Goal: Task Accomplishment & Management: Complete application form

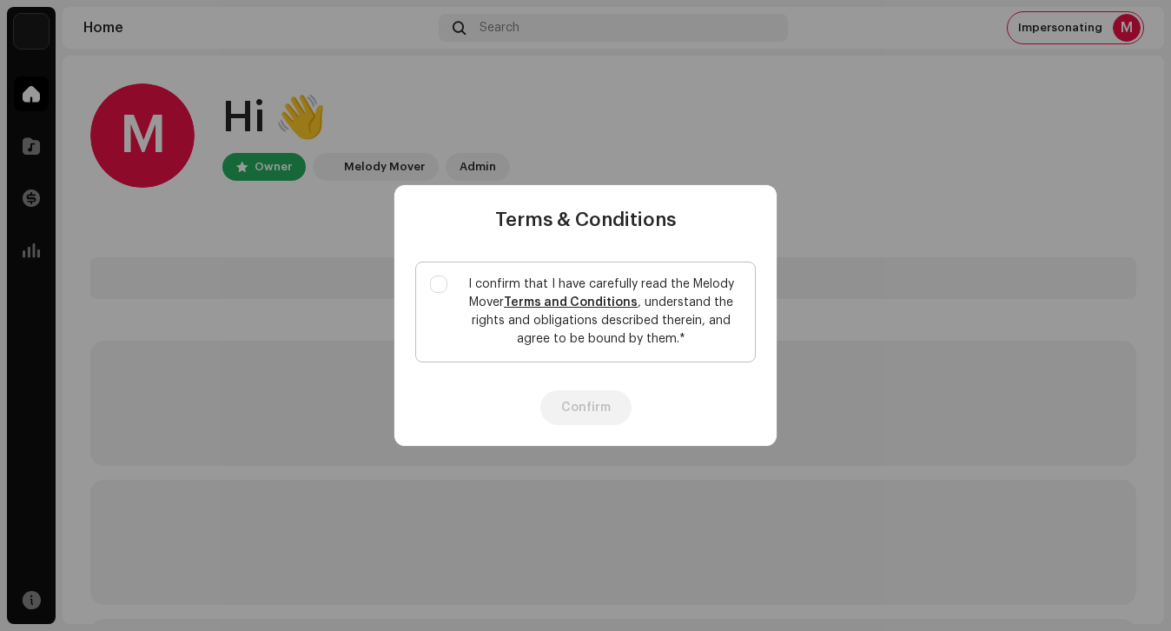
click at [505, 325] on p "I confirm that I have carefully read the Melody Mover Terms and Conditions , un…" at bounding box center [601, 311] width 280 height 73
click at [447, 293] on input "I confirm that I have carefully read the Melody Mover Terms and Conditions , un…" at bounding box center [438, 283] width 17 height 17
checkbox input "true"
click at [608, 407] on button "Confirm" at bounding box center [585, 407] width 91 height 35
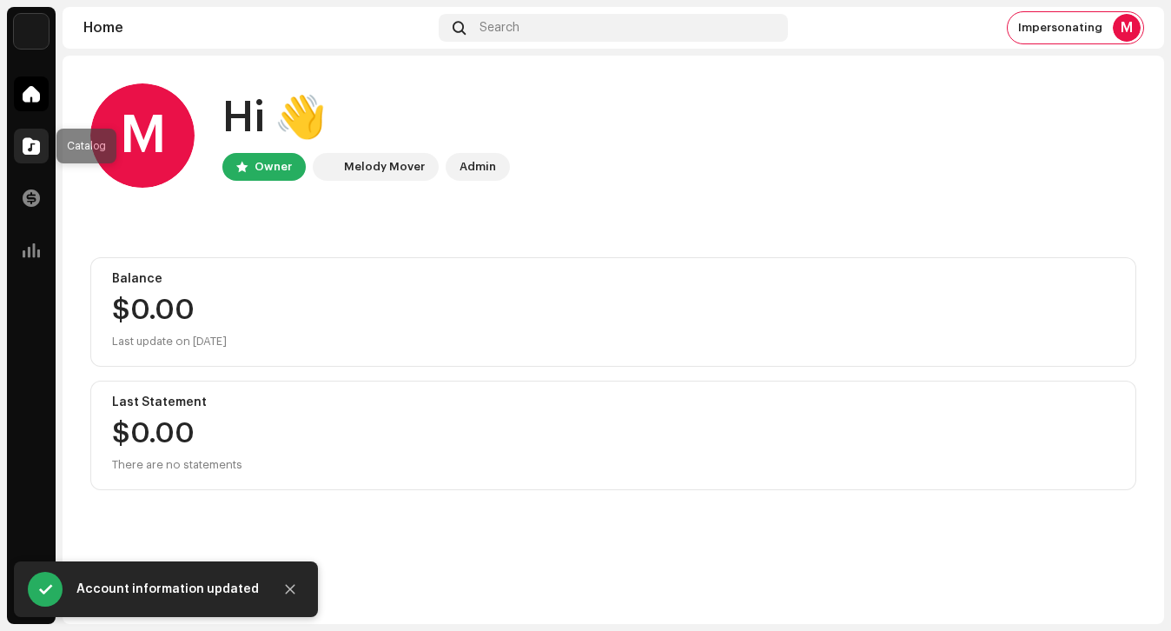
click at [23, 139] on span at bounding box center [31, 146] width 17 height 14
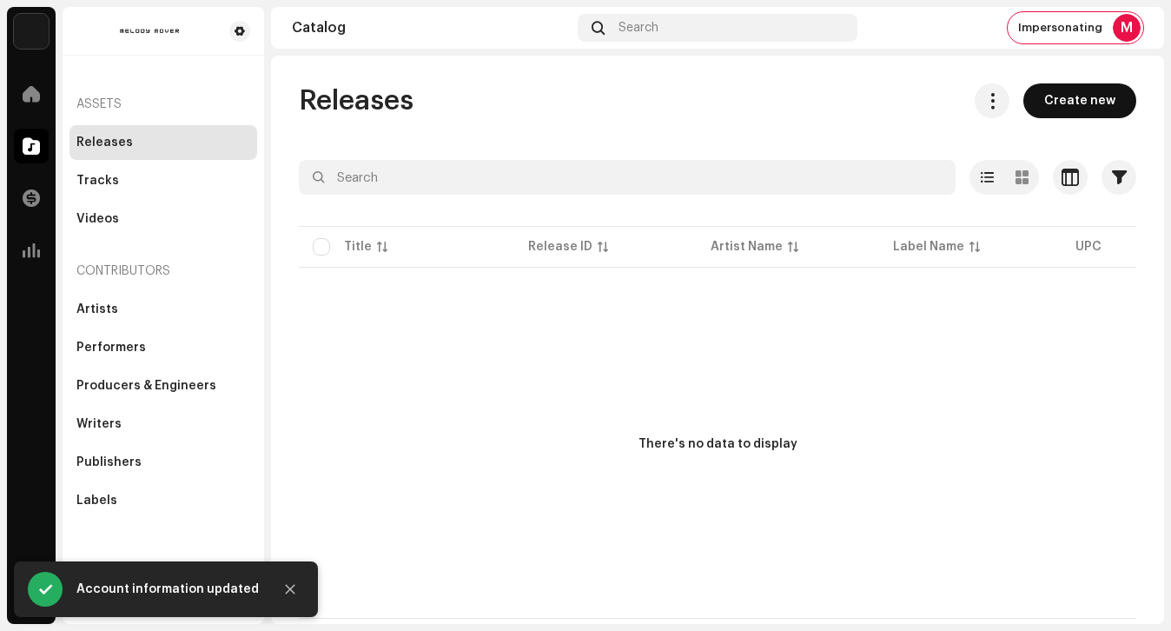
click at [1107, 101] on span "Create new" at bounding box center [1079, 100] width 71 height 35
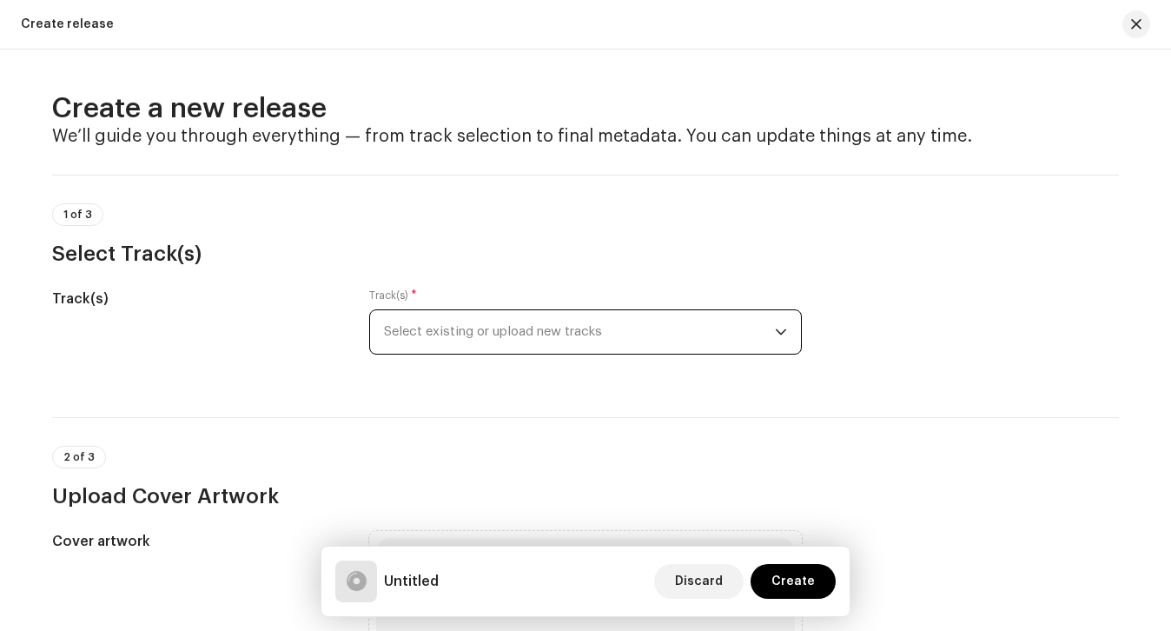
click at [669, 348] on span "Select existing or upload new tracks" at bounding box center [579, 331] width 391 height 43
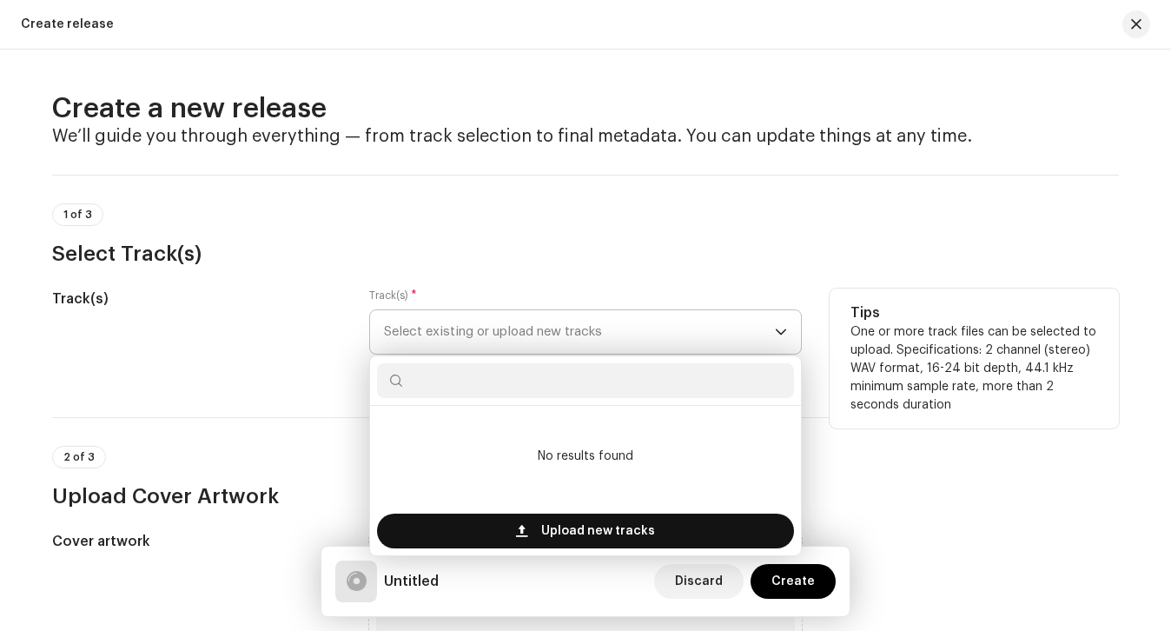
click at [636, 534] on span "Upload new tracks" at bounding box center [598, 530] width 114 height 35
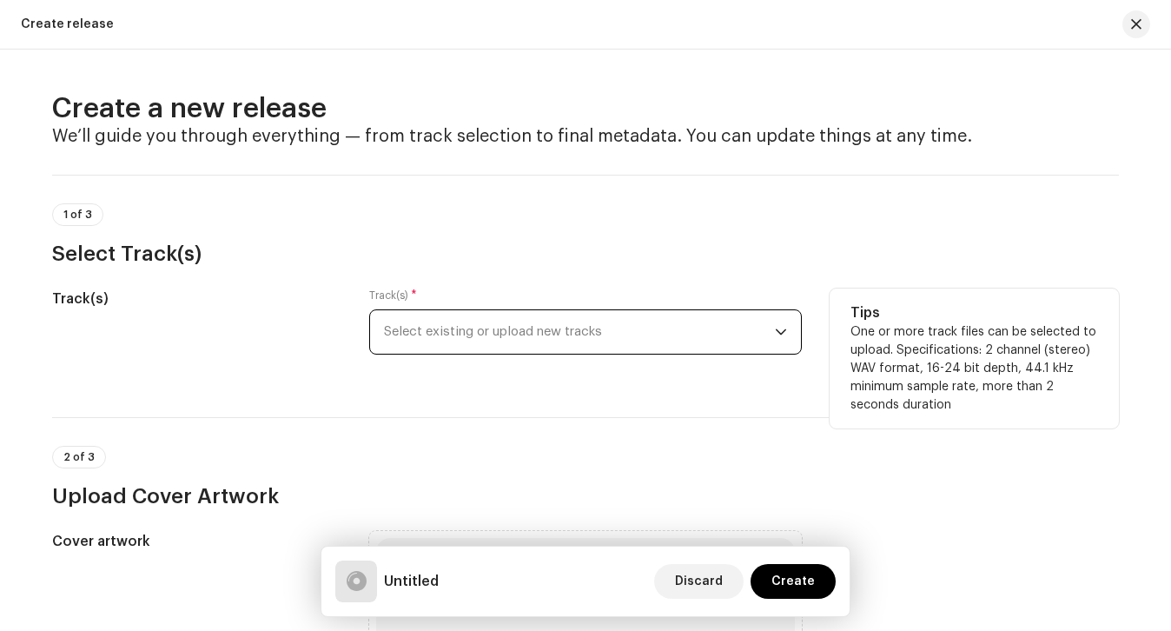
click at [601, 322] on span "Select existing or upload new tracks" at bounding box center [579, 331] width 391 height 43
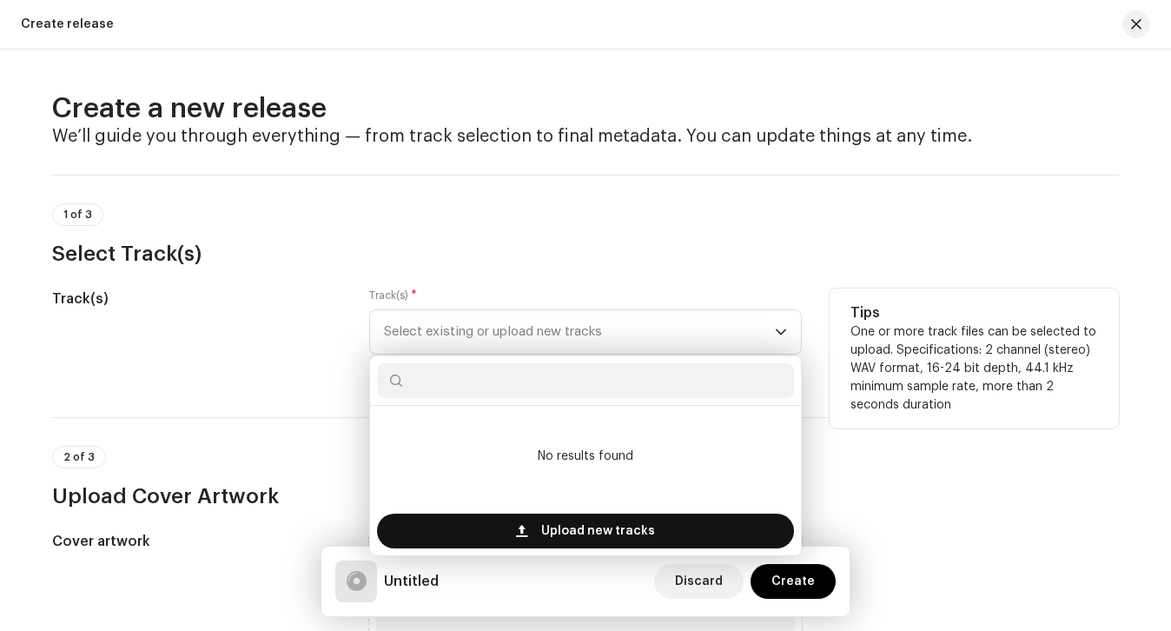
click at [557, 535] on span "Upload new tracks" at bounding box center [598, 530] width 114 height 35
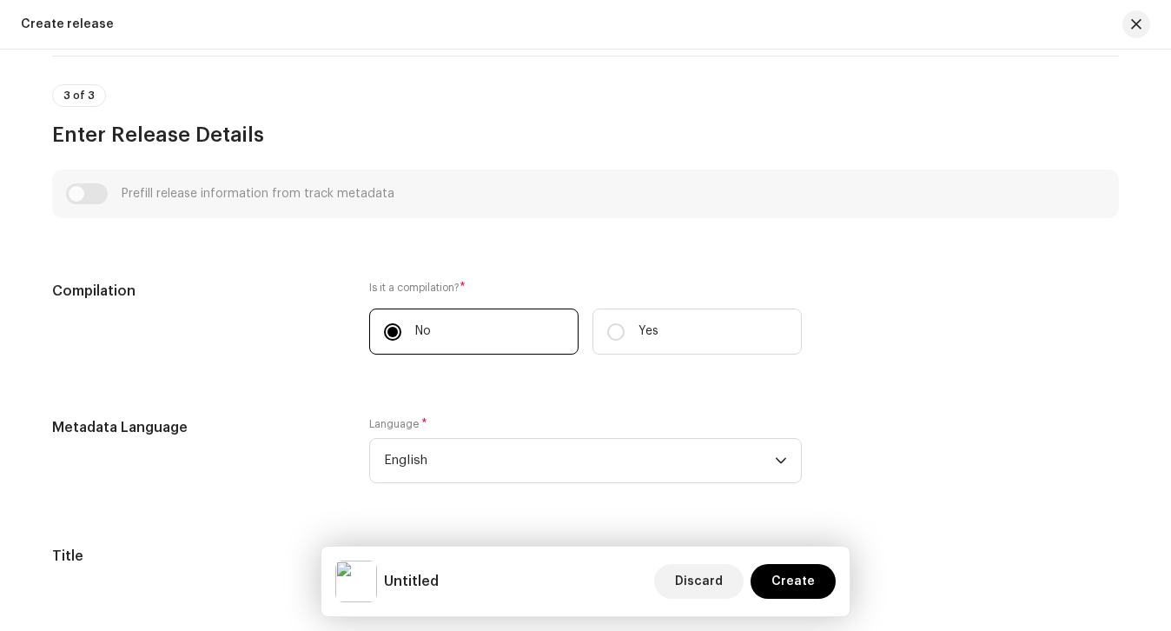
scroll to position [1335, 0]
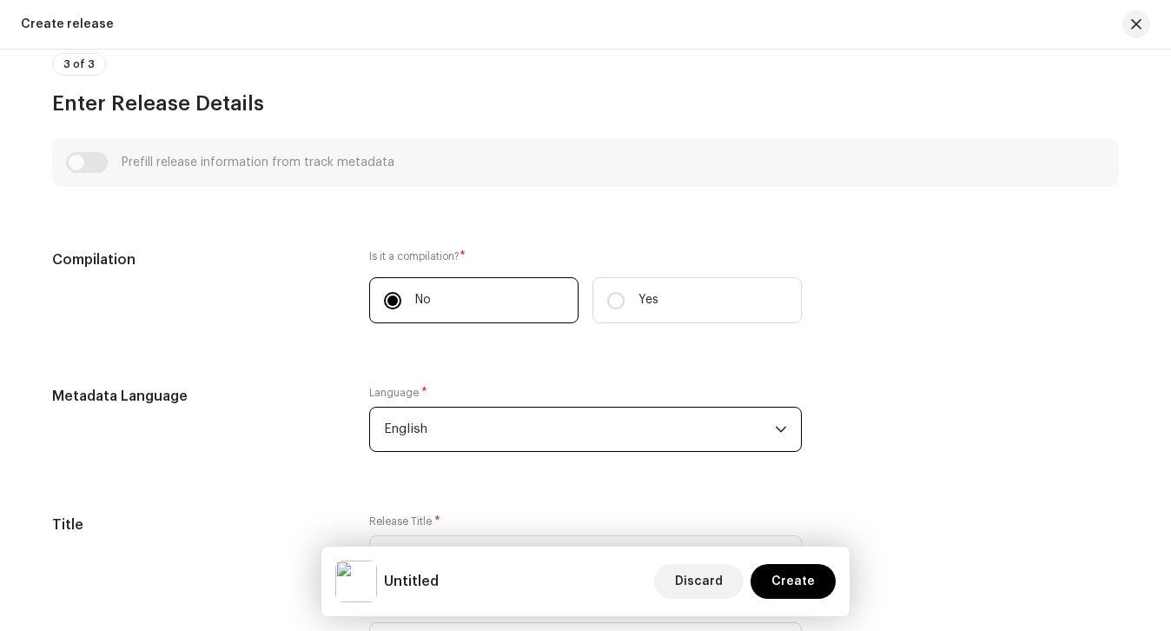
click at [512, 433] on span "English" at bounding box center [579, 428] width 391 height 43
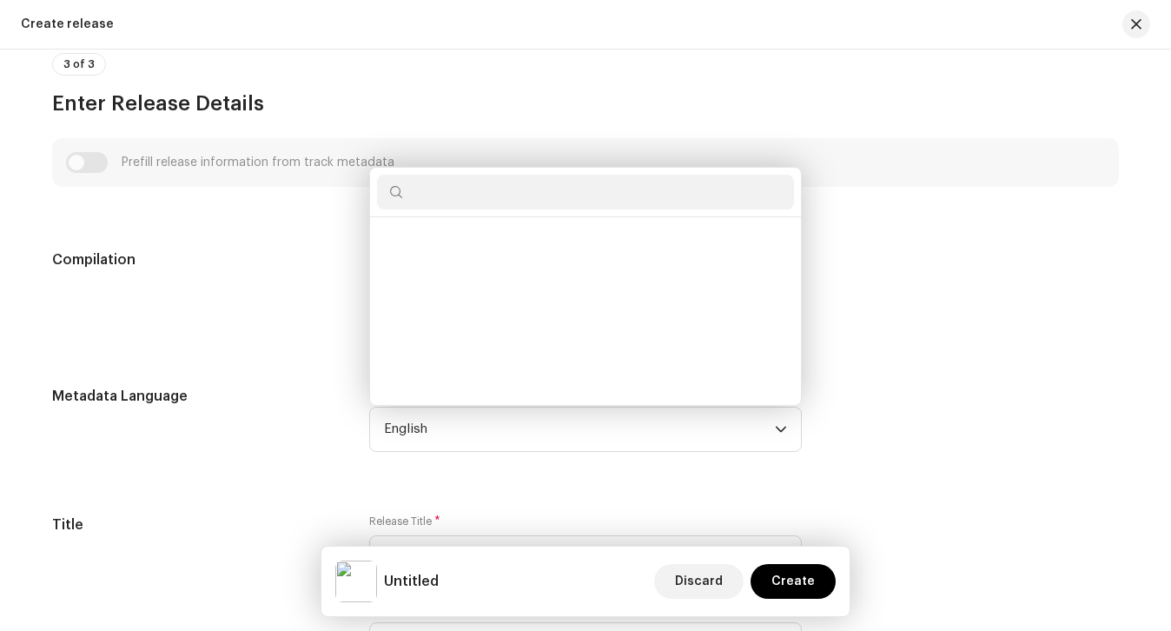
scroll to position [1606, 0]
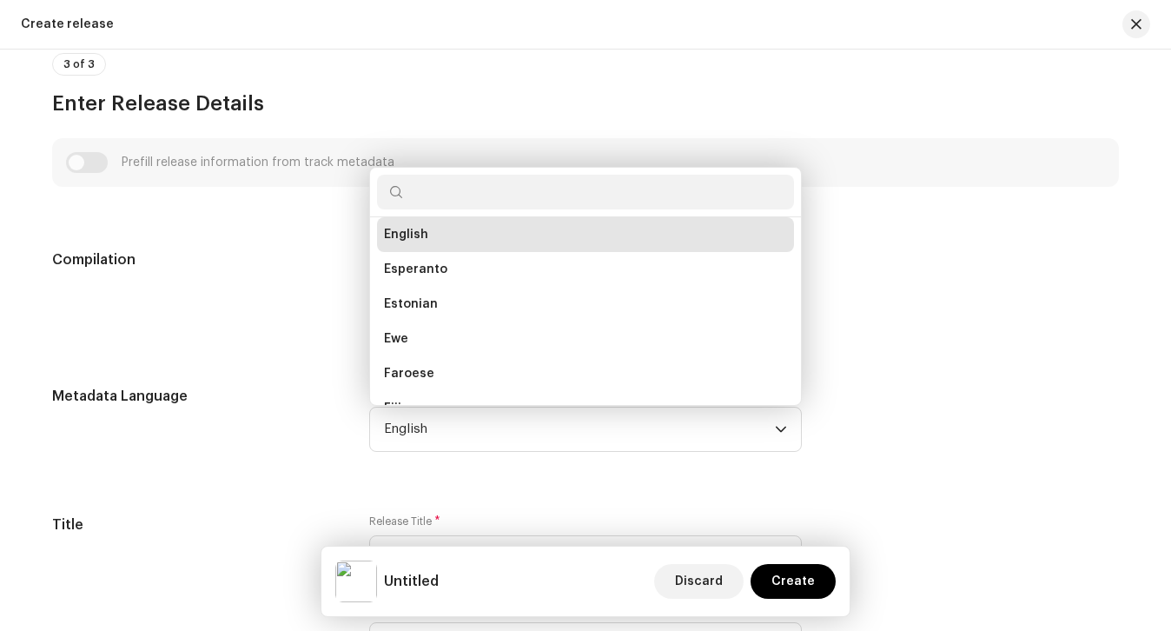
click at [323, 428] on div "Metadata Language" at bounding box center [196, 429] width 289 height 87
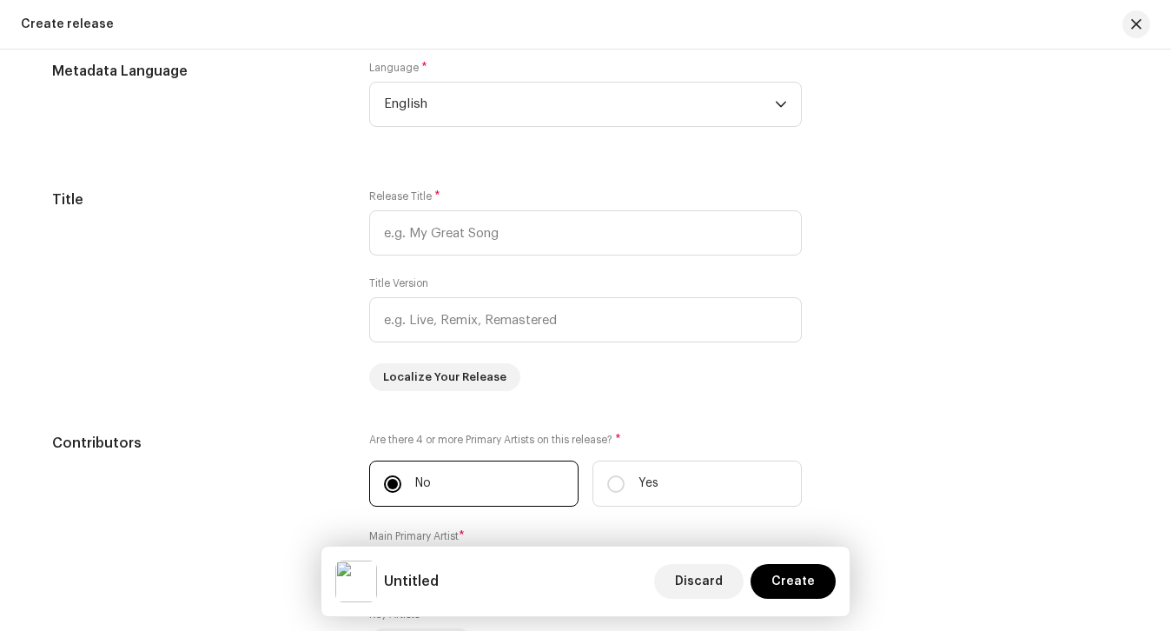
scroll to position [1680, 0]
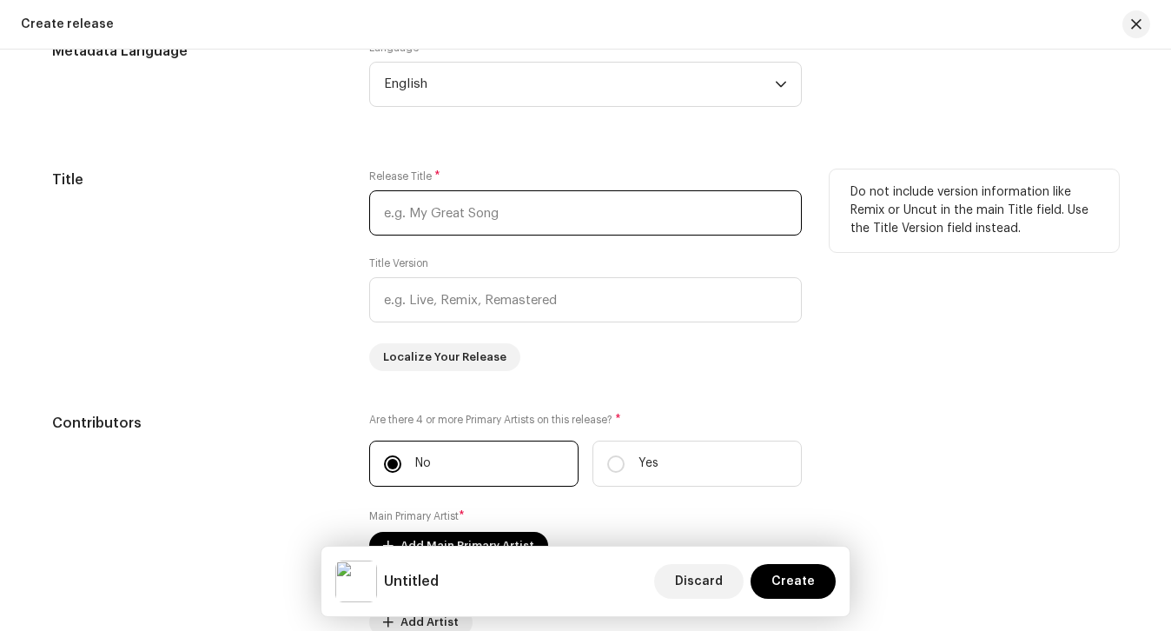
click at [416, 202] on input "text" at bounding box center [585, 212] width 433 height 45
type input "What Are You Looking For?"
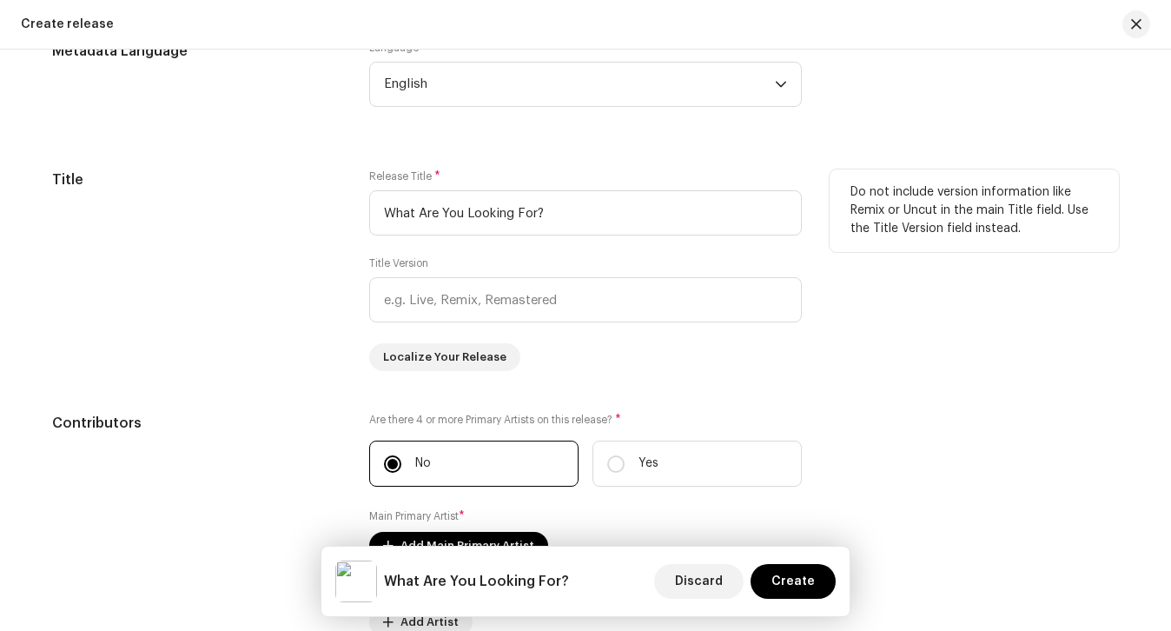
click at [223, 219] on div "Title" at bounding box center [196, 270] width 289 height 202
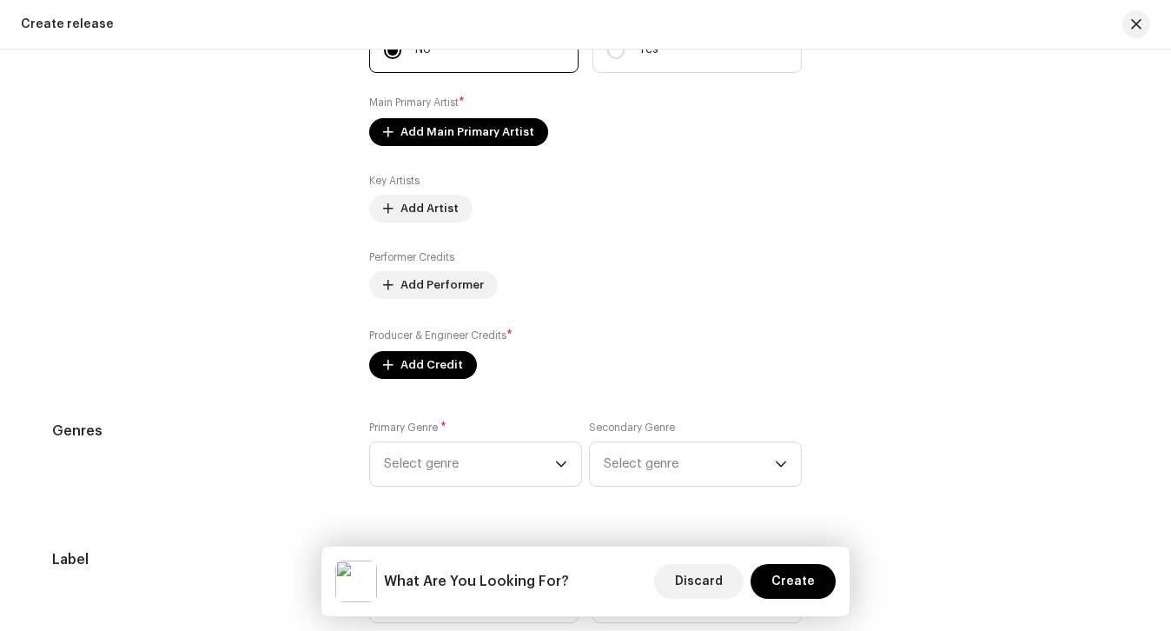
scroll to position [2165, 0]
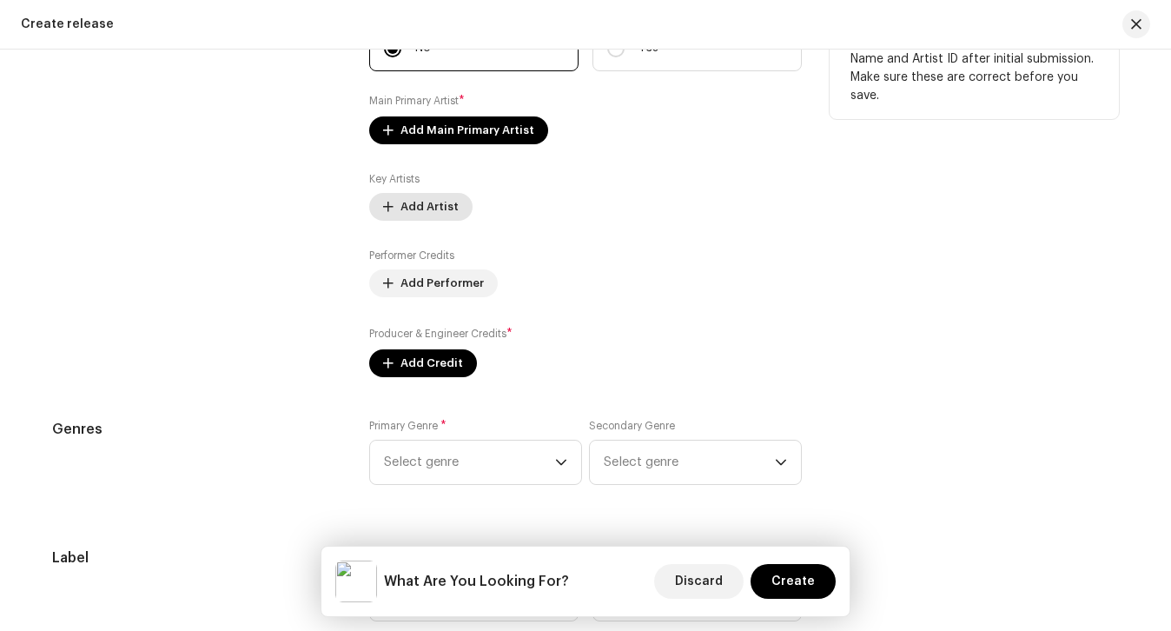
click at [436, 192] on span "Add Artist" at bounding box center [430, 206] width 58 height 35
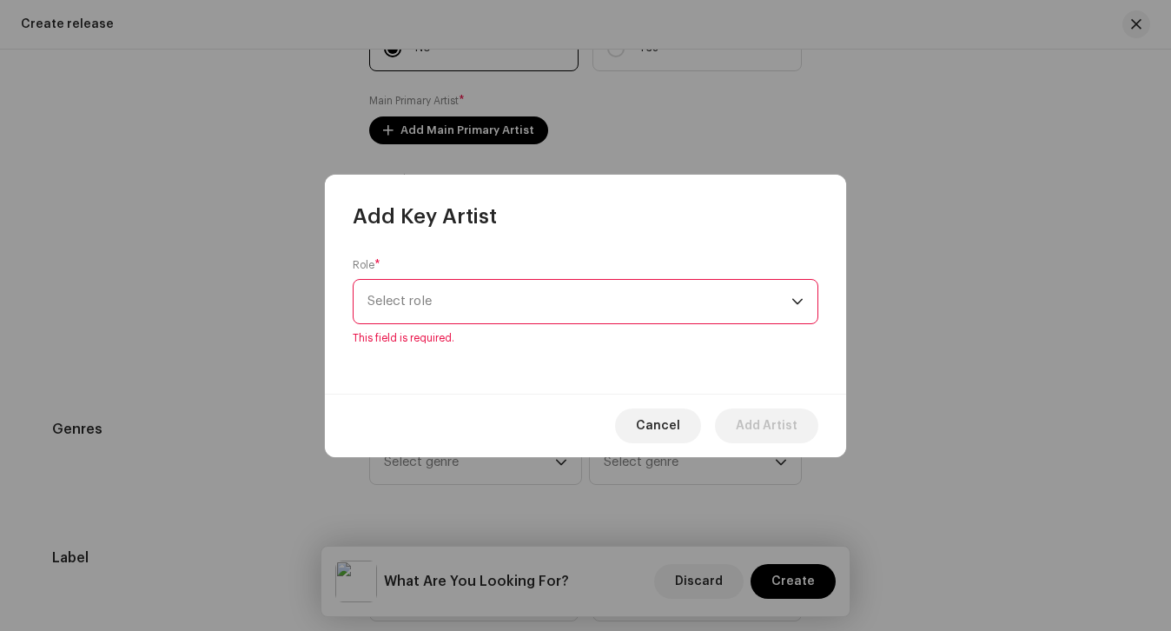
click at [458, 286] on div "Role * Select role This field is required." at bounding box center [586, 301] width 466 height 87
click at [626, 299] on span "Select role" at bounding box center [580, 301] width 424 height 43
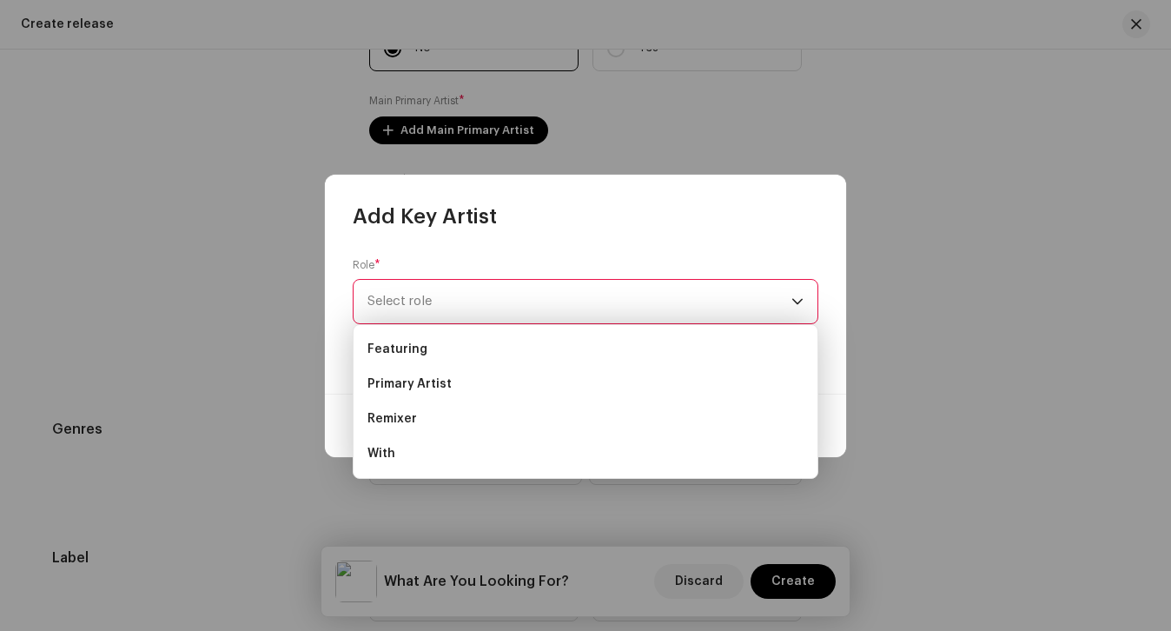
click at [547, 217] on div "Add Key Artist" at bounding box center [585, 203] width 521 height 56
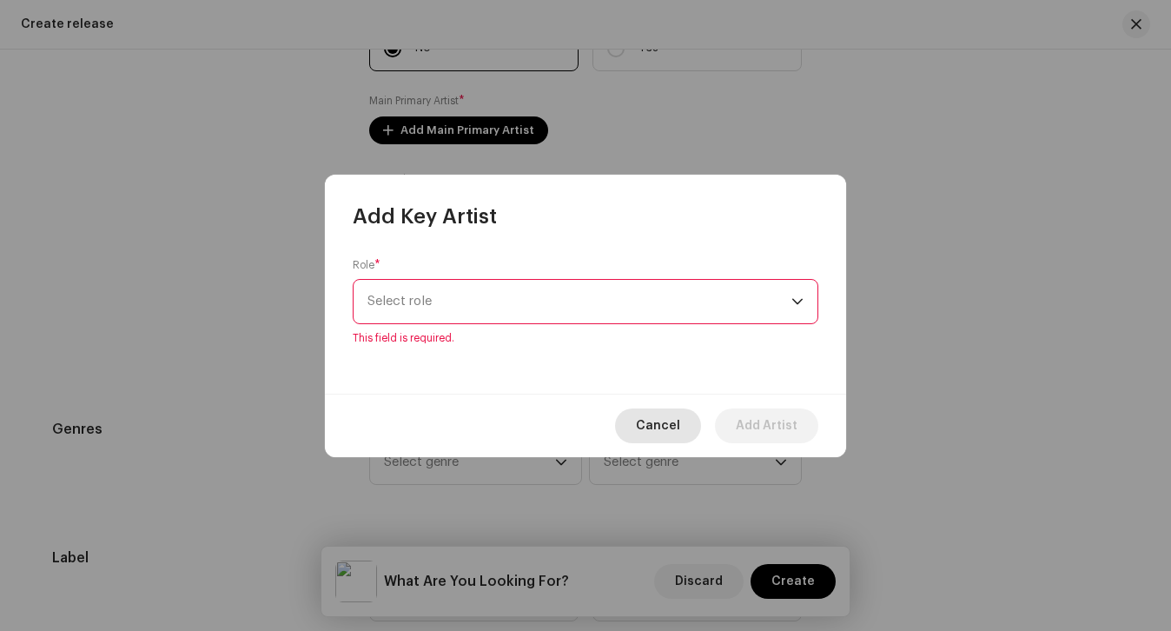
click at [662, 440] on span "Cancel" at bounding box center [658, 425] width 44 height 35
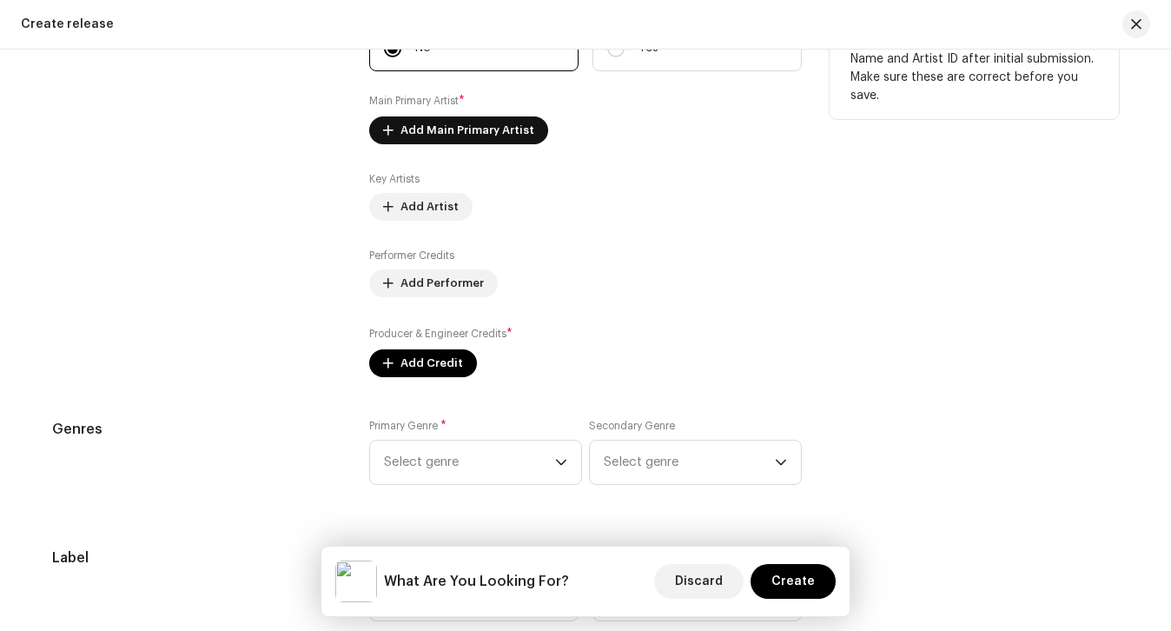
click at [473, 133] on span "Add Main Primary Artist" at bounding box center [468, 130] width 134 height 35
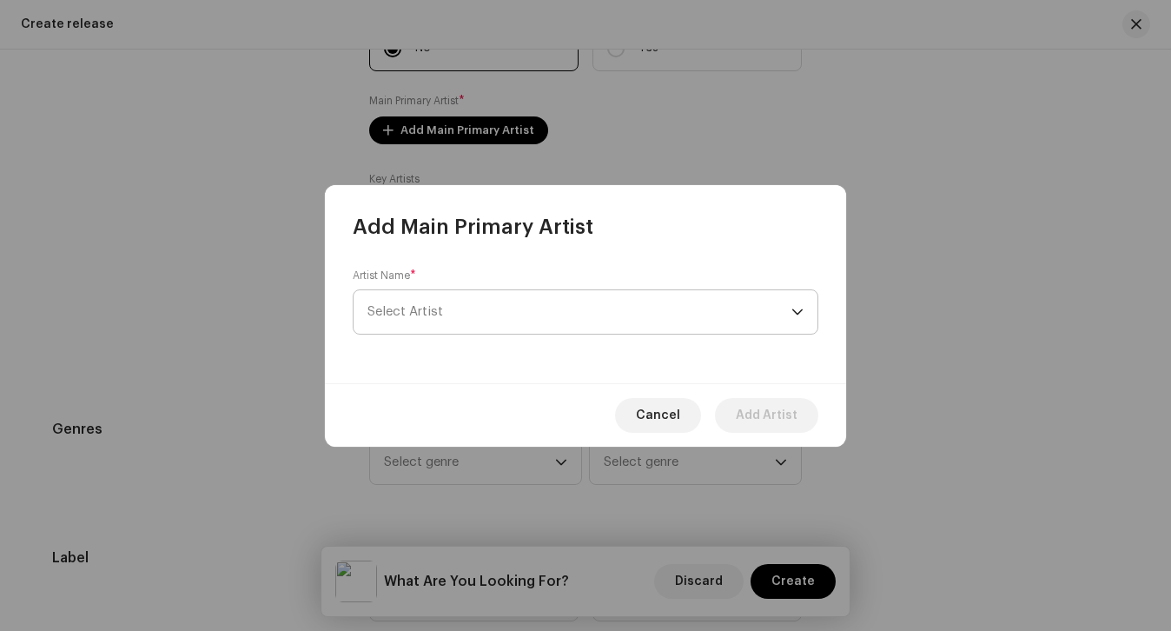
click at [491, 295] on span "Select Artist" at bounding box center [580, 311] width 424 height 43
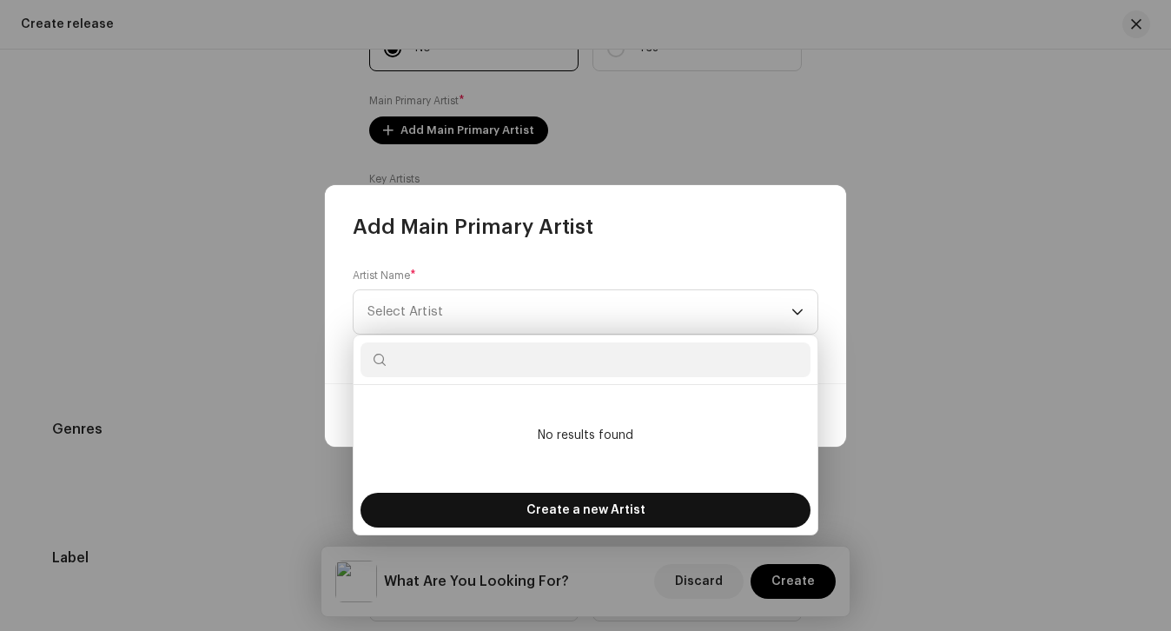
click at [526, 507] on div "Create a new Artist" at bounding box center [586, 510] width 450 height 35
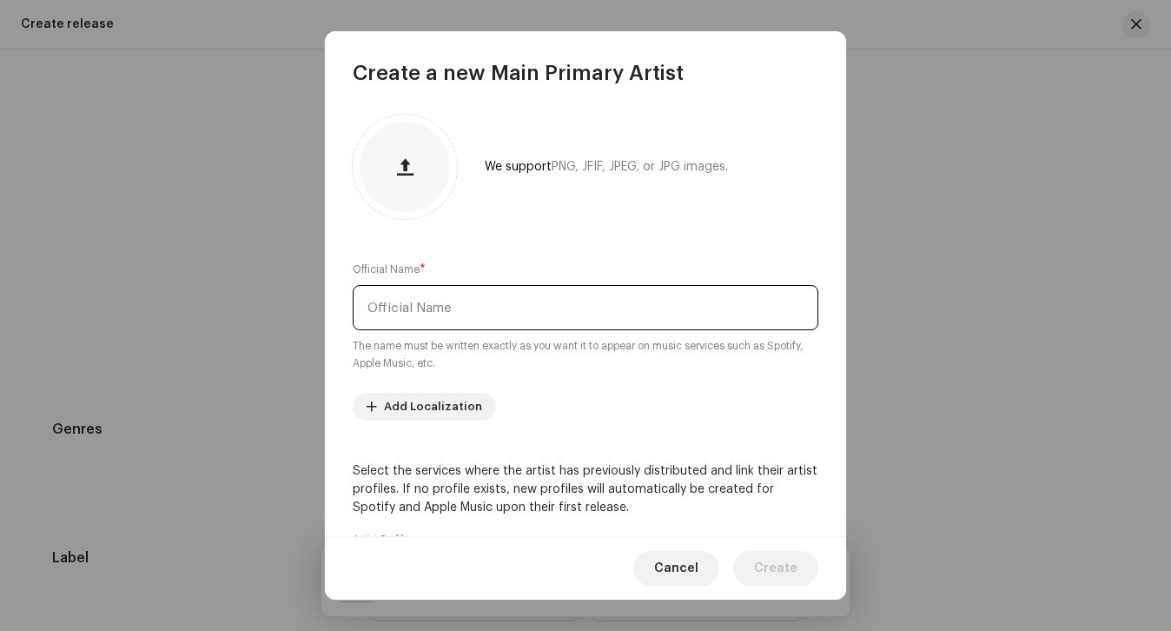
click at [498, 315] on input "text" at bounding box center [586, 307] width 466 height 45
type input "[PERSON_NAME]"
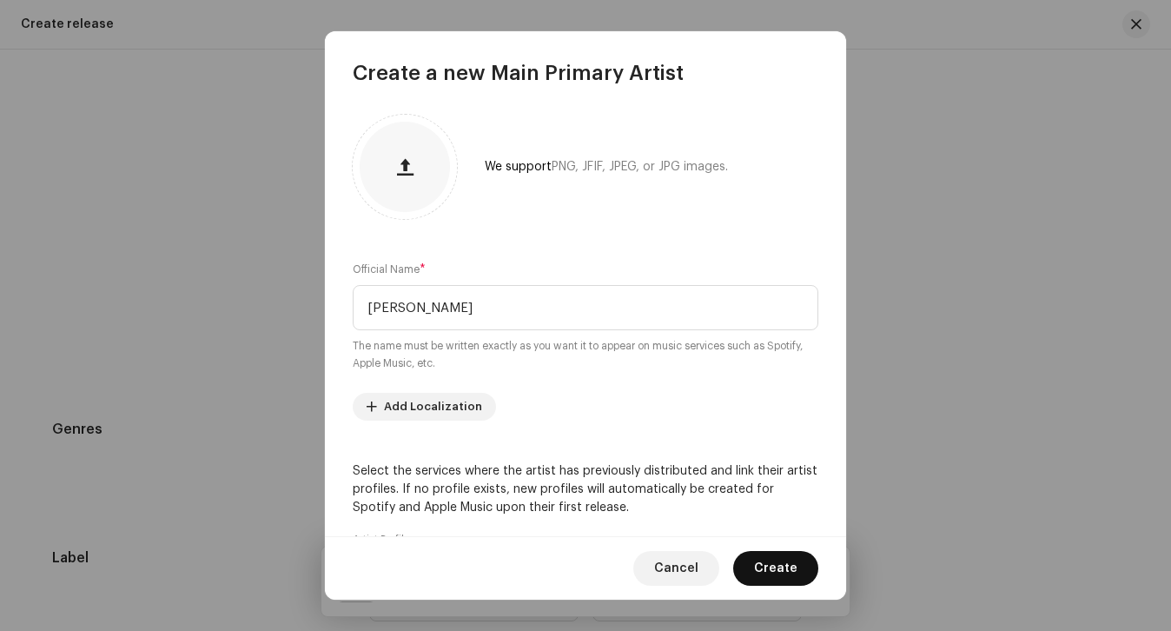
click at [786, 571] on span "Create" at bounding box center [775, 568] width 43 height 35
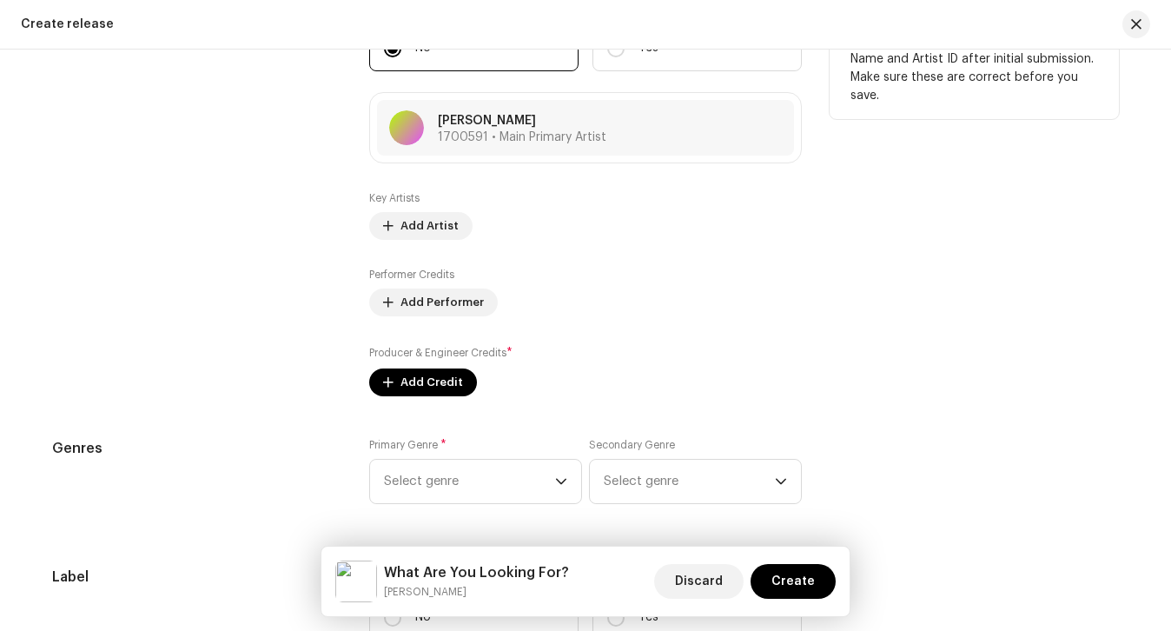
scroll to position [2227, 0]
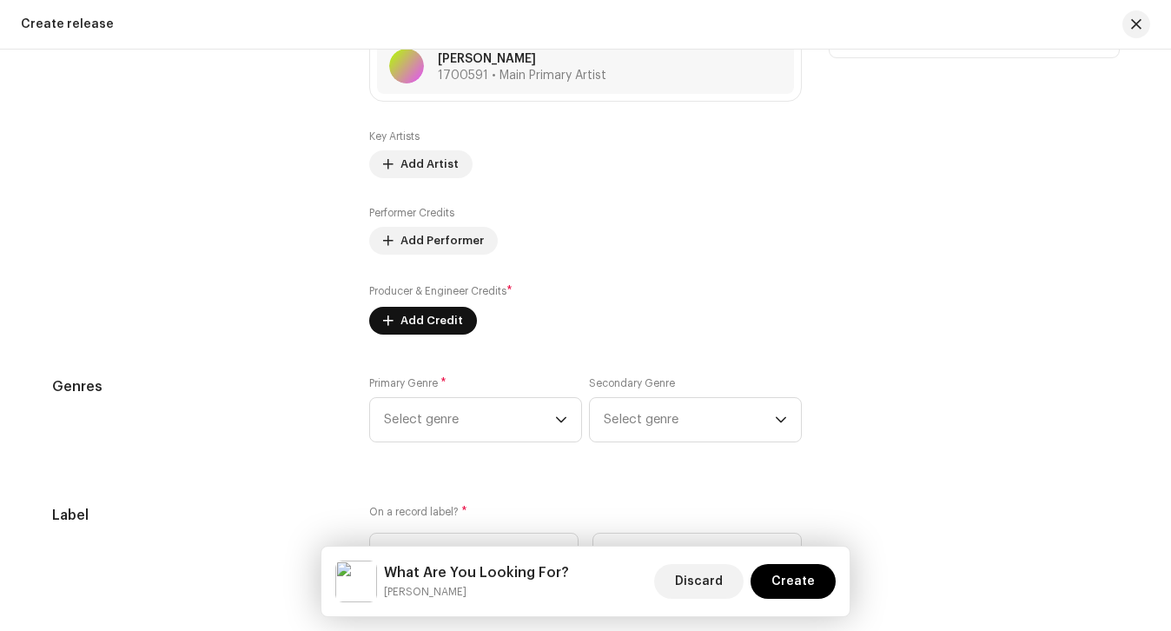
click at [456, 332] on button "Add Credit" at bounding box center [423, 321] width 108 height 28
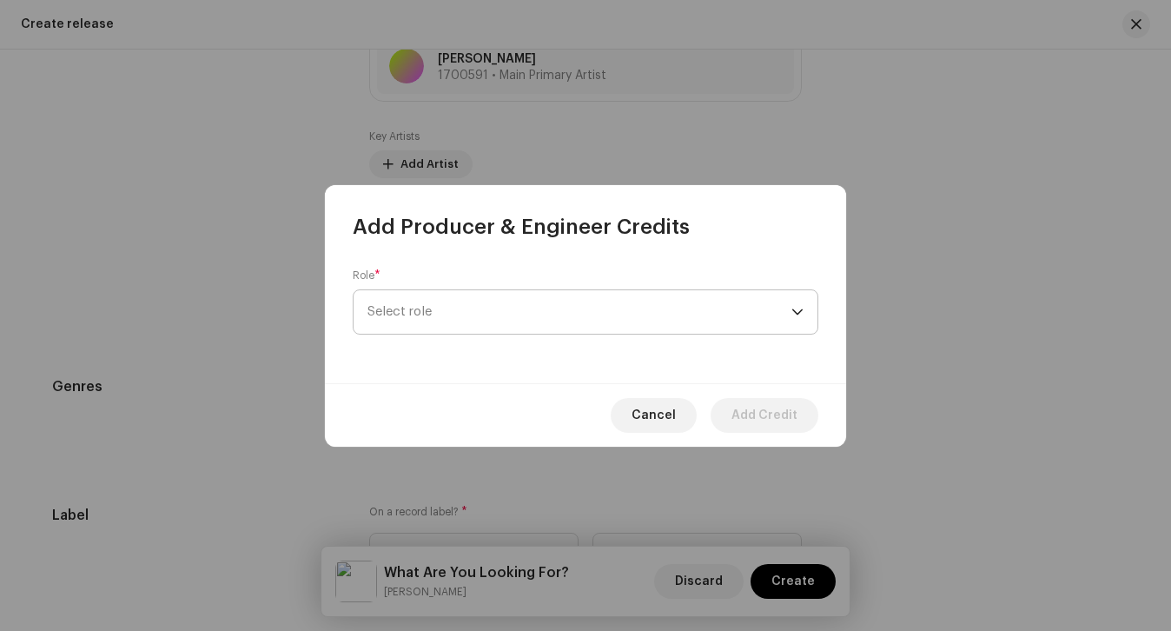
click at [460, 318] on span "Select role" at bounding box center [580, 311] width 424 height 43
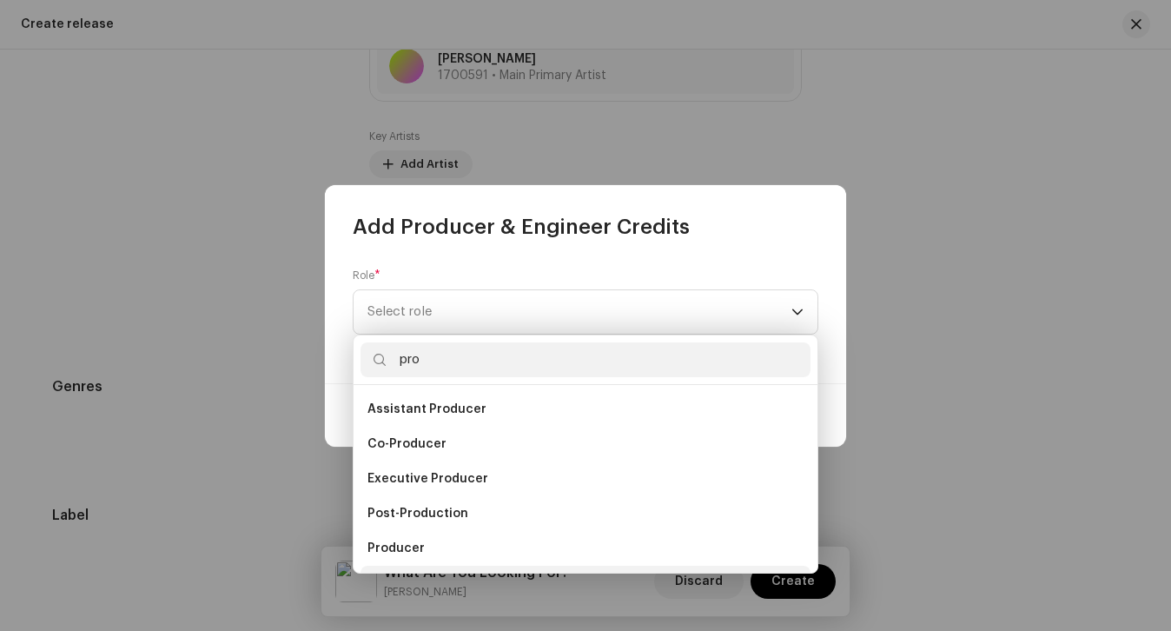
scroll to position [28, 0]
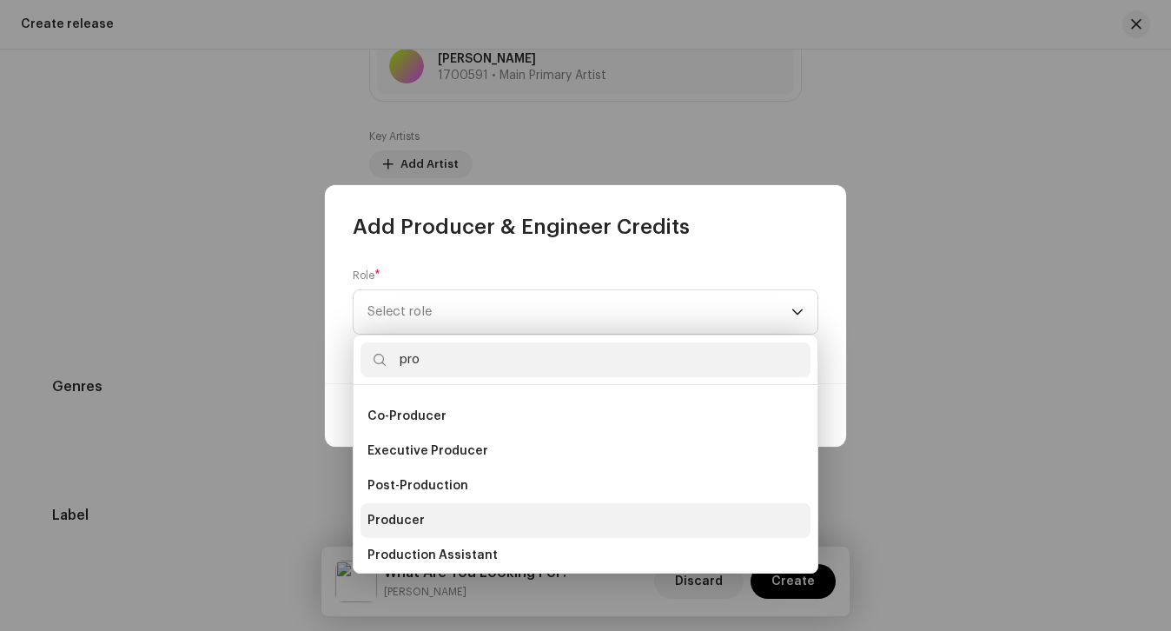
type input "pro"
click at [397, 518] on span "Producer" at bounding box center [396, 520] width 57 height 17
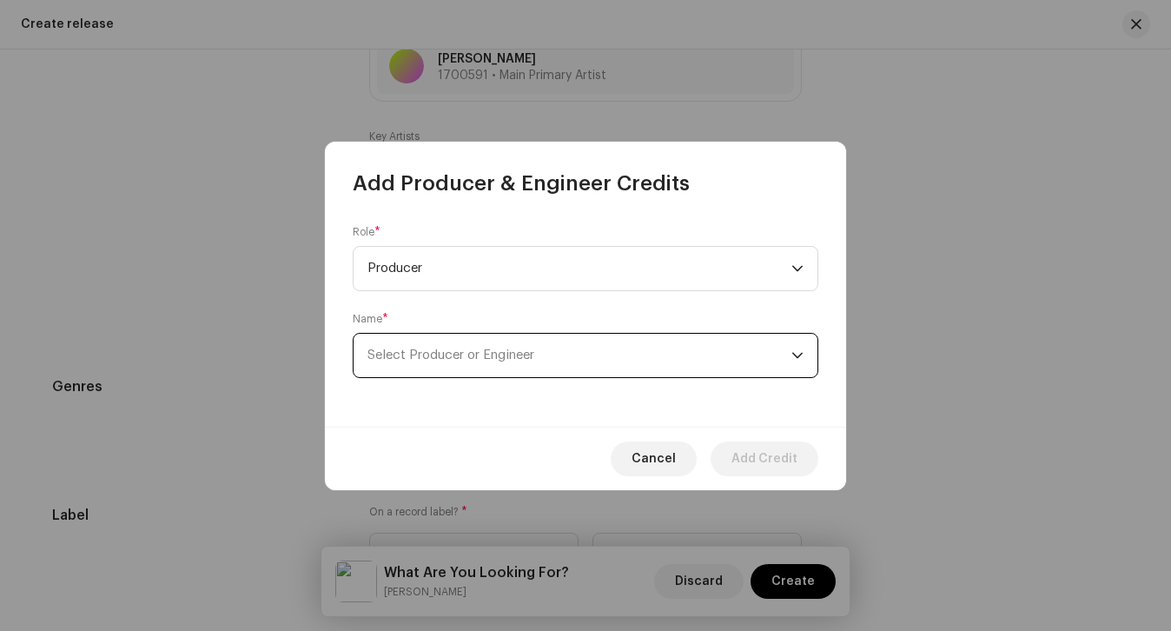
click at [412, 345] on span "Select Producer or Engineer" at bounding box center [580, 355] width 424 height 43
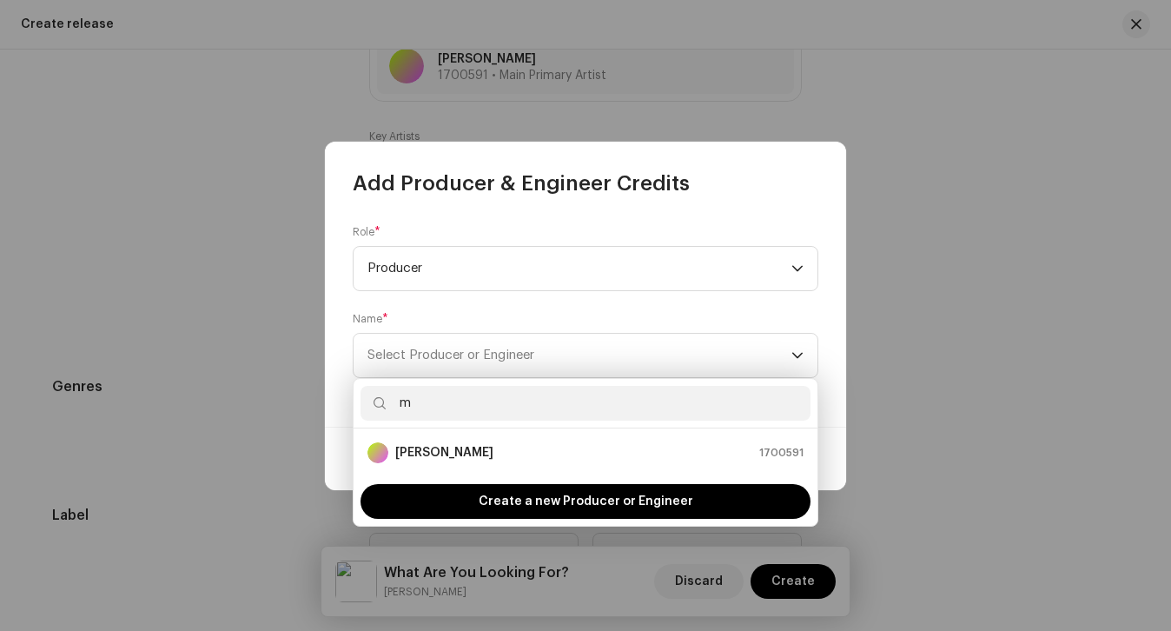
type input "m"
click at [461, 445] on strong "[PERSON_NAME]" at bounding box center [444, 452] width 98 height 17
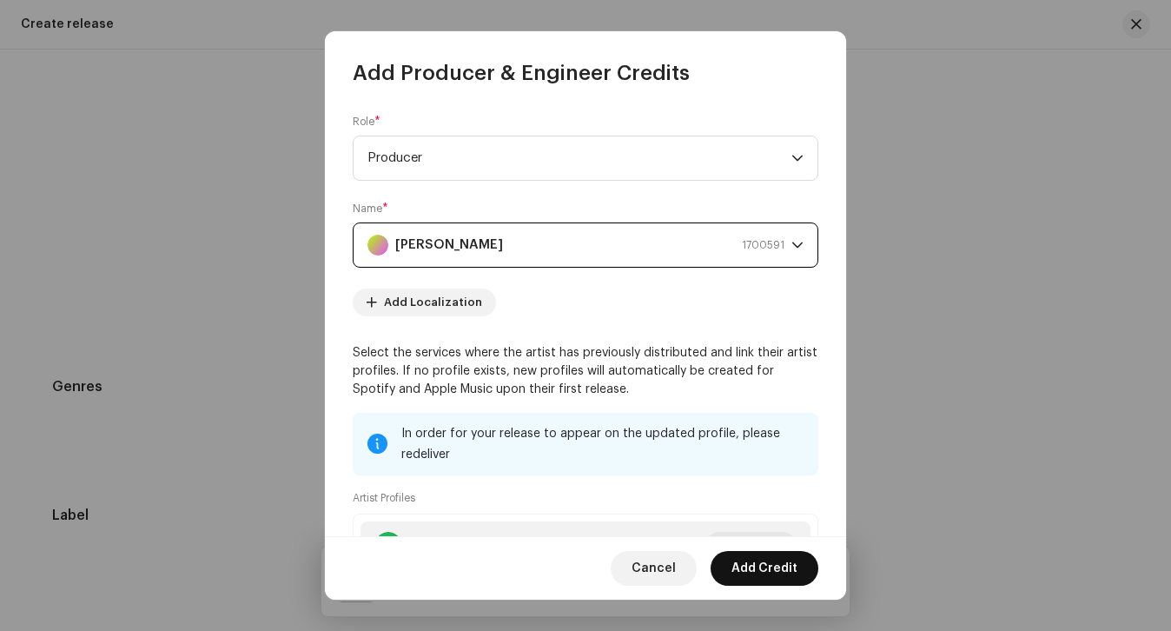
click at [744, 566] on span "Add Credit" at bounding box center [765, 568] width 66 height 35
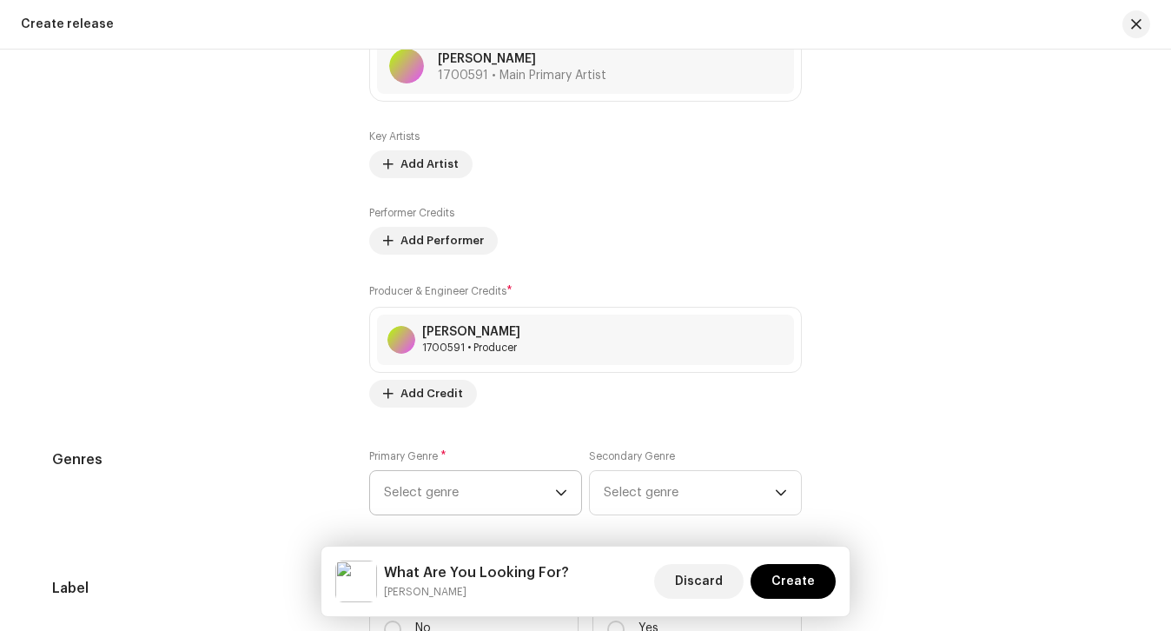
click at [483, 486] on span "Select genre" at bounding box center [469, 492] width 171 height 43
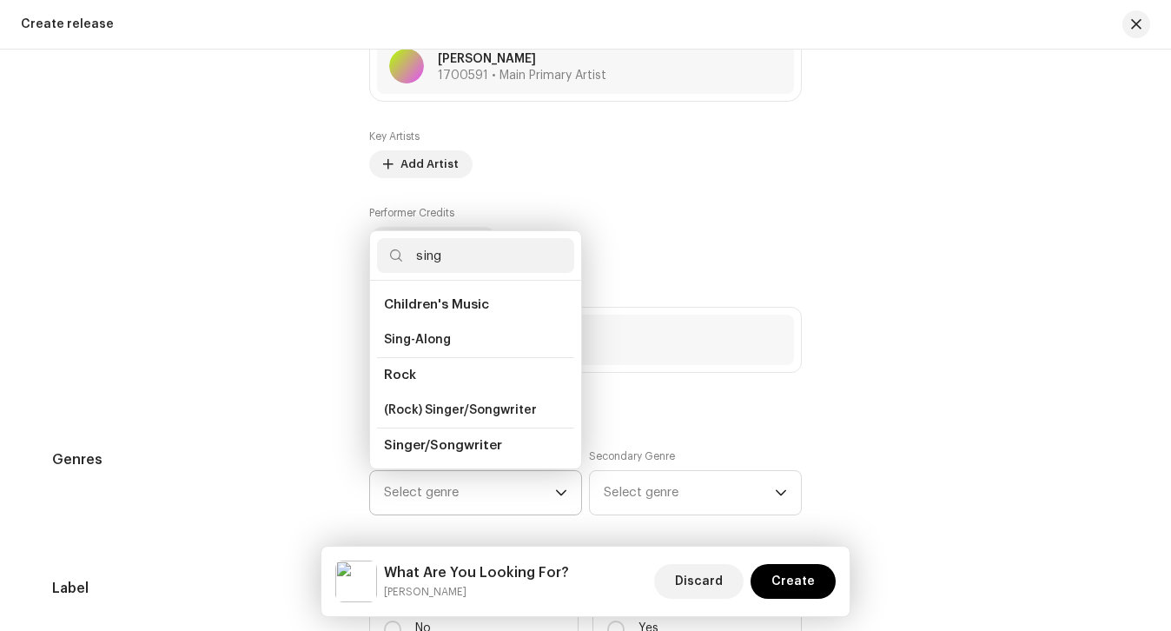
scroll to position [31, 0]
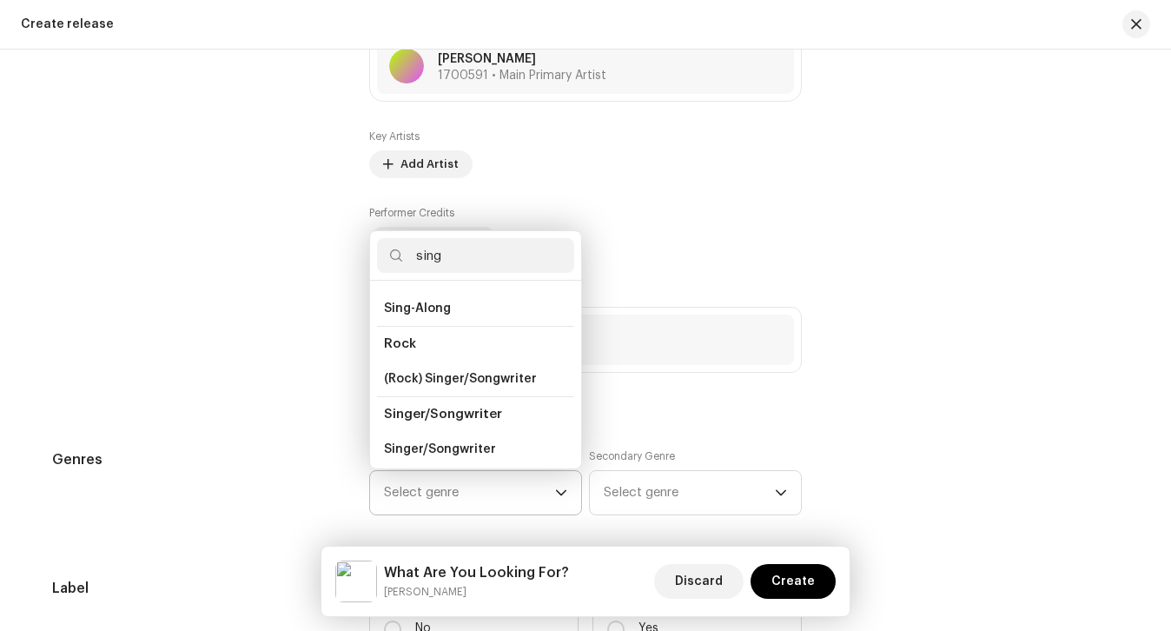
type input "sing"
click at [470, 430] on li "Singer/Songwriter" at bounding box center [475, 414] width 197 height 36
click at [460, 445] on span "Singer/Songwriter" at bounding box center [440, 449] width 112 height 17
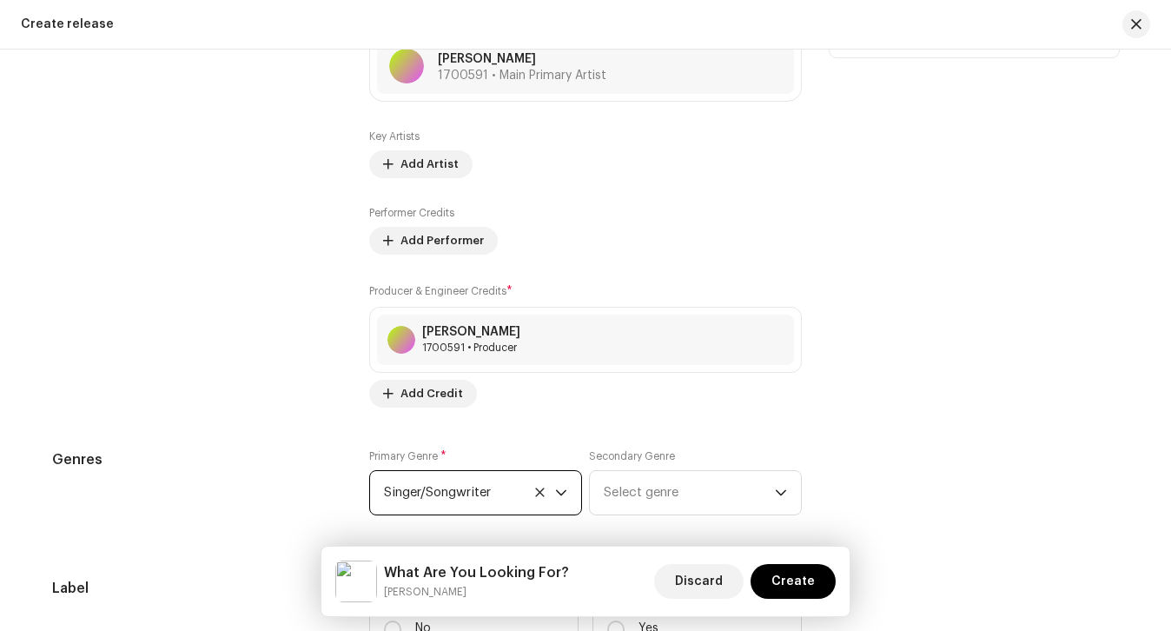
click at [284, 374] on div "Contributors" at bounding box center [196, 172] width 289 height 472
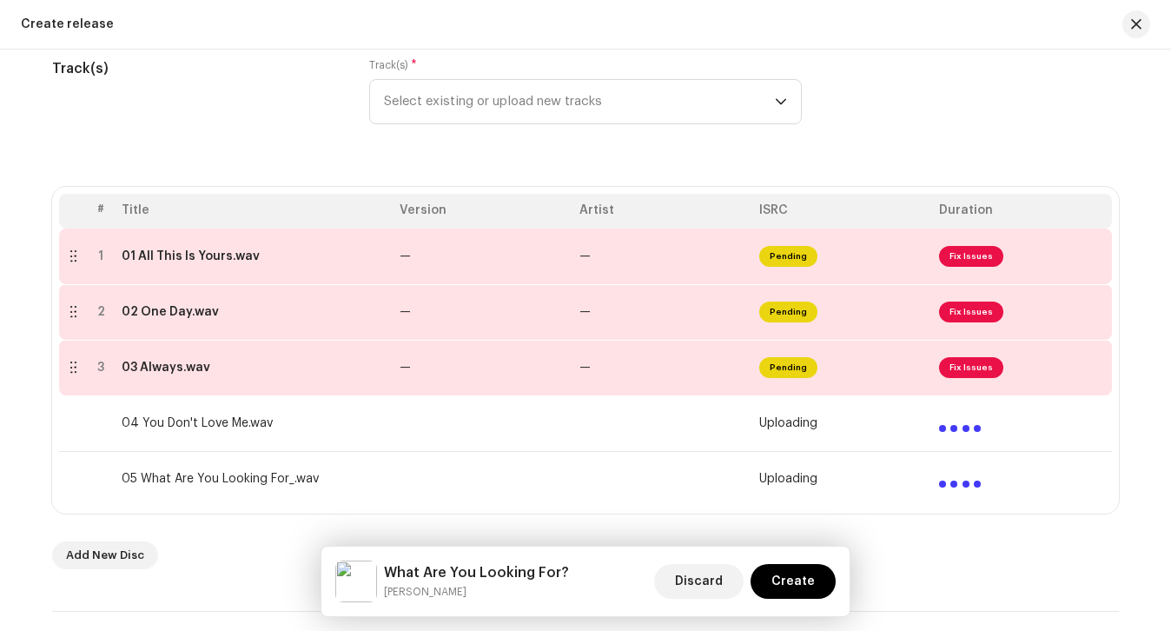
scroll to position [228, 0]
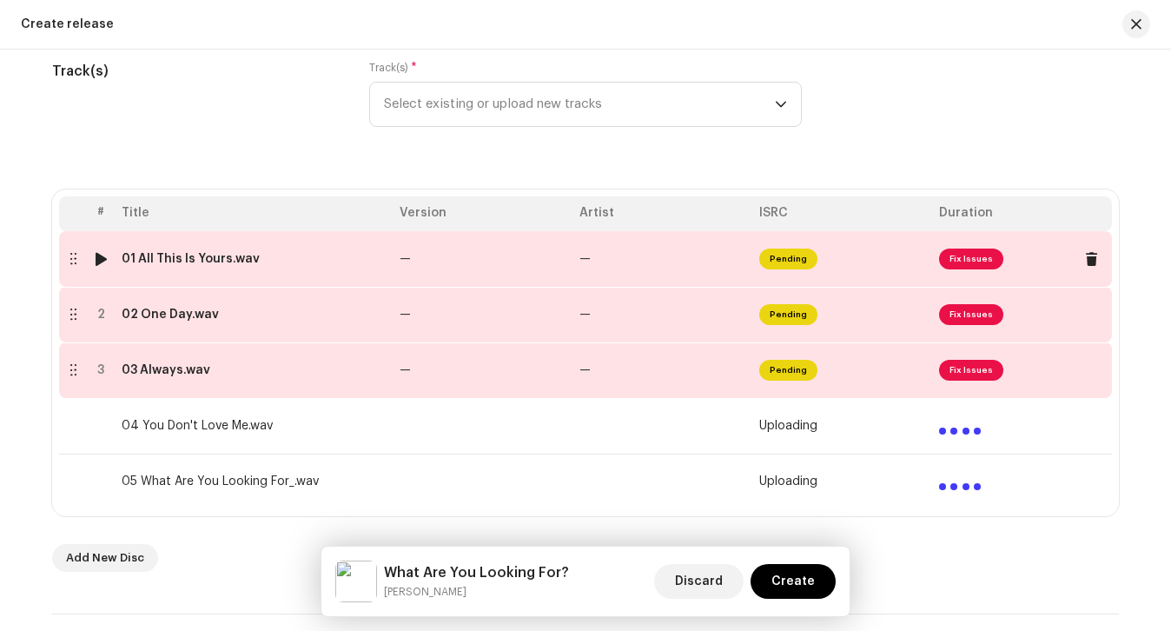
click at [96, 253] on div at bounding box center [101, 259] width 13 height 14
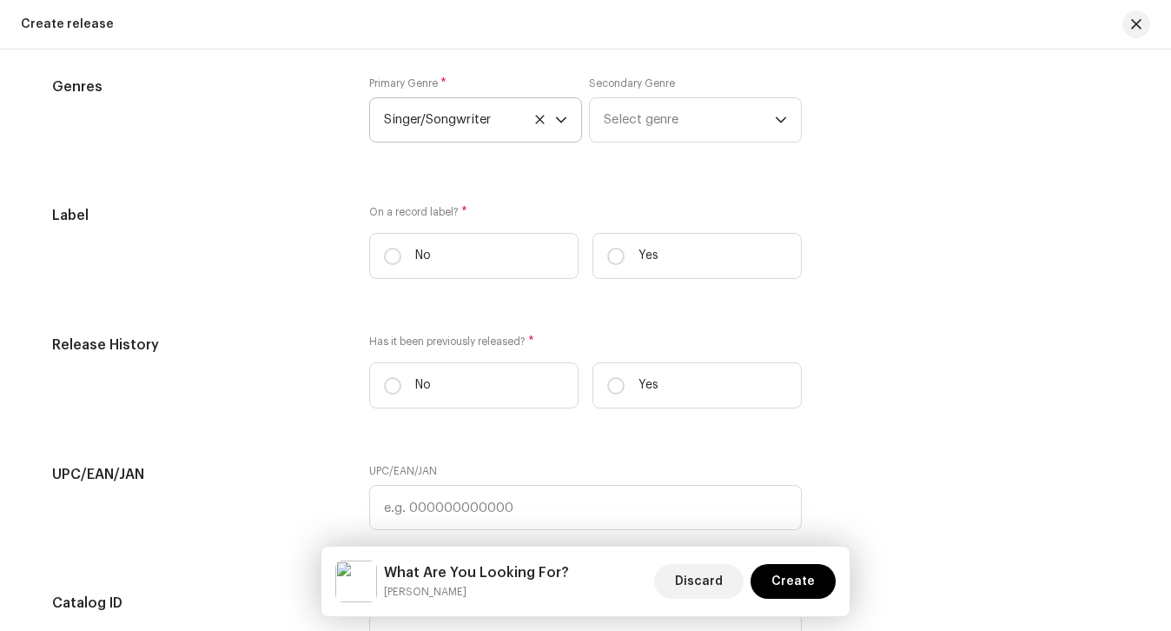
scroll to position [3031, 0]
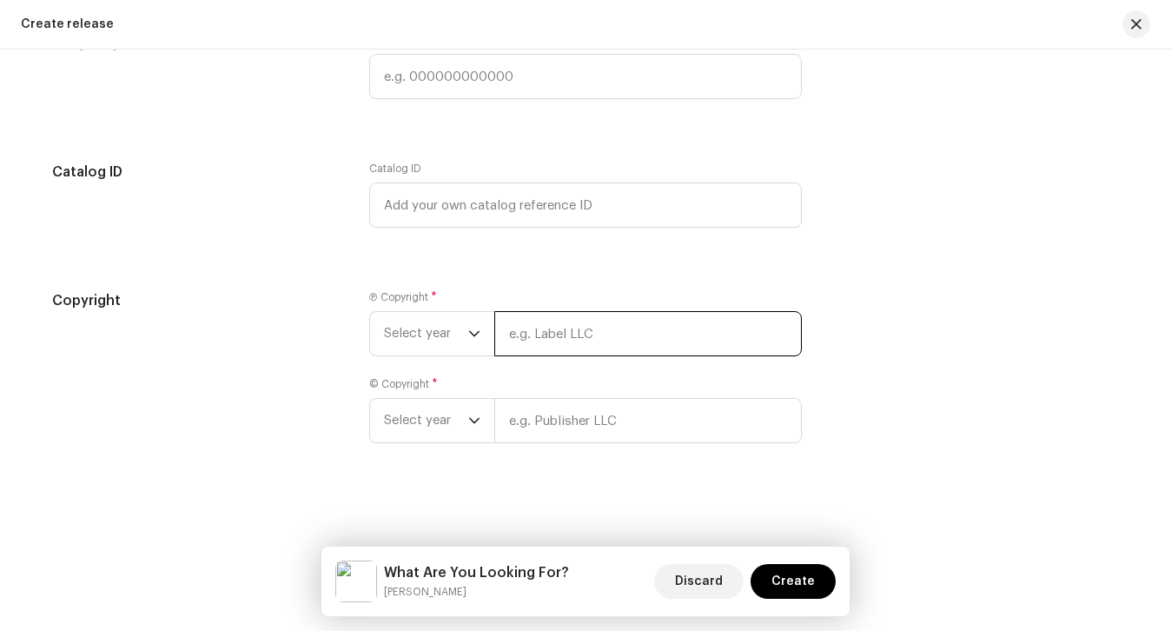
click at [513, 313] on input "text" at bounding box center [648, 333] width 308 height 45
click at [513, 313] on input "[PERSON_NAME]" at bounding box center [648, 333] width 308 height 45
type input "[PERSON_NAME]"
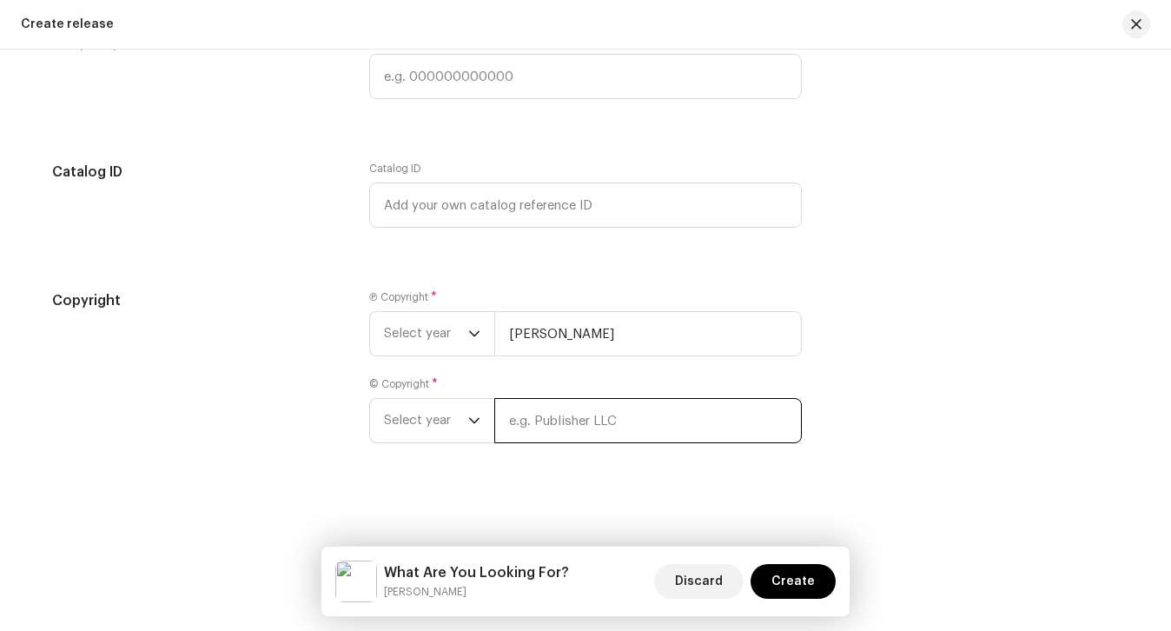
click at [530, 409] on div "© Copyright * Select year" at bounding box center [585, 410] width 433 height 66
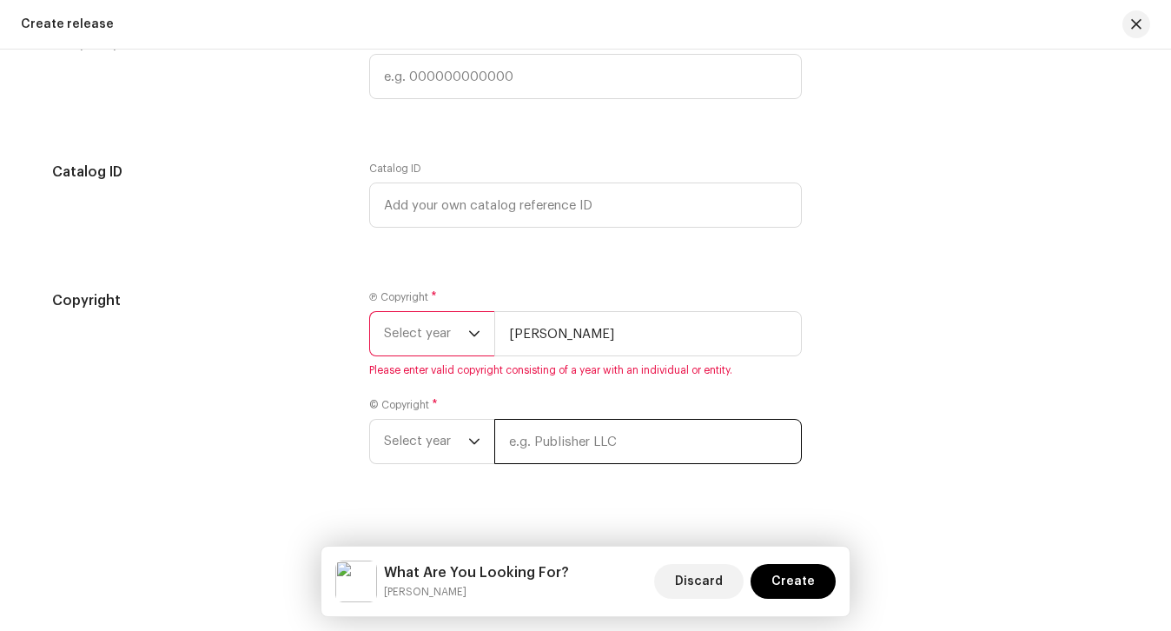
paste input "[PERSON_NAME]"
type input "[PERSON_NAME]"
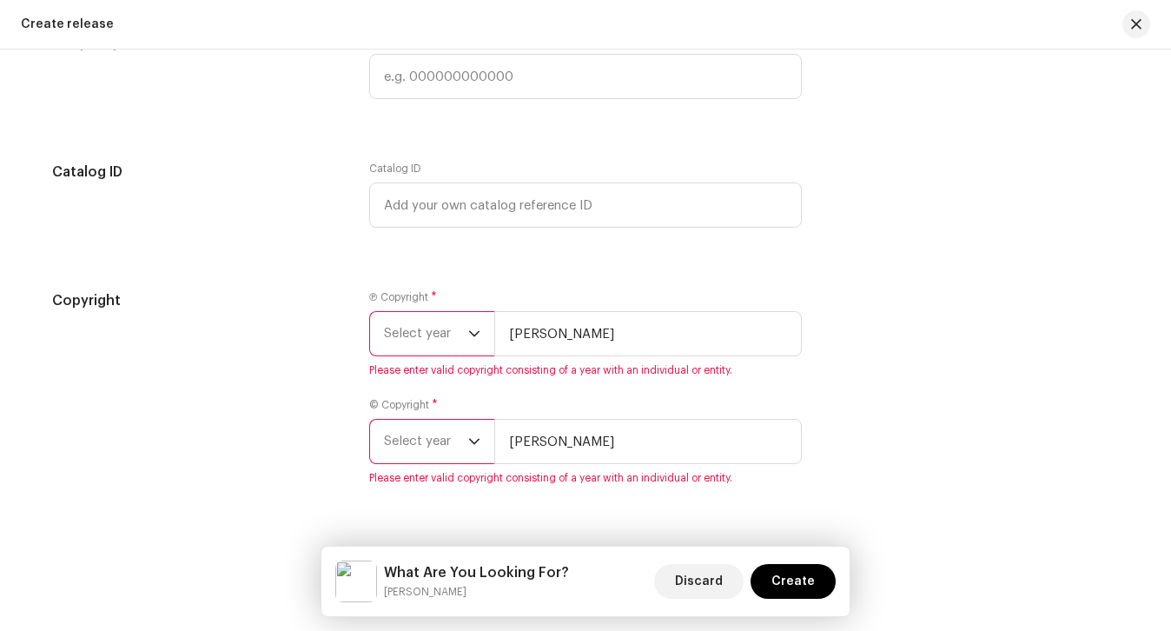
click at [433, 313] on span "Select year" at bounding box center [426, 333] width 84 height 43
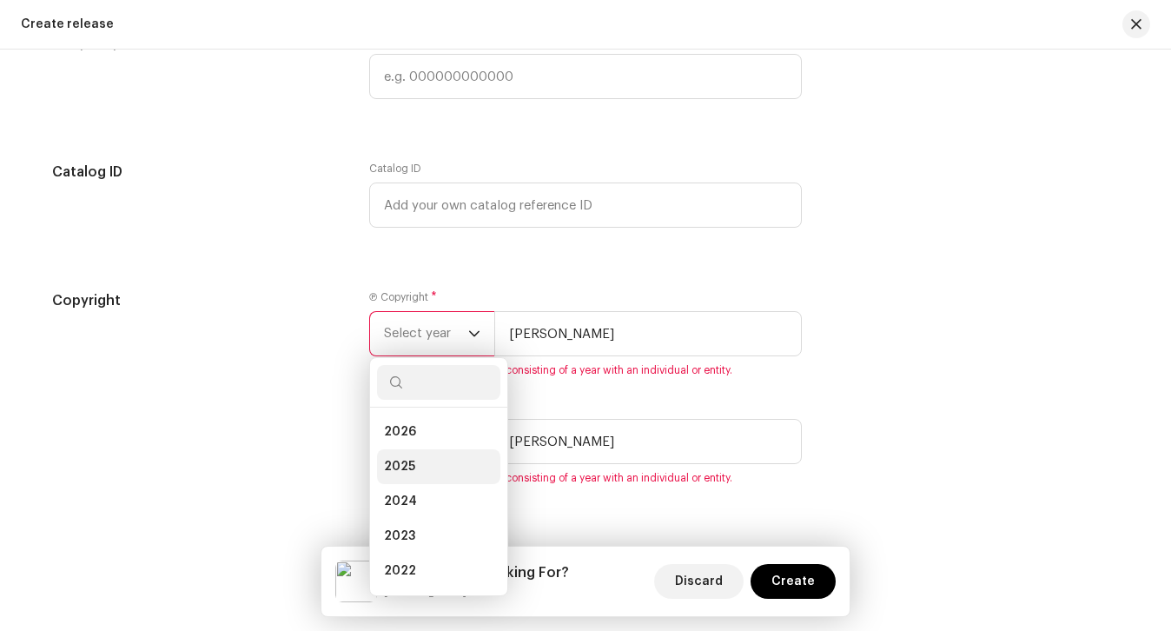
click at [417, 466] on li "2025" at bounding box center [438, 466] width 123 height 35
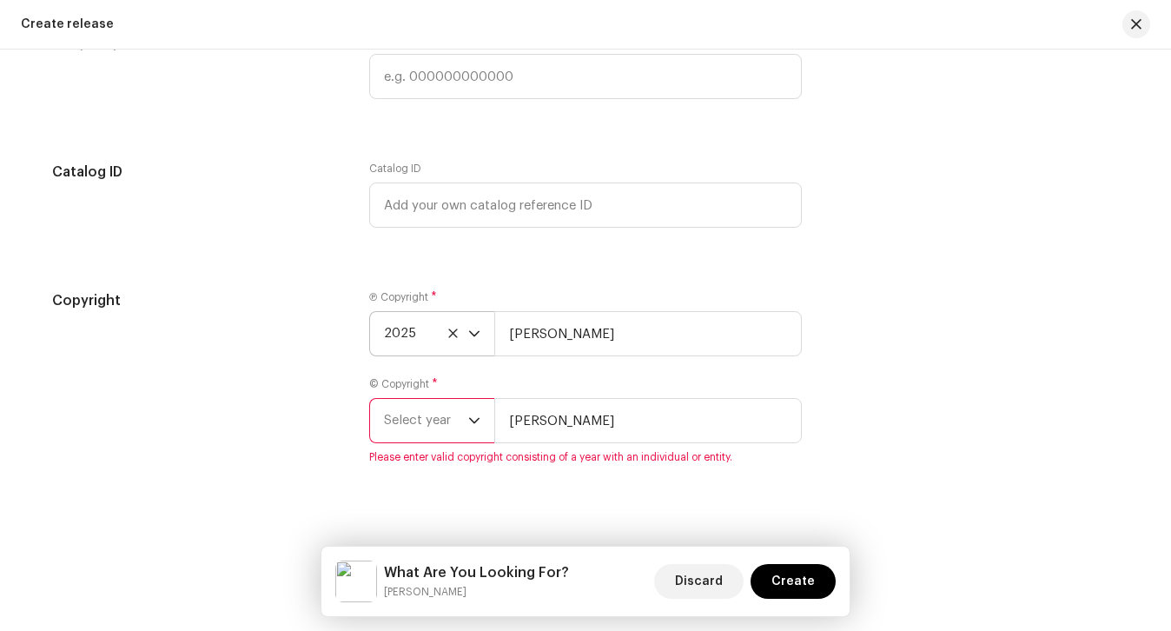
click at [419, 433] on span "Select year" at bounding box center [426, 420] width 84 height 43
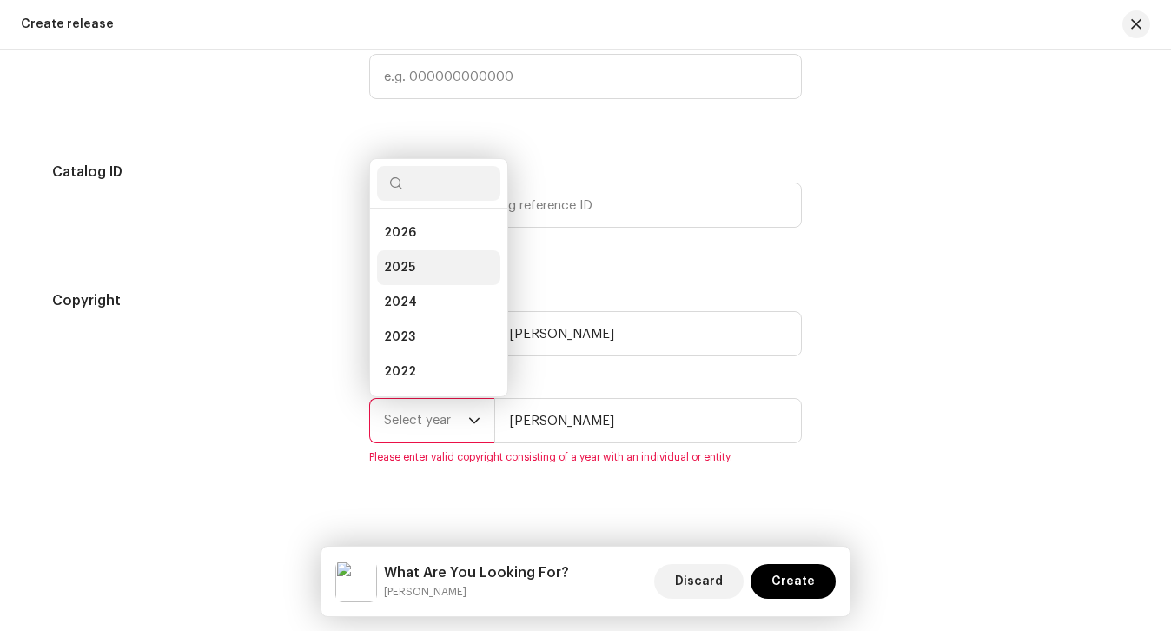
click at [417, 263] on li "2025" at bounding box center [438, 267] width 123 height 35
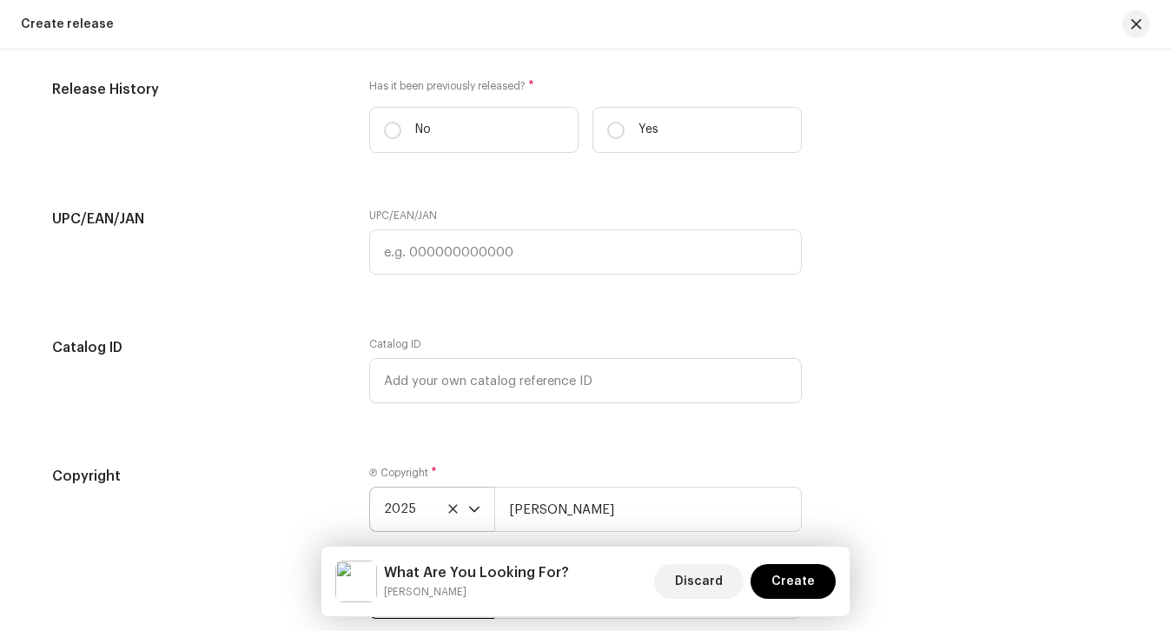
scroll to position [2826, 0]
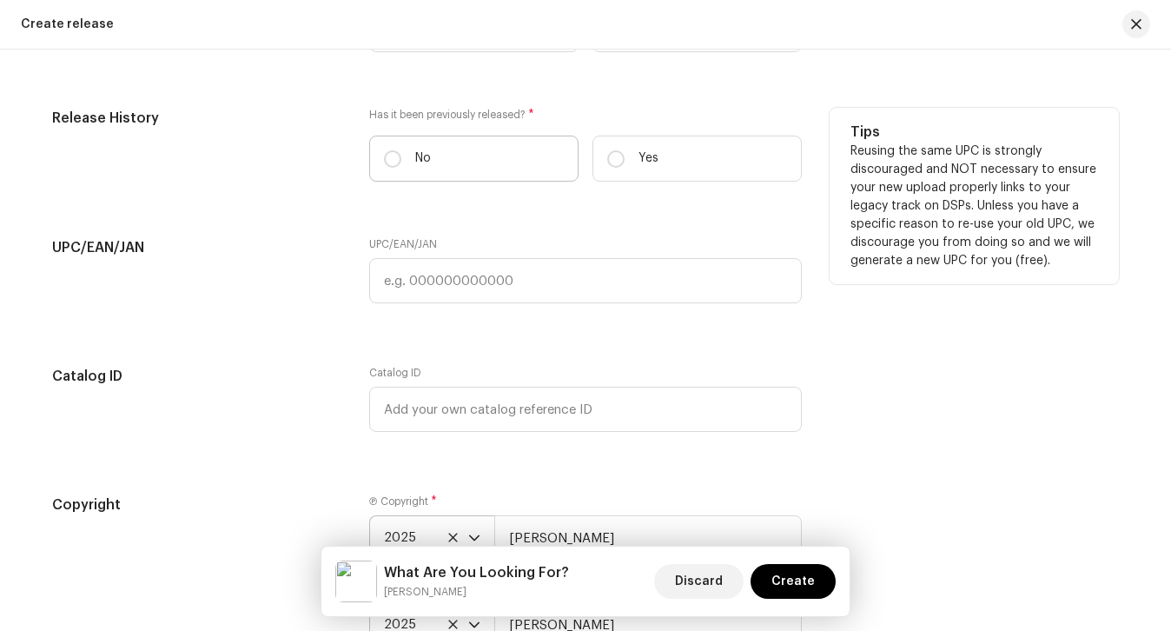
click at [458, 170] on label "No" at bounding box center [473, 159] width 209 height 46
click at [401, 168] on input "No" at bounding box center [392, 158] width 17 height 17
radio input "true"
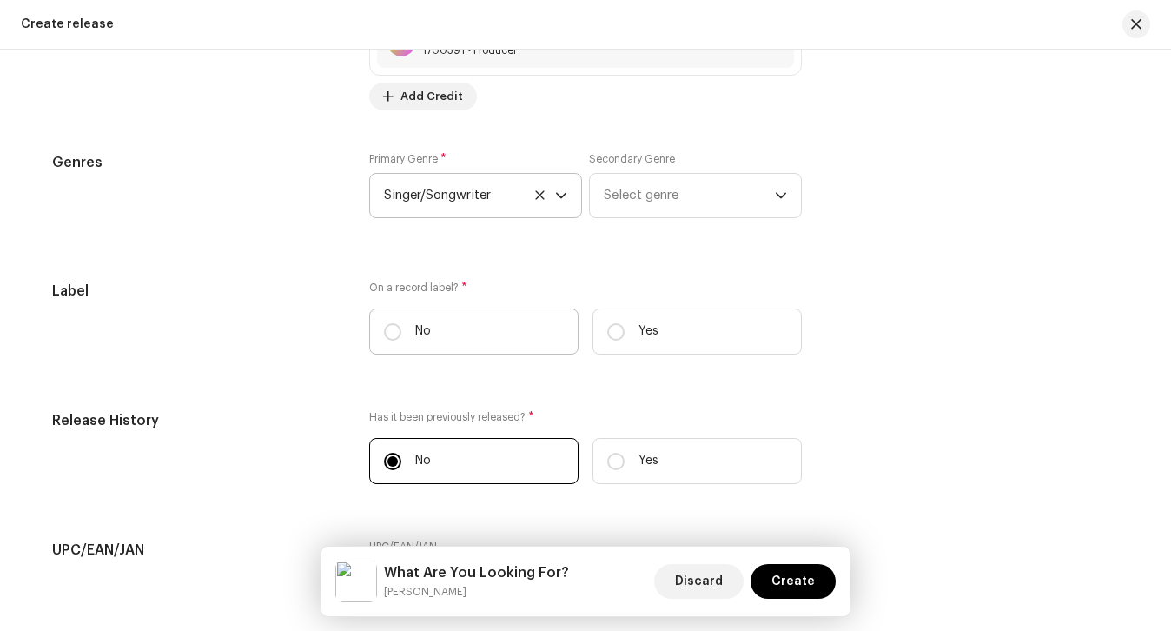
click at [465, 347] on label "No" at bounding box center [473, 331] width 209 height 46
click at [401, 341] on input "No" at bounding box center [392, 331] width 17 height 17
radio input "true"
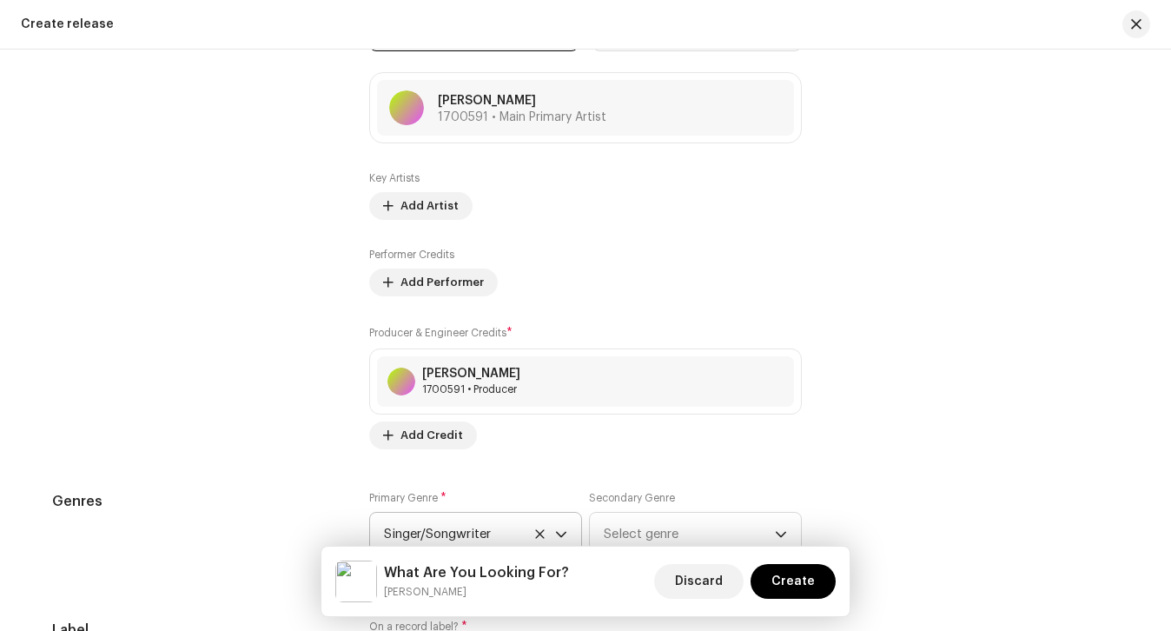
scroll to position [2330, 0]
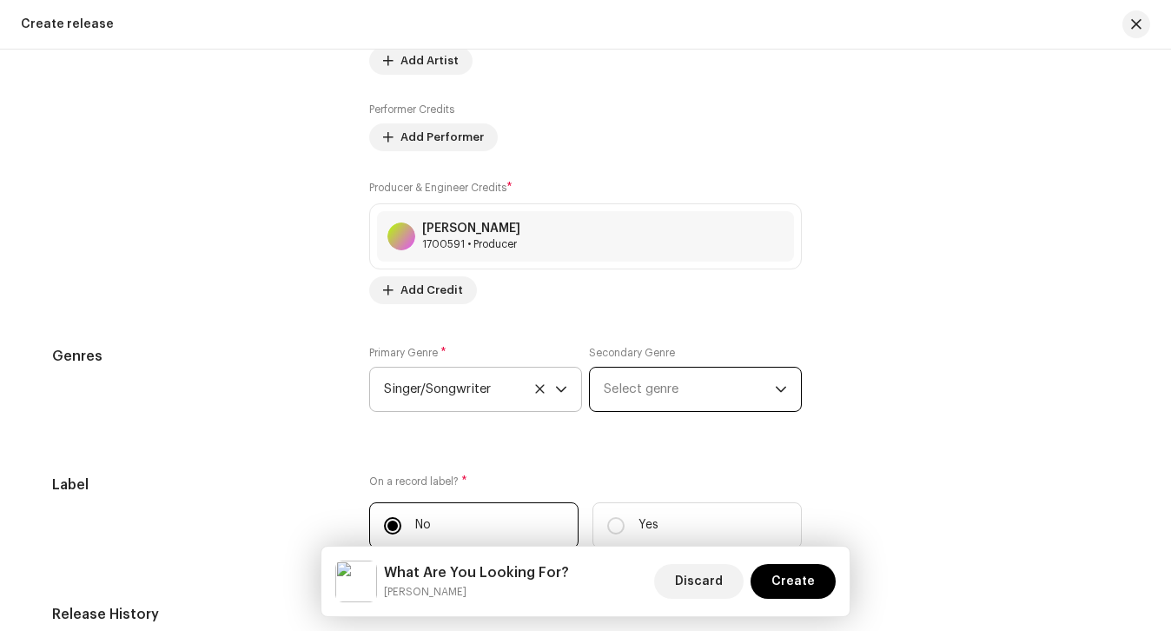
click at [633, 368] on span "Select genre" at bounding box center [689, 389] width 171 height 43
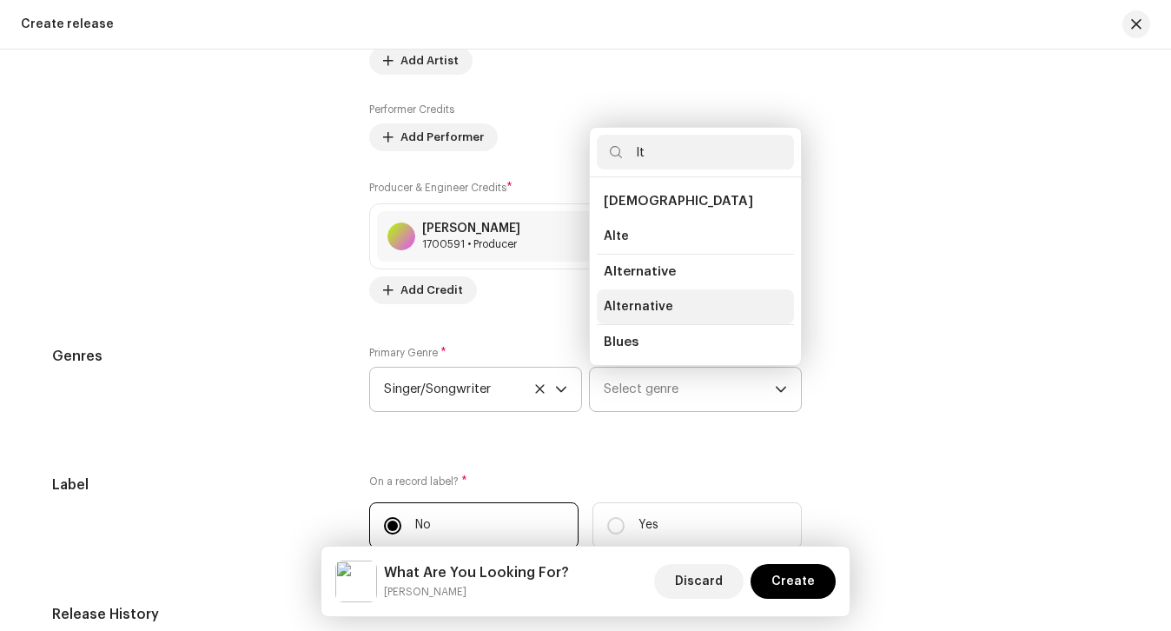
type input "lt"
click at [626, 310] on span "Alternative" at bounding box center [639, 306] width 70 height 17
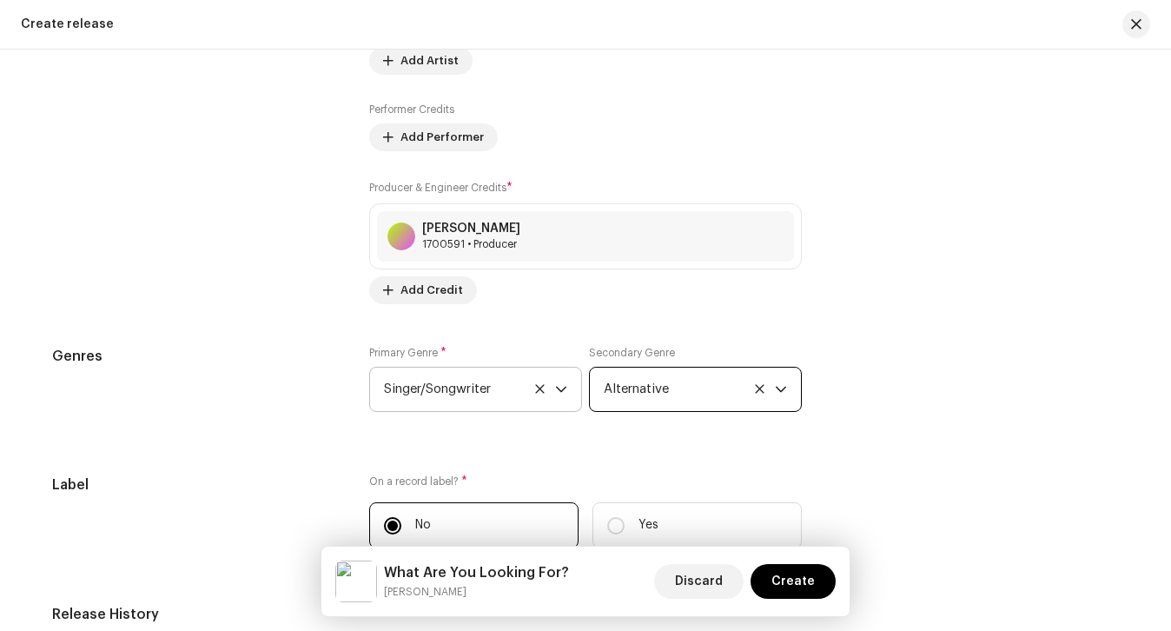
click at [566, 309] on div "Prefill release information from track metadata Compilation Is it a compilation…" at bounding box center [585, 188] width 1067 height 1951
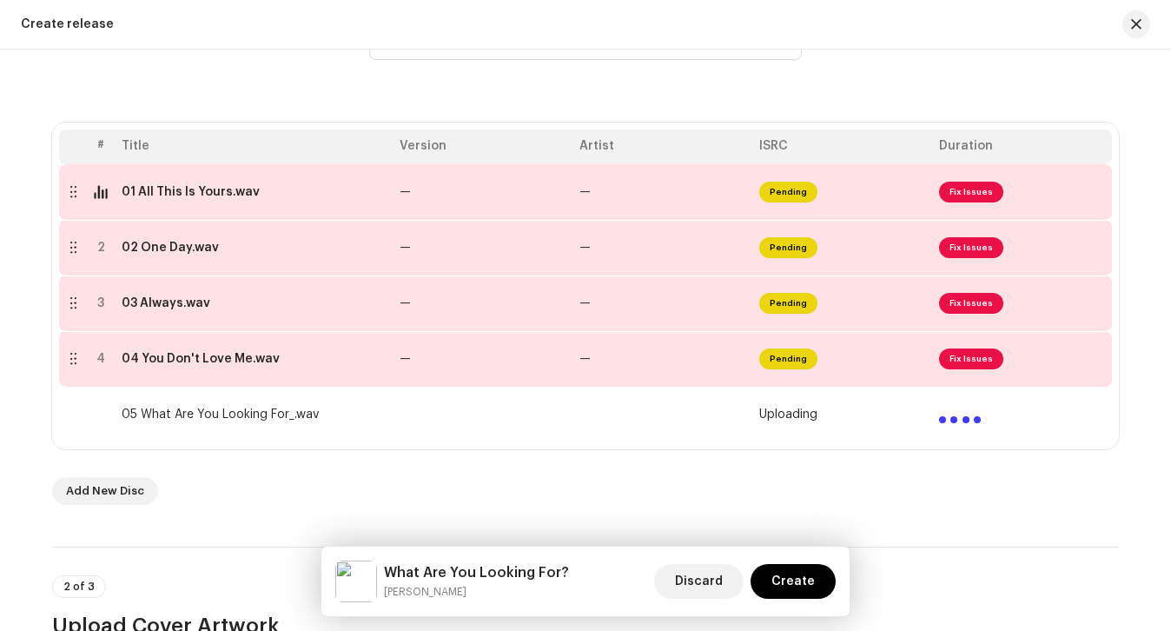
scroll to position [268, 0]
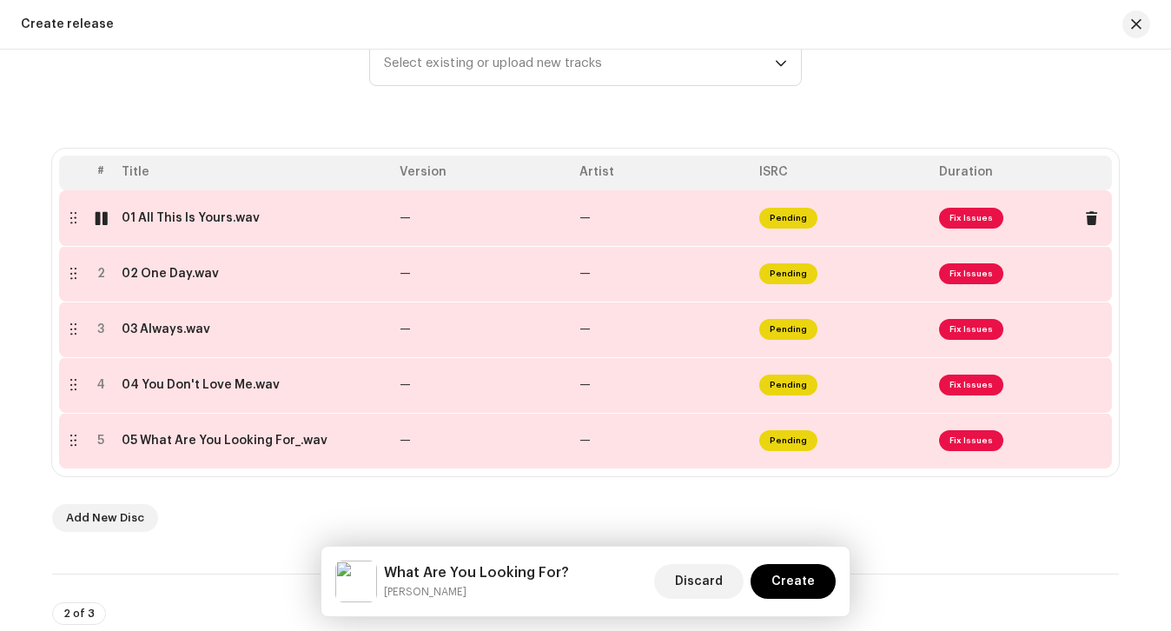
click at [98, 215] on div at bounding box center [101, 218] width 13 height 14
click at [288, 217] on div "01 All This Is Yours.wav" at bounding box center [254, 218] width 264 height 14
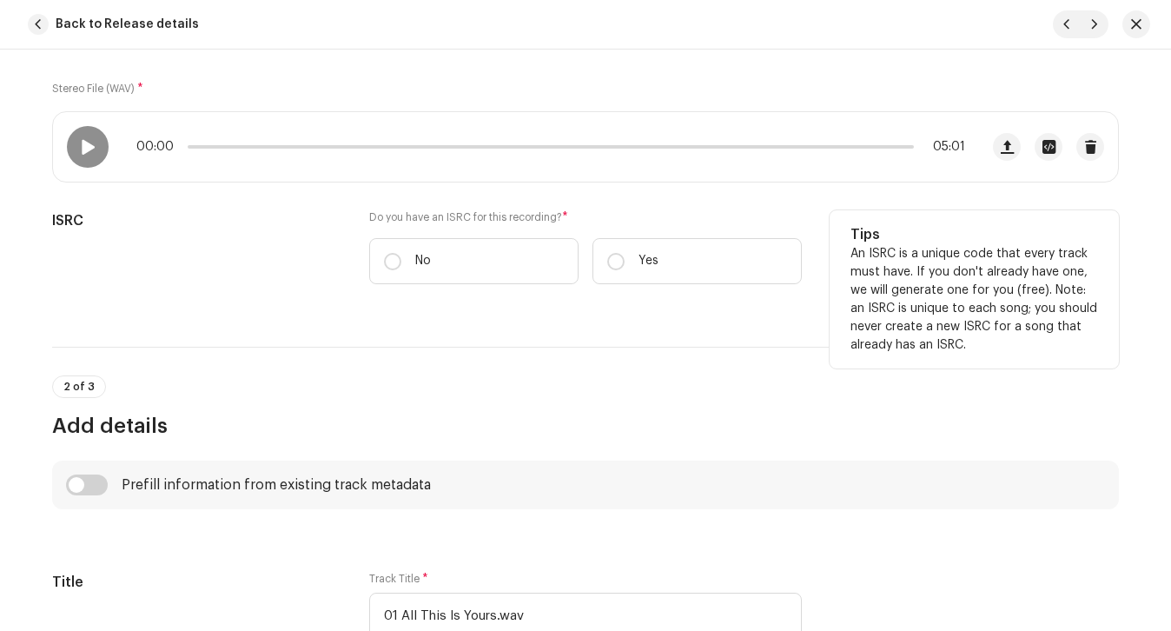
click at [475, 293] on div "Do you have an ISRC for this recording? * No Yes" at bounding box center [585, 257] width 433 height 95
click at [470, 275] on label "No" at bounding box center [473, 261] width 209 height 46
click at [401, 270] on input "No" at bounding box center [392, 261] width 17 height 17
radio input "true"
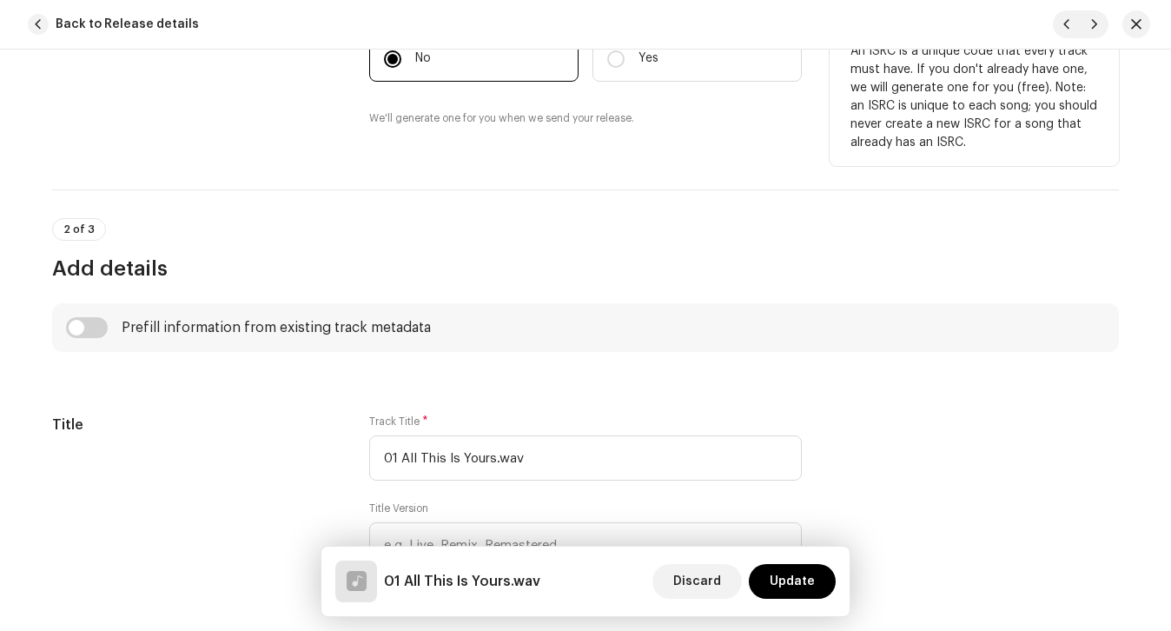
scroll to position [447, 0]
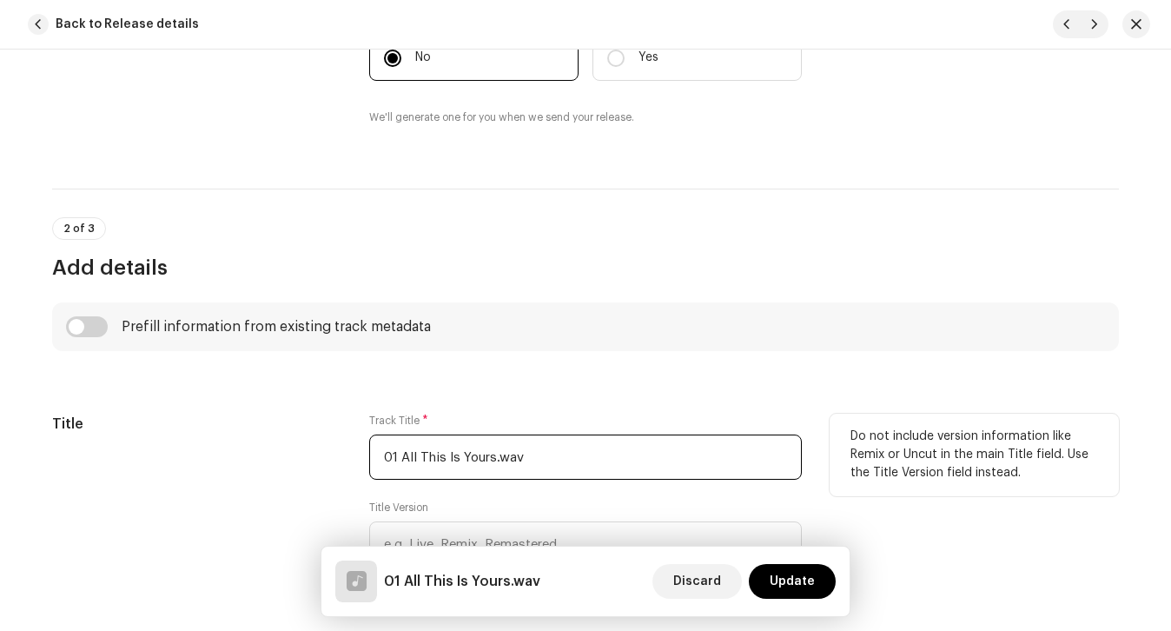
drag, startPoint x: 401, startPoint y: 457, endPoint x: 308, endPoint y: 457, distance: 93.8
click at [321, 457] on div "Title Track Title * 01 All This Is Yours.wav Title Version Localize Your Track …" at bounding box center [585, 515] width 1067 height 202
click at [537, 458] on input "All This Is Yours.wav" at bounding box center [585, 456] width 433 height 45
type input "All This Is Yours"
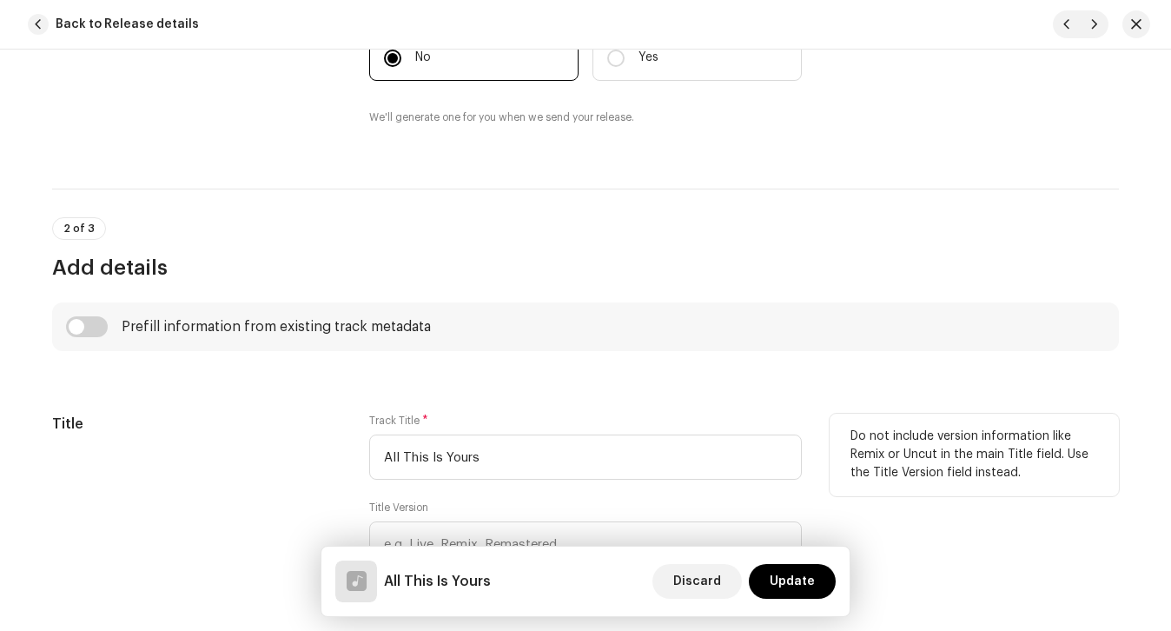
click at [272, 446] on div "Title" at bounding box center [196, 515] width 289 height 202
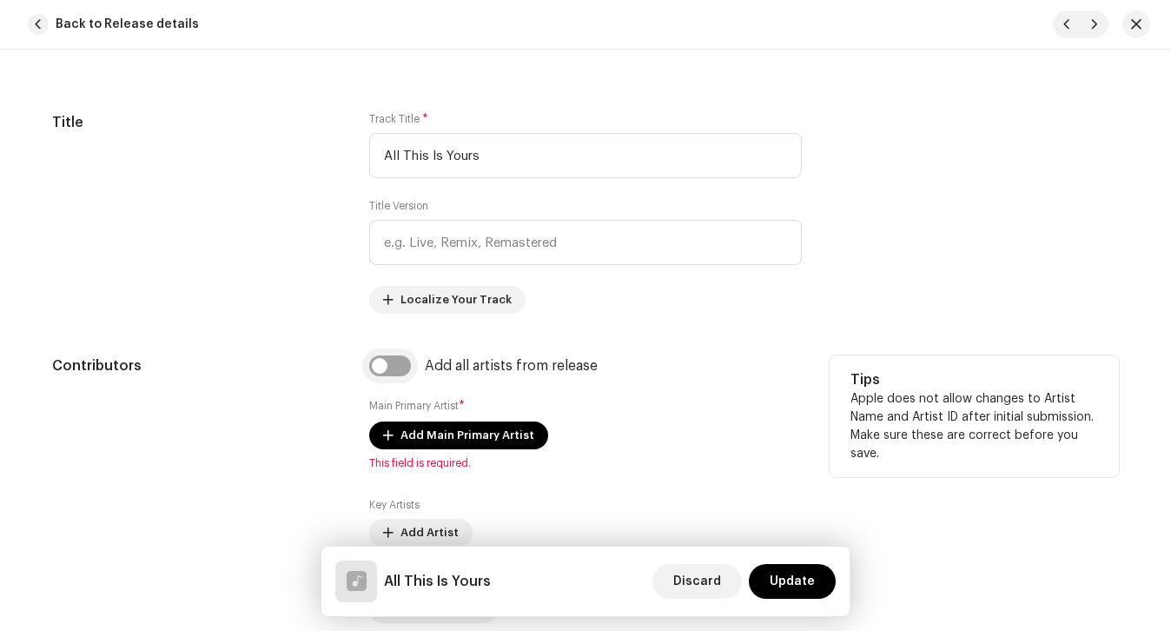
click at [381, 369] on input "checkbox" at bounding box center [390, 365] width 42 height 21
checkbox input "true"
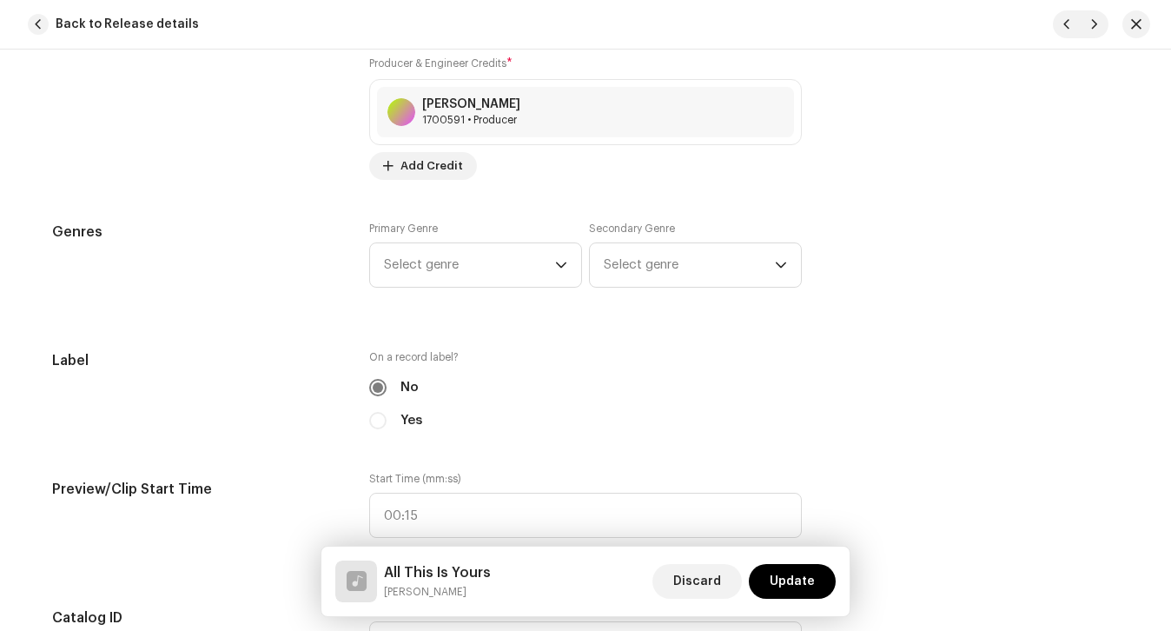
scroll to position [1397, 0]
click at [444, 275] on span "Select genre" at bounding box center [469, 266] width 171 height 43
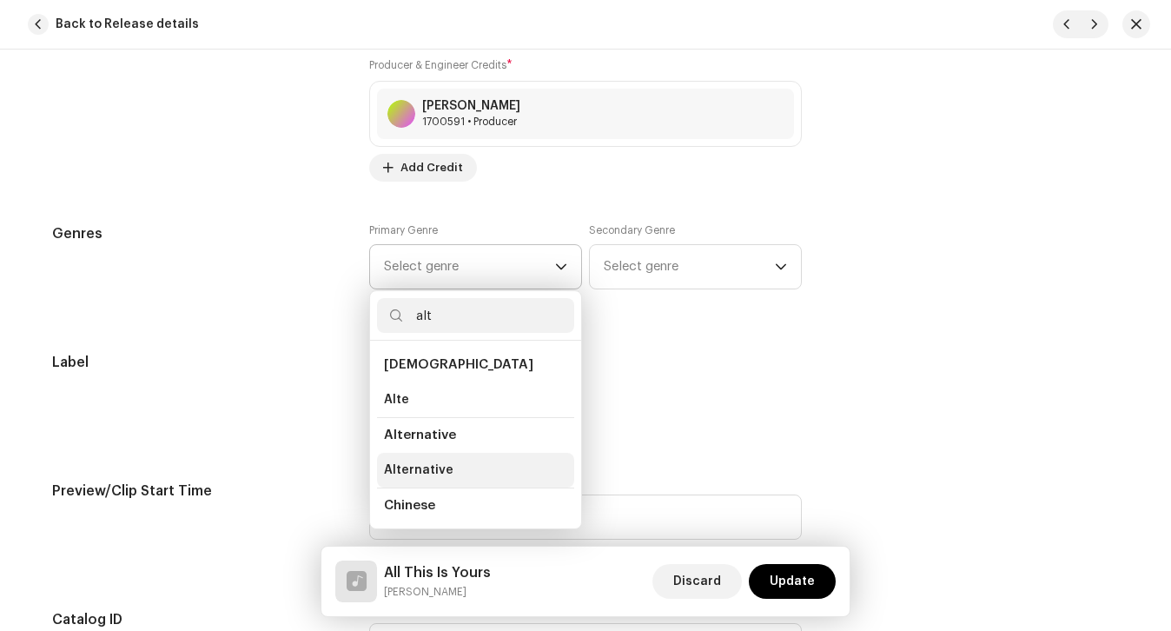
type input "alt"
click at [401, 468] on span "Alternative" at bounding box center [419, 469] width 70 height 17
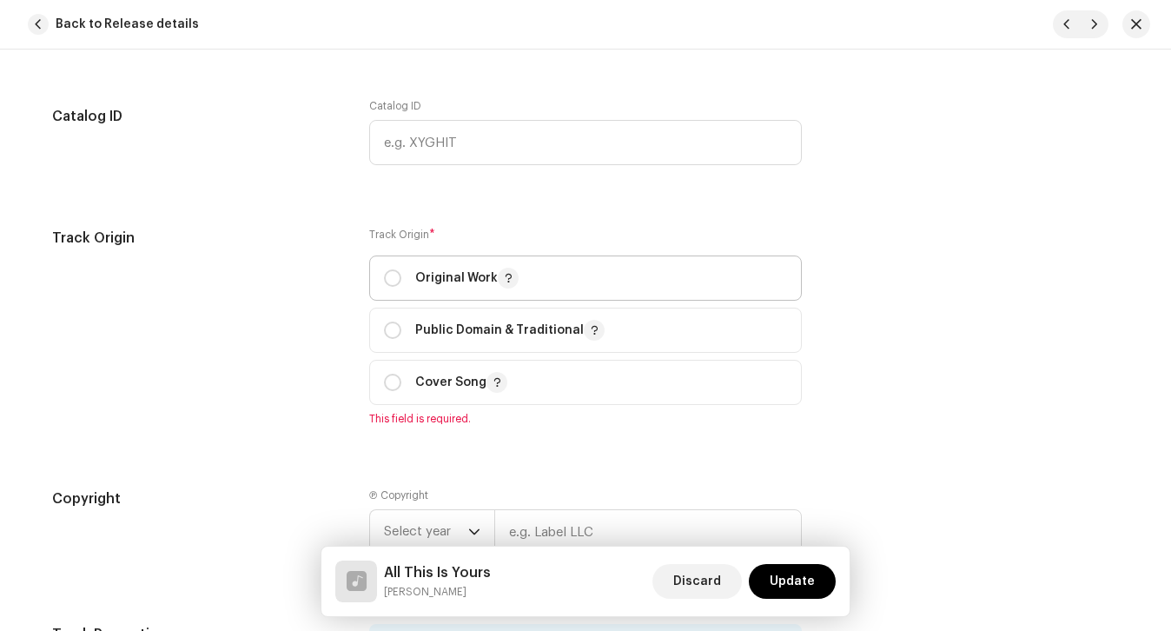
click at [439, 280] on p "Original Work" at bounding box center [466, 278] width 103 height 21
radio input "true"
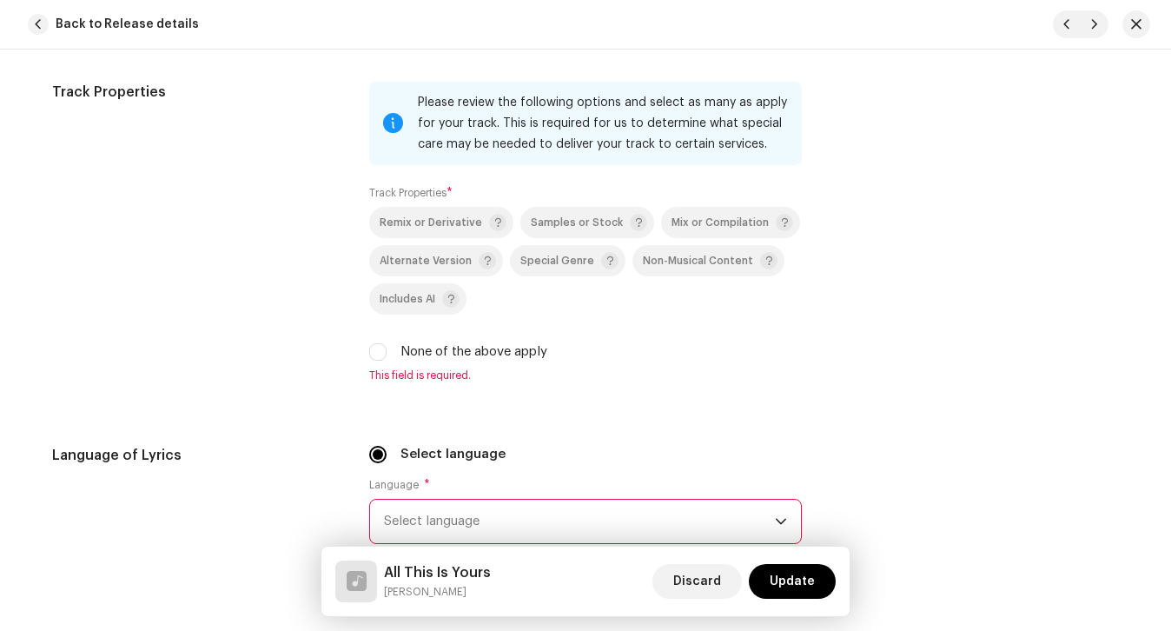
click at [441, 349] on label "None of the above apply" at bounding box center [474, 351] width 147 height 19
click at [387, 349] on input "None of the above apply" at bounding box center [377, 351] width 17 height 17
checkbox input "true"
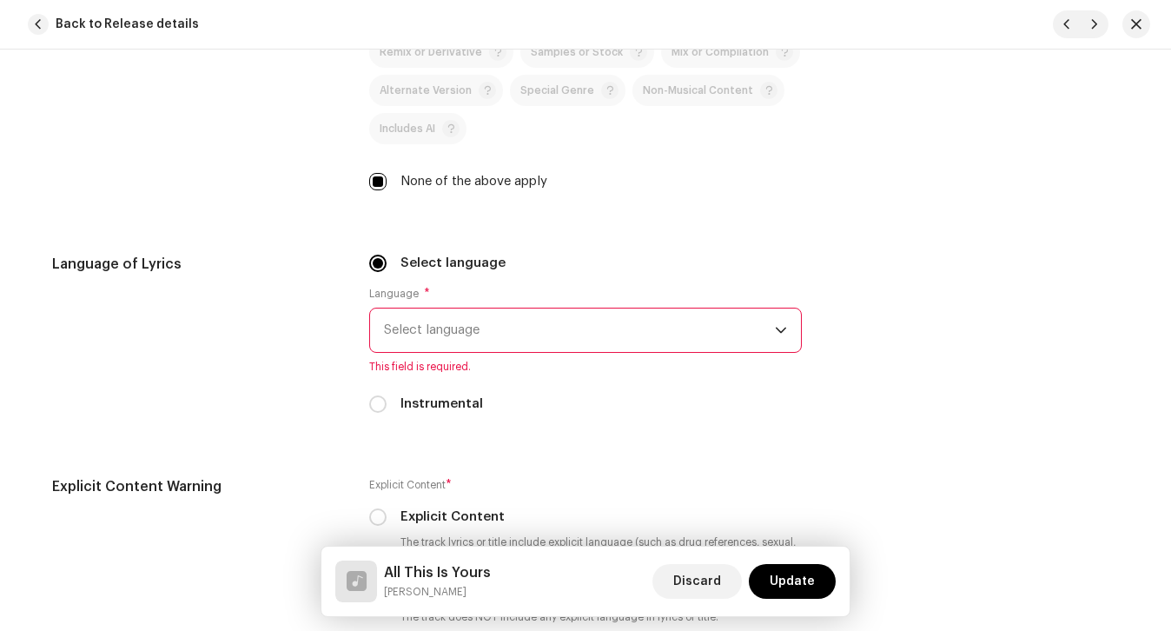
scroll to position [2607, 0]
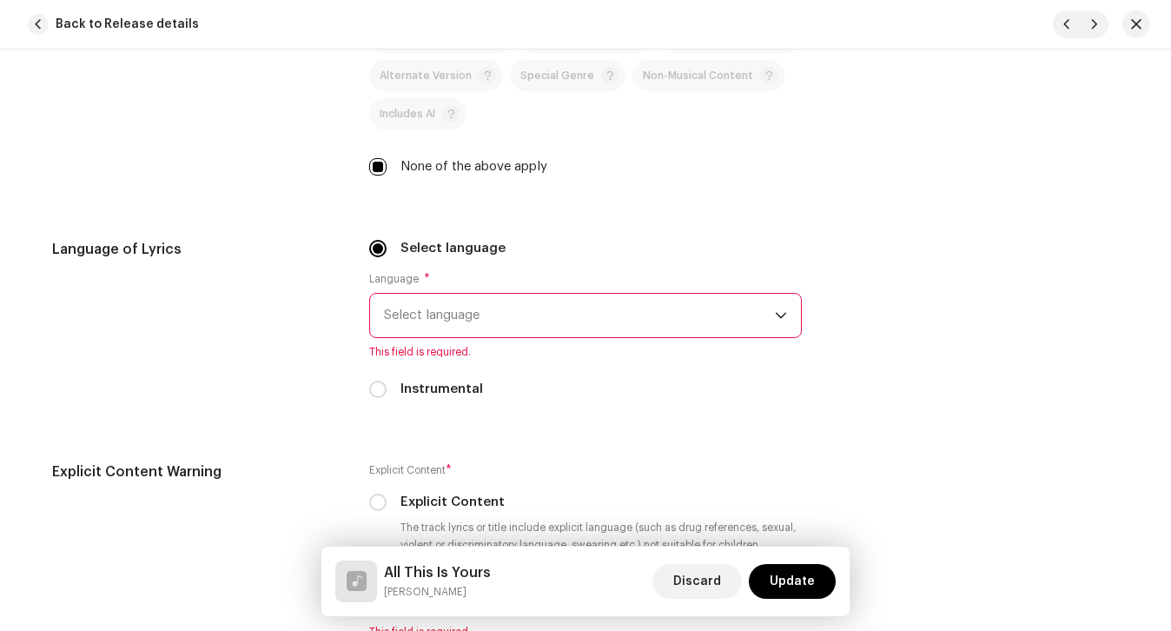
click at [439, 322] on span "Select language" at bounding box center [579, 315] width 391 height 43
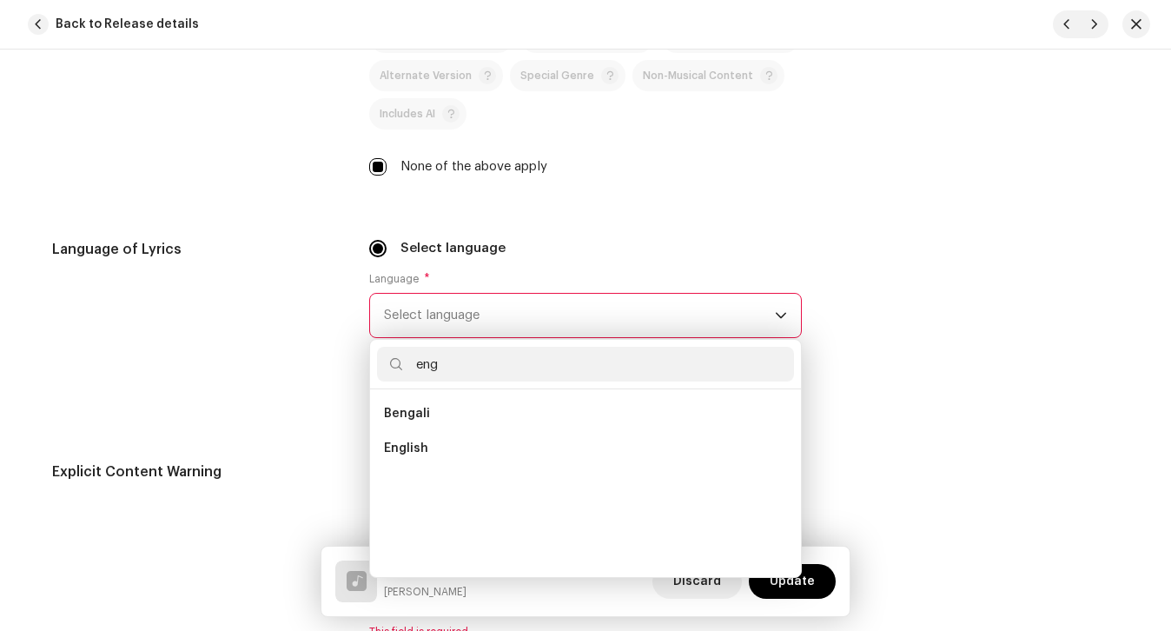
scroll to position [0, 0]
type input "eng"
click at [471, 449] on li "English" at bounding box center [585, 448] width 417 height 35
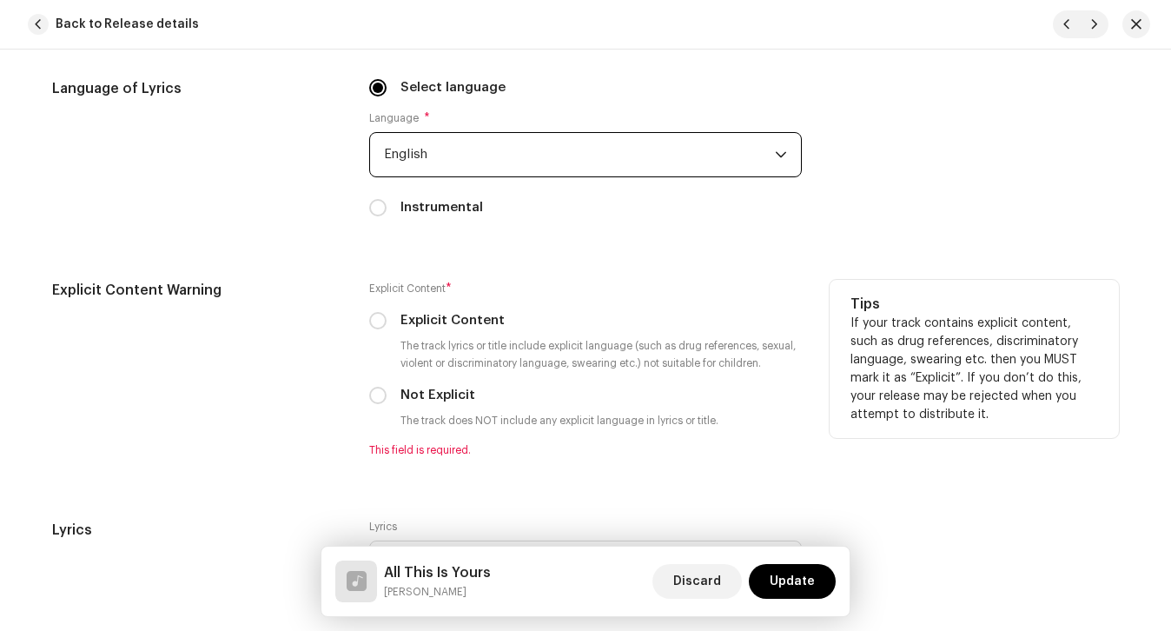
click at [424, 390] on label "Not Explicit" at bounding box center [438, 395] width 75 height 19
click at [387, 390] on input "Not Explicit" at bounding box center [377, 395] width 17 height 17
radio input "true"
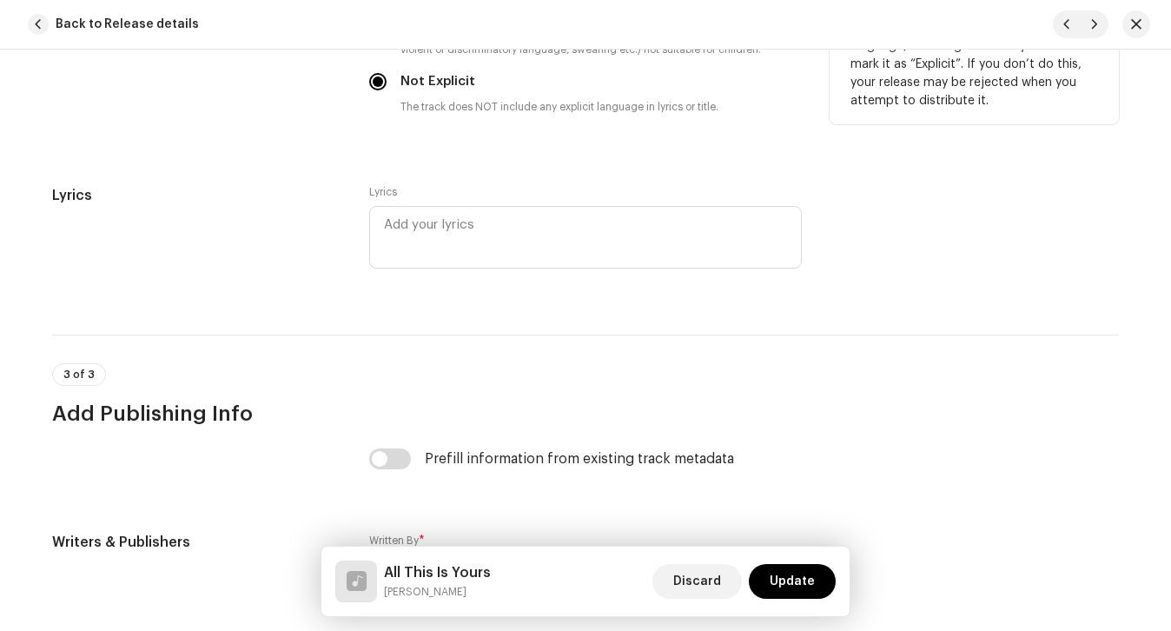
scroll to position [3247, 0]
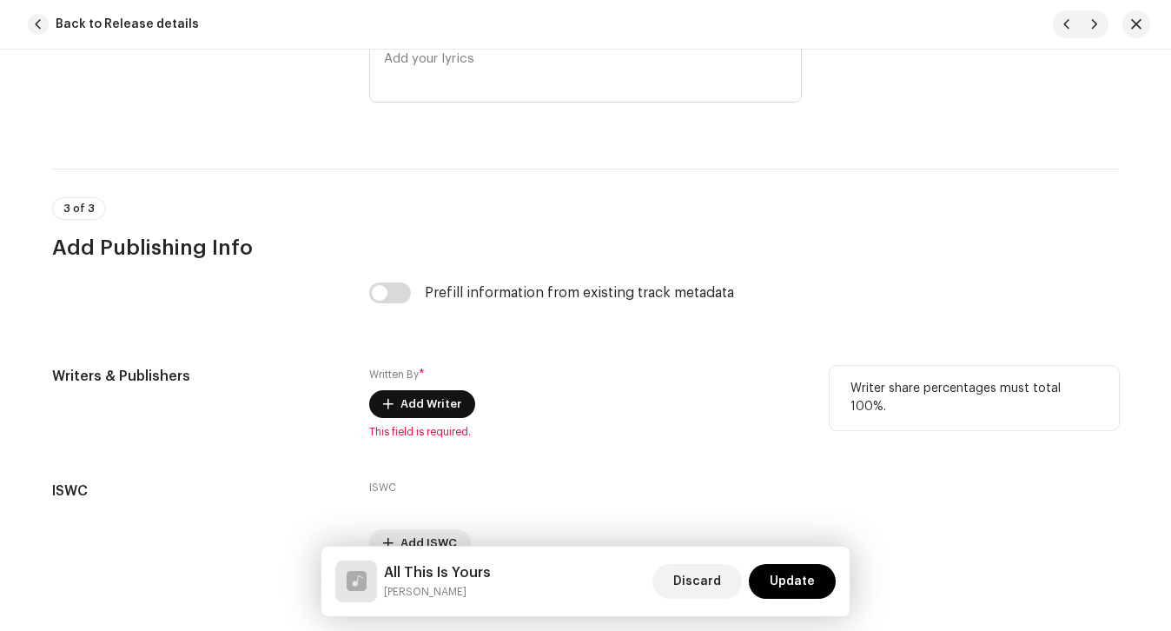
click at [403, 412] on span "Add Writer" at bounding box center [431, 404] width 61 height 35
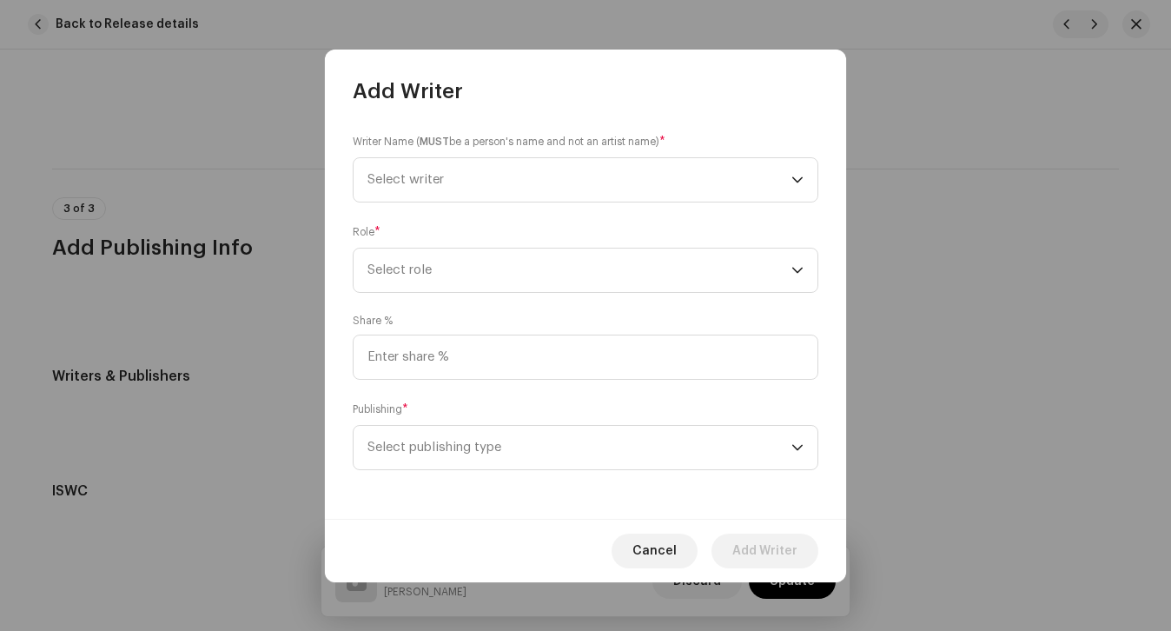
click at [439, 213] on div "Writer Name ( MUST be a person's name and not an artist name) * Select writer R…" at bounding box center [585, 312] width 521 height 414
click at [434, 190] on span "Select writer" at bounding box center [580, 179] width 424 height 43
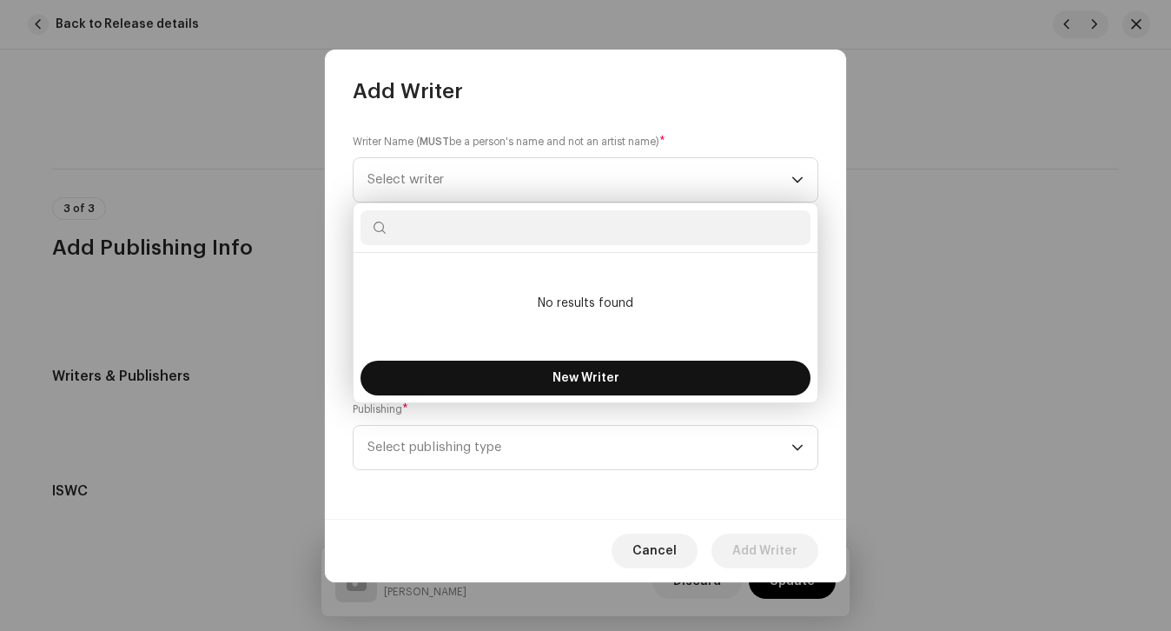
click at [477, 372] on button "New Writer" at bounding box center [586, 378] width 450 height 35
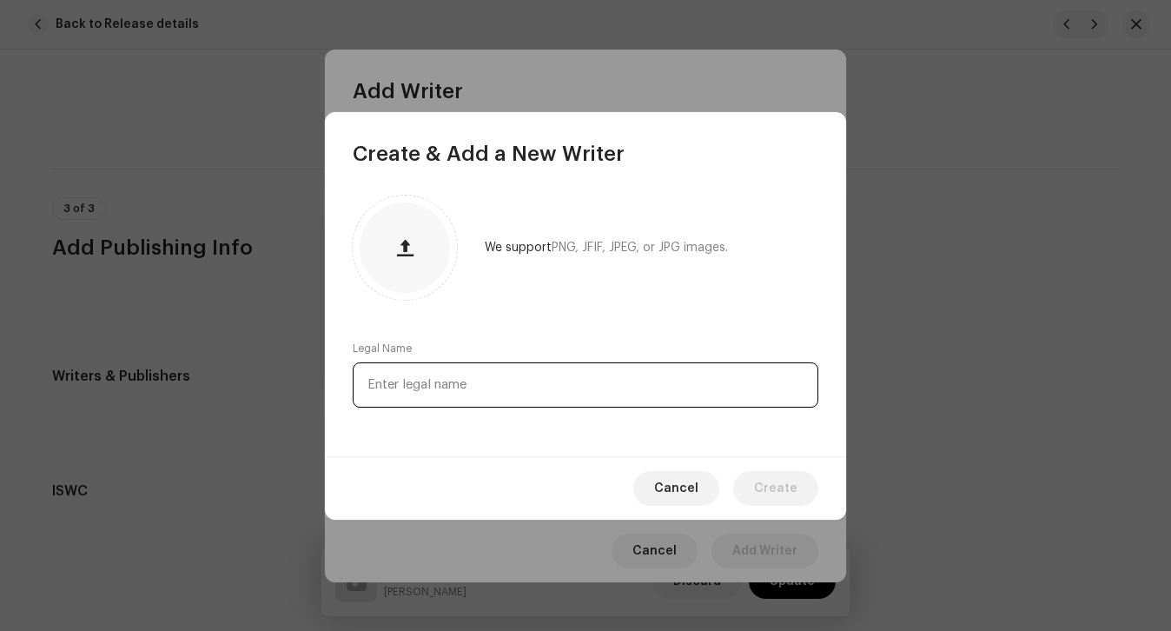
click at [460, 388] on input "text" at bounding box center [586, 384] width 466 height 45
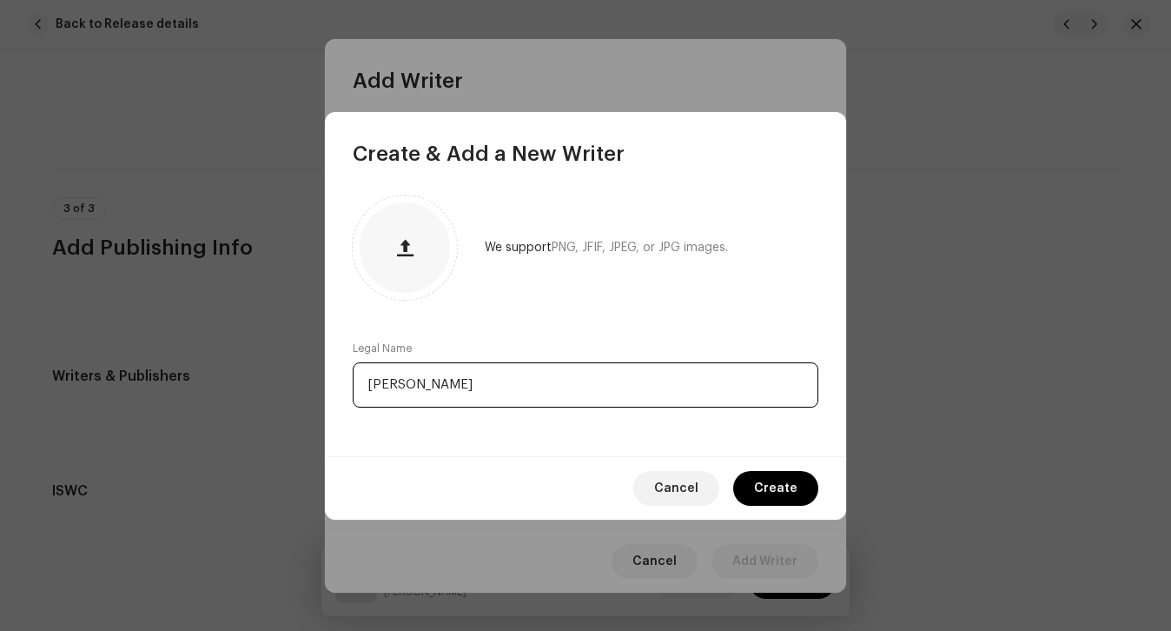
click at [394, 385] on input "Aiden Edwards" at bounding box center [586, 384] width 466 height 45
type input "[PERSON_NAME]"
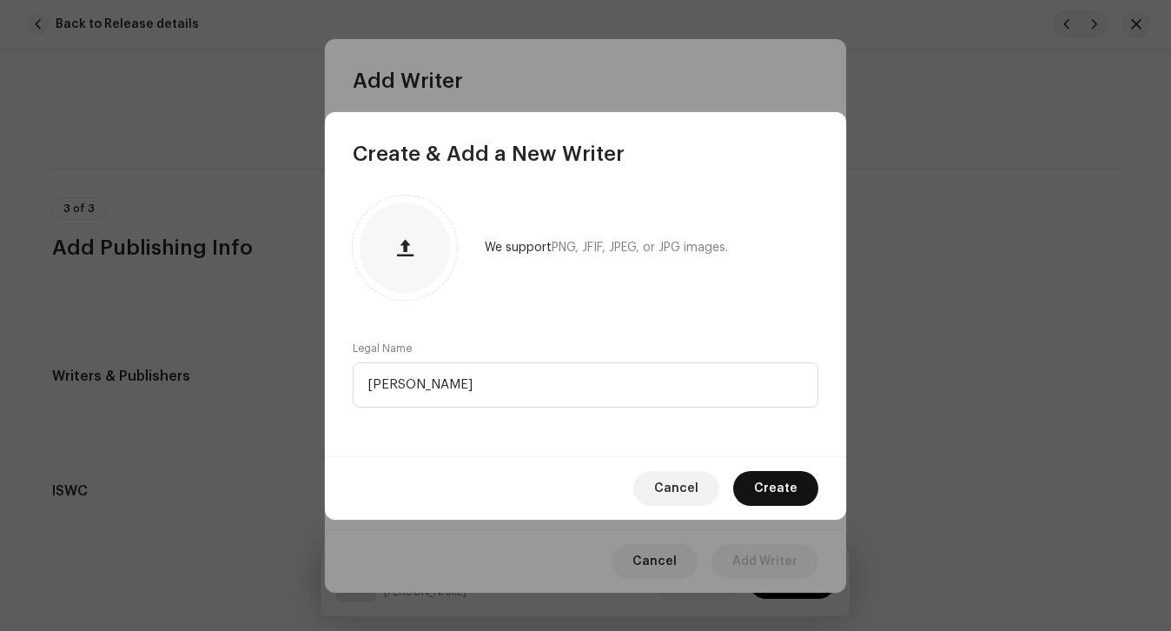
click at [768, 498] on span "Create" at bounding box center [775, 488] width 43 height 35
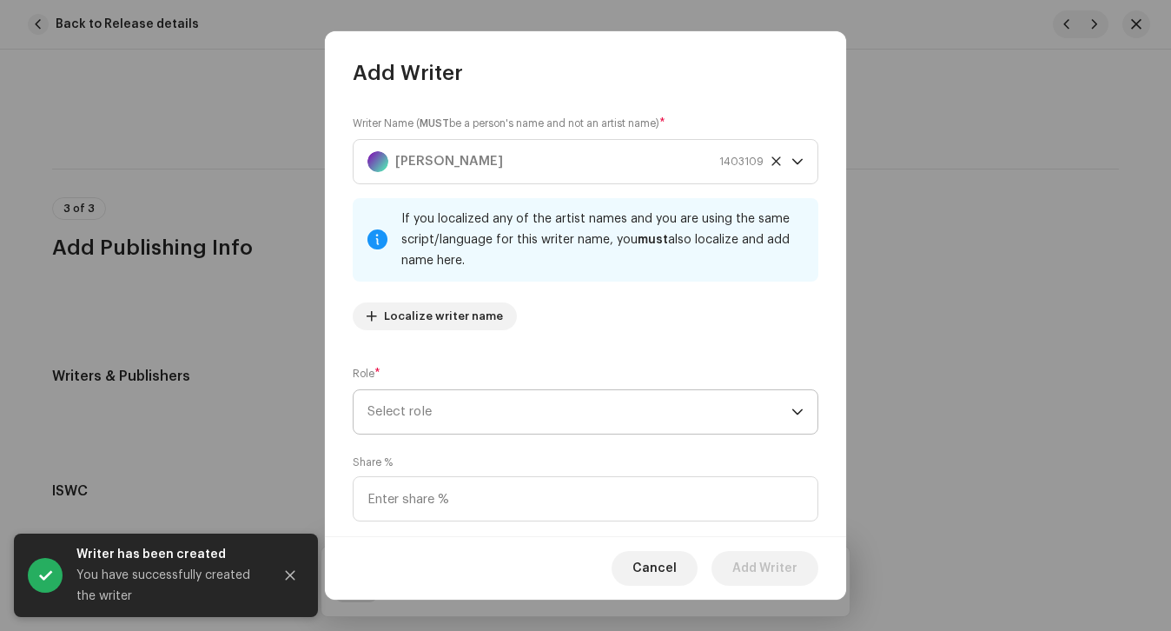
click at [513, 406] on span "Select role" at bounding box center [580, 411] width 424 height 43
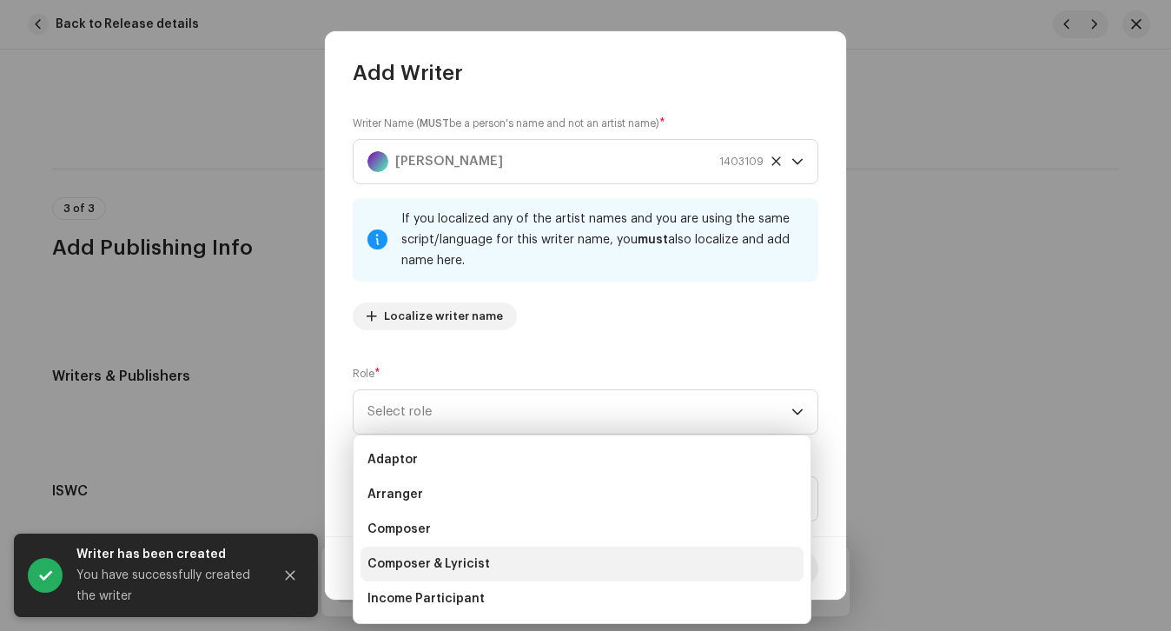
click at [473, 553] on li "Composer & Lyricist" at bounding box center [582, 564] width 443 height 35
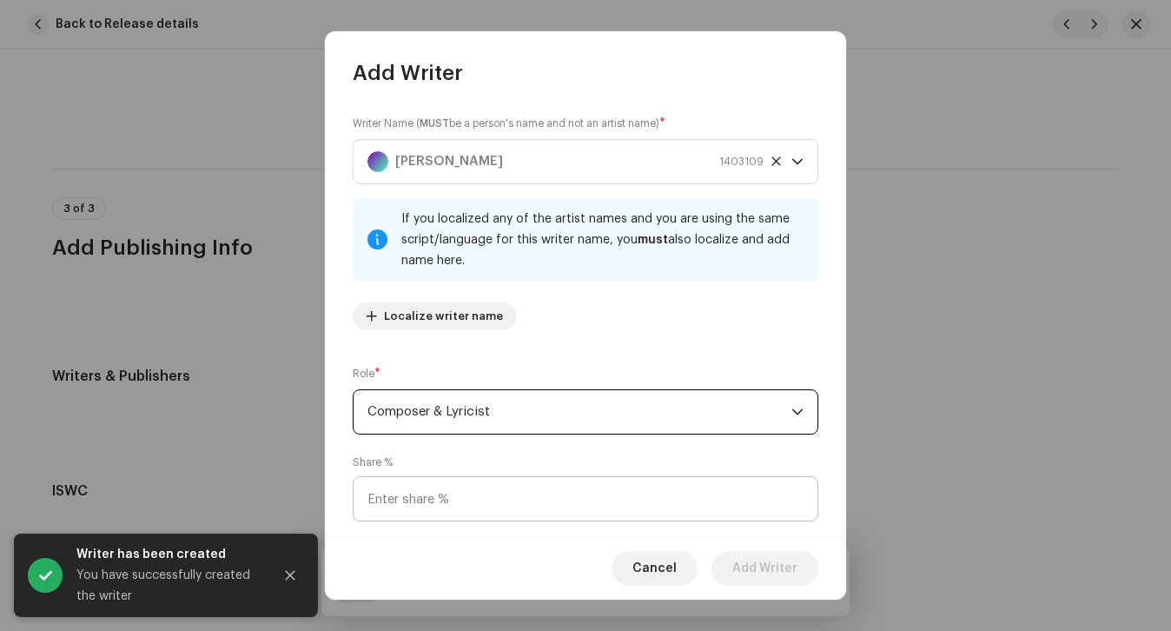
scroll to position [124, 0]
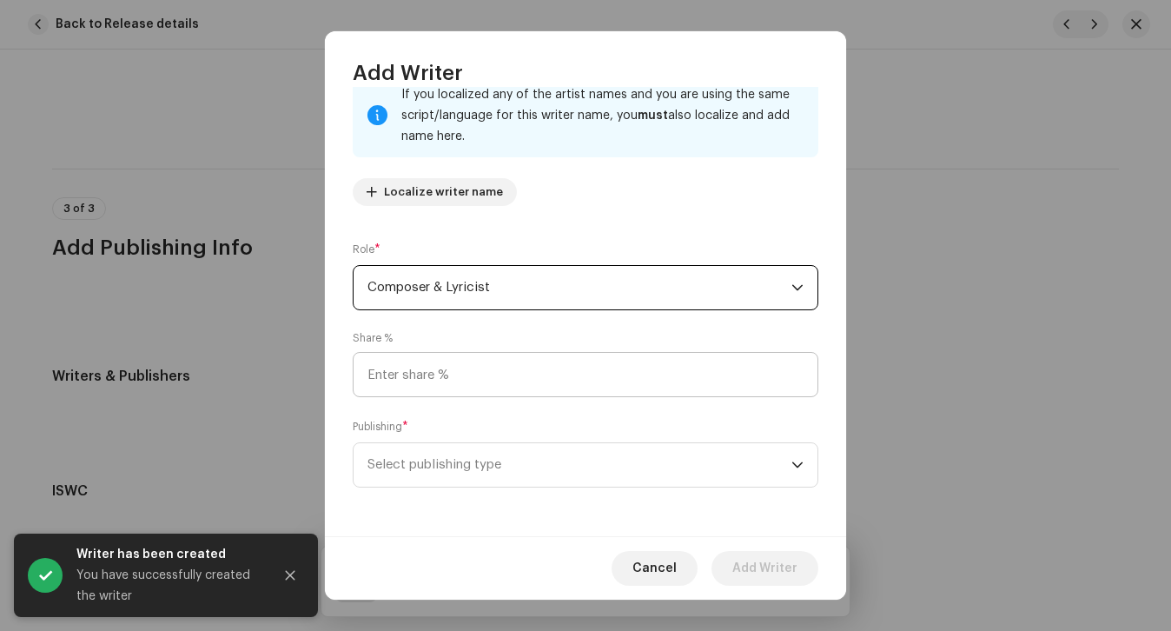
click at [482, 491] on div "Writer Name ( MUST be a person's name and not an artist name) * Aidan Edwards 1…" at bounding box center [585, 311] width 521 height 448
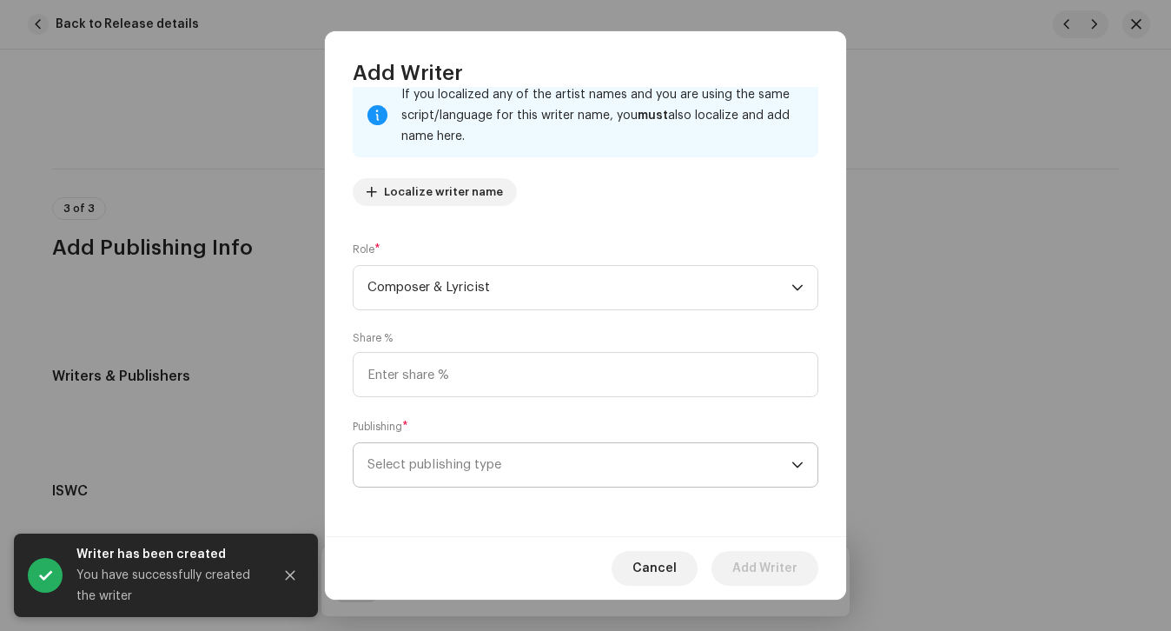
click at [483, 447] on span "Select publishing type" at bounding box center [580, 464] width 424 height 43
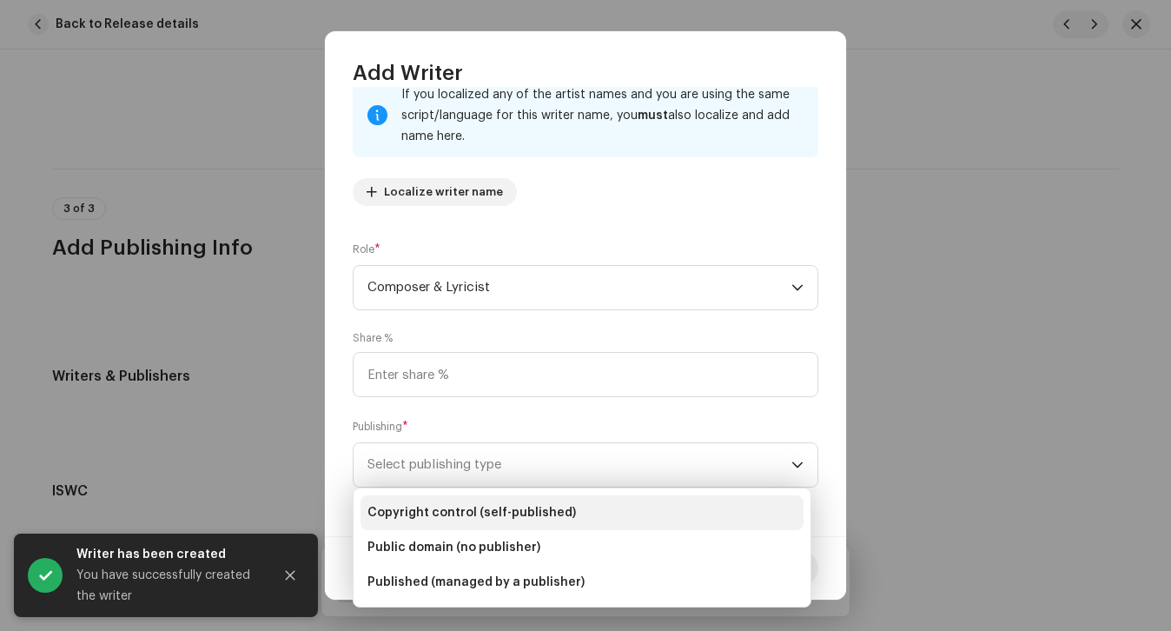
click at [501, 511] on span "Copyright control (self-published)" at bounding box center [472, 512] width 209 height 17
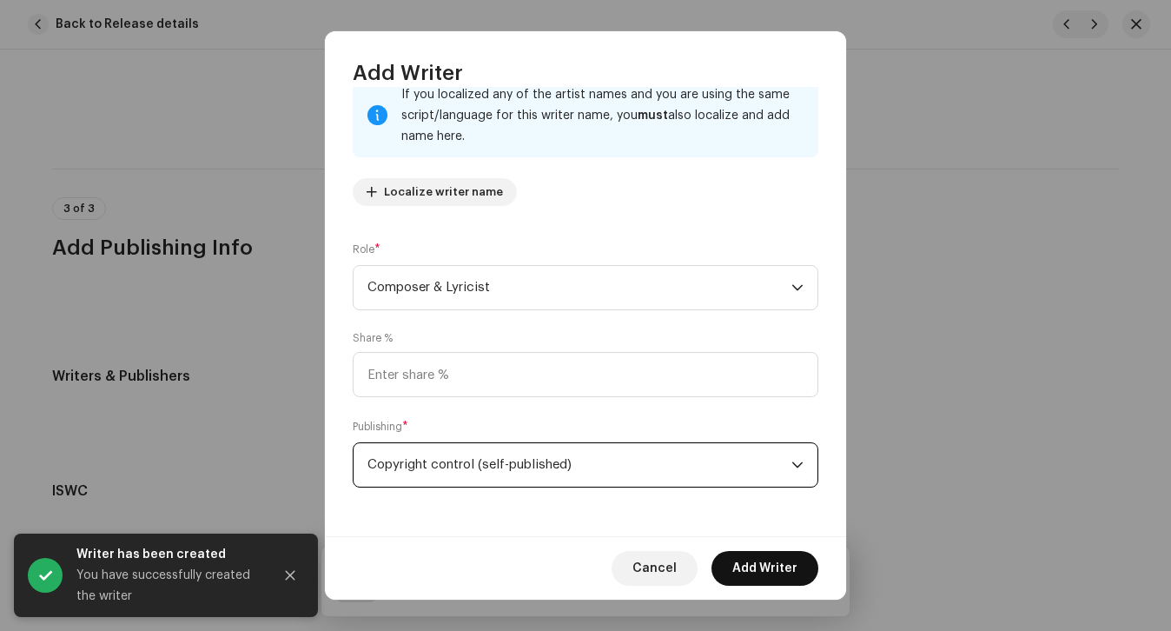
click at [748, 566] on span "Add Writer" at bounding box center [764, 568] width 65 height 35
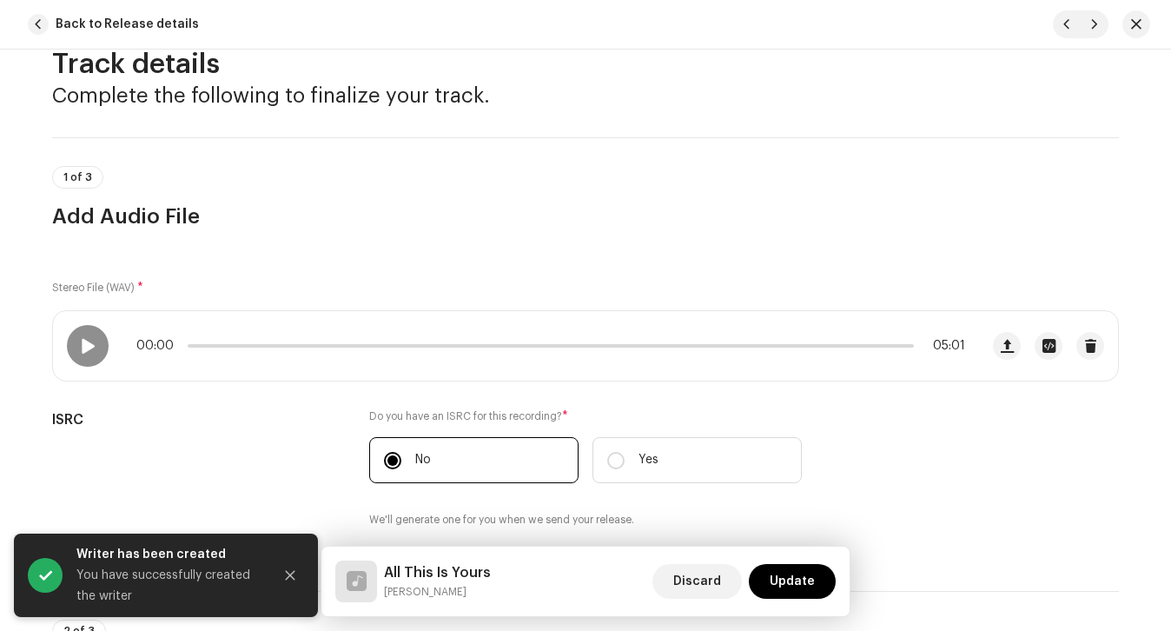
scroll to position [0, 0]
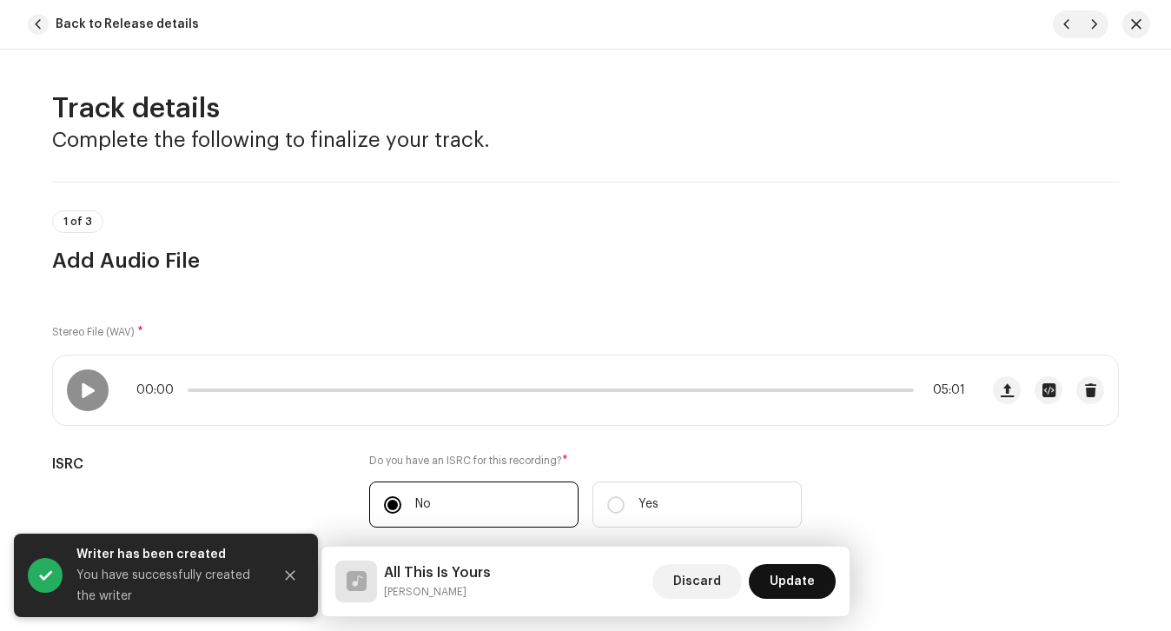
click at [790, 573] on span "Update" at bounding box center [792, 581] width 45 height 35
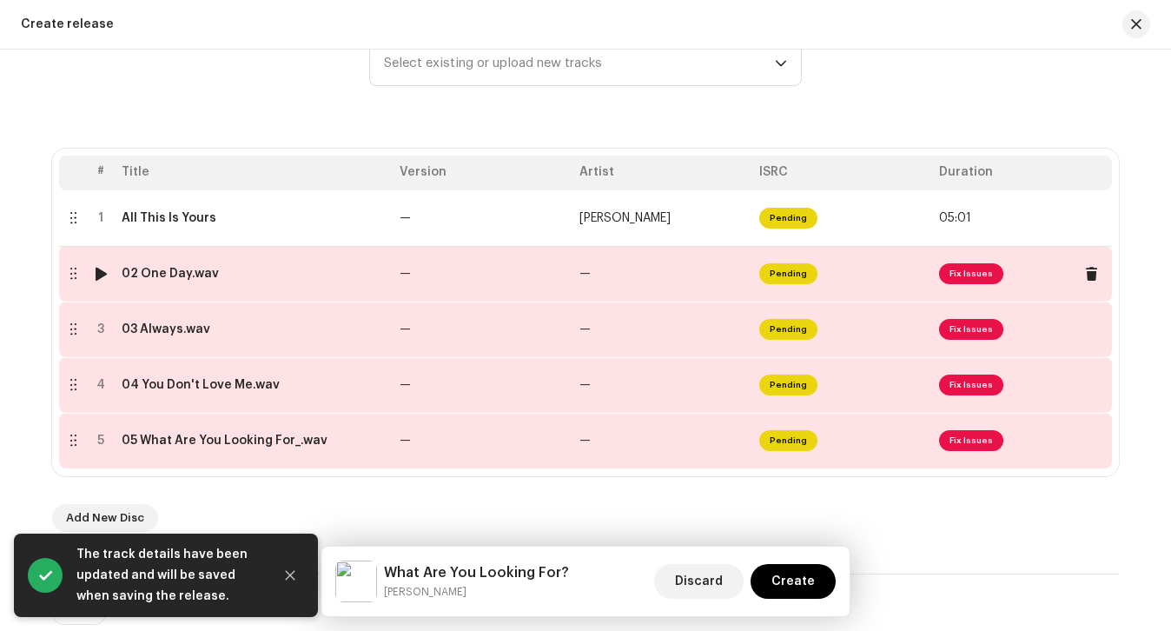
click at [319, 267] on div "02 One Day.wav" at bounding box center [254, 274] width 264 height 14
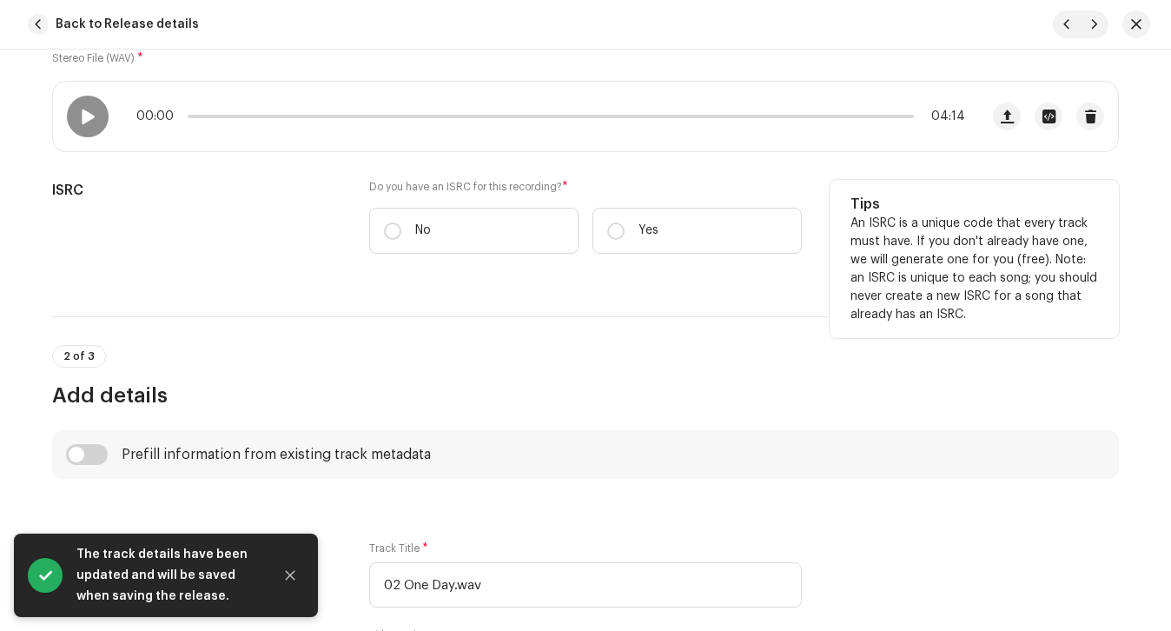
click at [407, 195] on div "Do you have an ISRC for this recording? * No Yes" at bounding box center [585, 217] width 433 height 74
click at [407, 217] on label "No" at bounding box center [473, 231] width 209 height 46
click at [401, 222] on input "No" at bounding box center [392, 230] width 17 height 17
radio input "true"
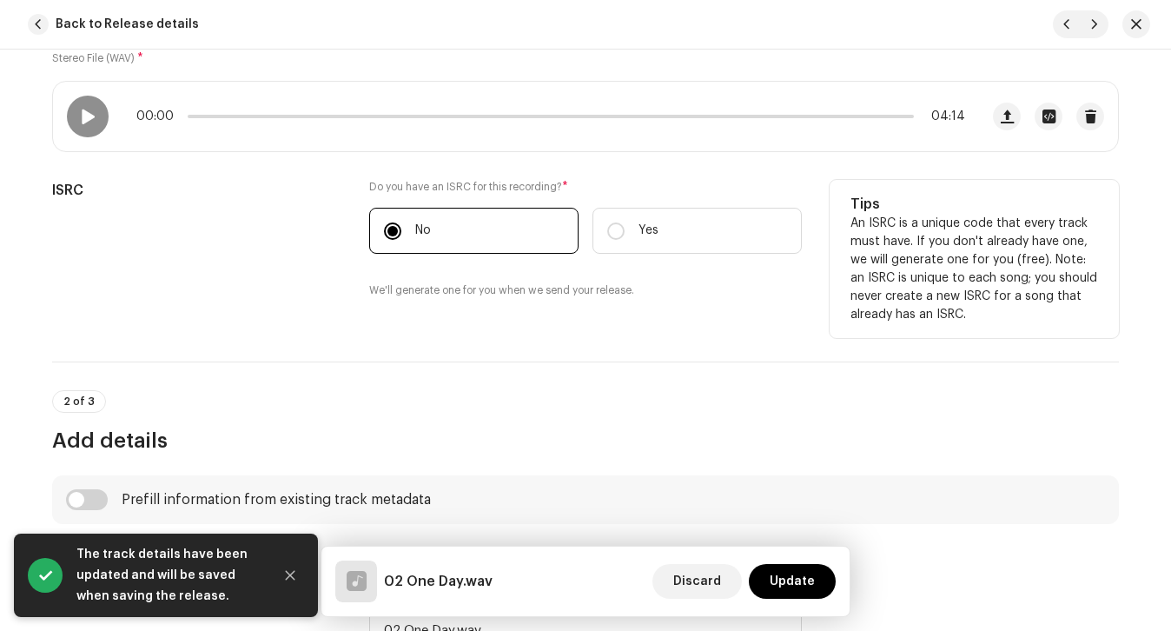
scroll to position [538, 0]
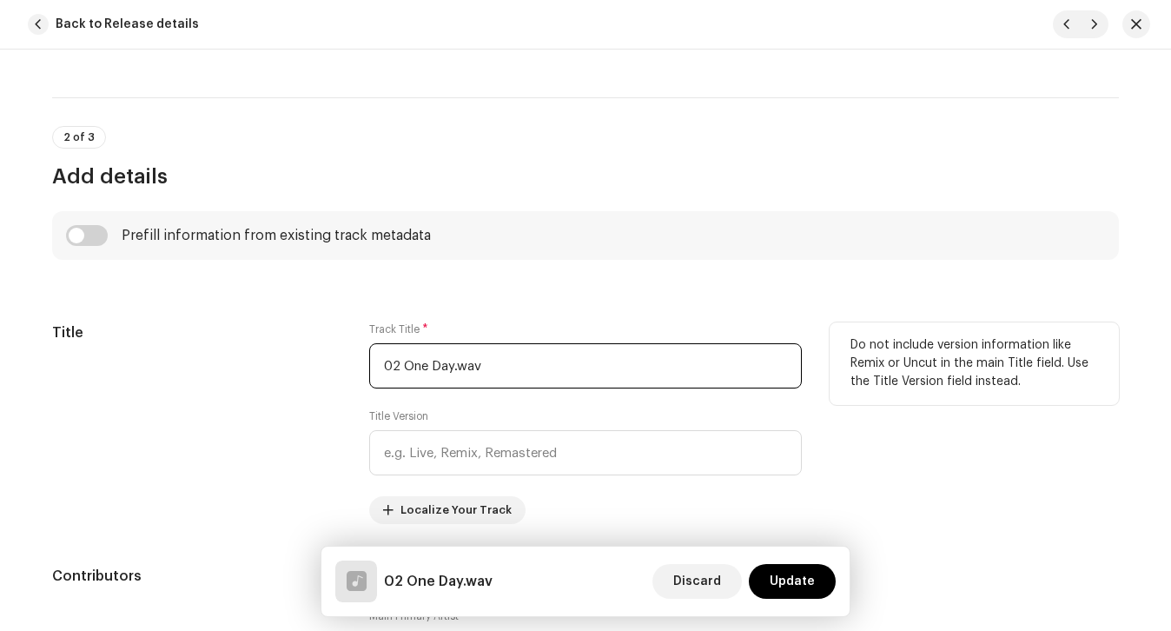
drag, startPoint x: 507, startPoint y: 364, endPoint x: 454, endPoint y: 369, distance: 54.1
click at [454, 369] on input "02 One Day.wav" at bounding box center [585, 365] width 433 height 45
drag, startPoint x: 401, startPoint y: 364, endPoint x: 289, endPoint y: 364, distance: 112.1
click at [330, 364] on div "Title Track Title * 02 One Day Title Version Localize Your Track Do not include…" at bounding box center [585, 423] width 1067 height 202
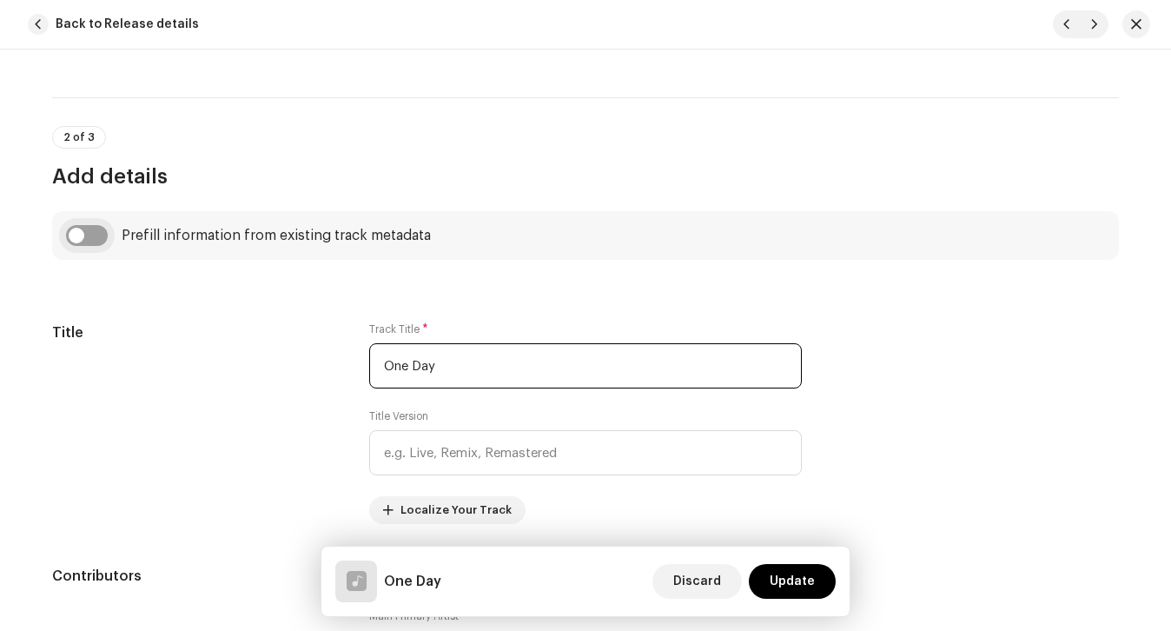
type input "One Day"
click at [81, 234] on input "checkbox" at bounding box center [87, 235] width 42 height 21
checkbox input "true"
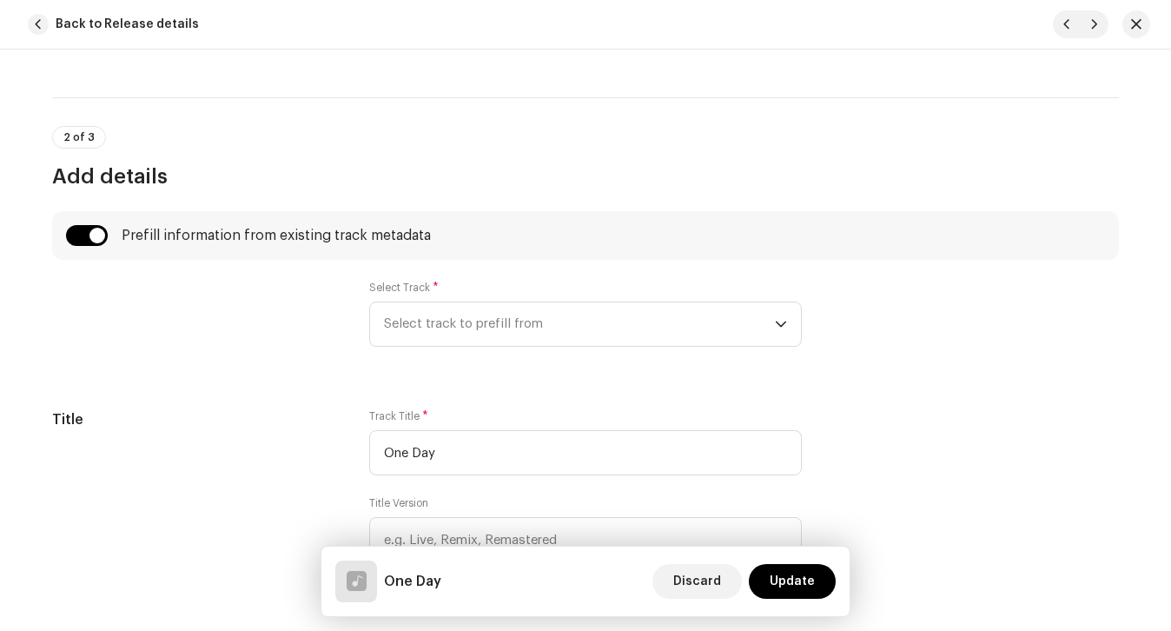
click at [157, 317] on div at bounding box center [196, 324] width 289 height 87
click at [474, 315] on span "Select track to prefill from" at bounding box center [579, 323] width 391 height 43
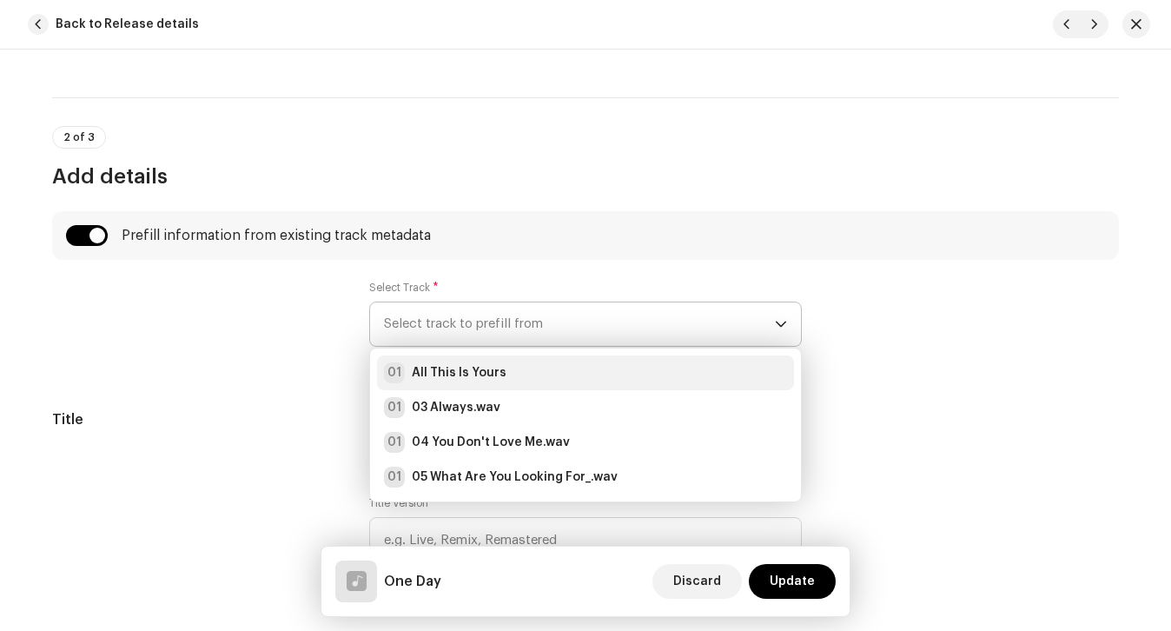
click at [499, 374] on div "01 All This Is Yours" at bounding box center [585, 372] width 403 height 21
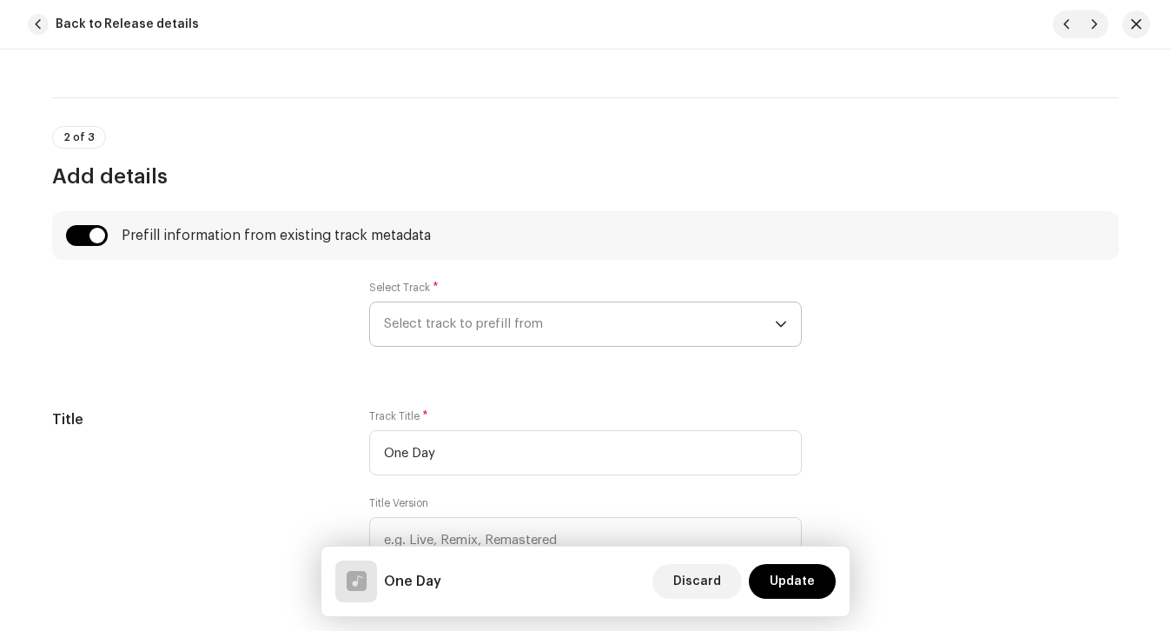
radio input "true"
checkbox input "true"
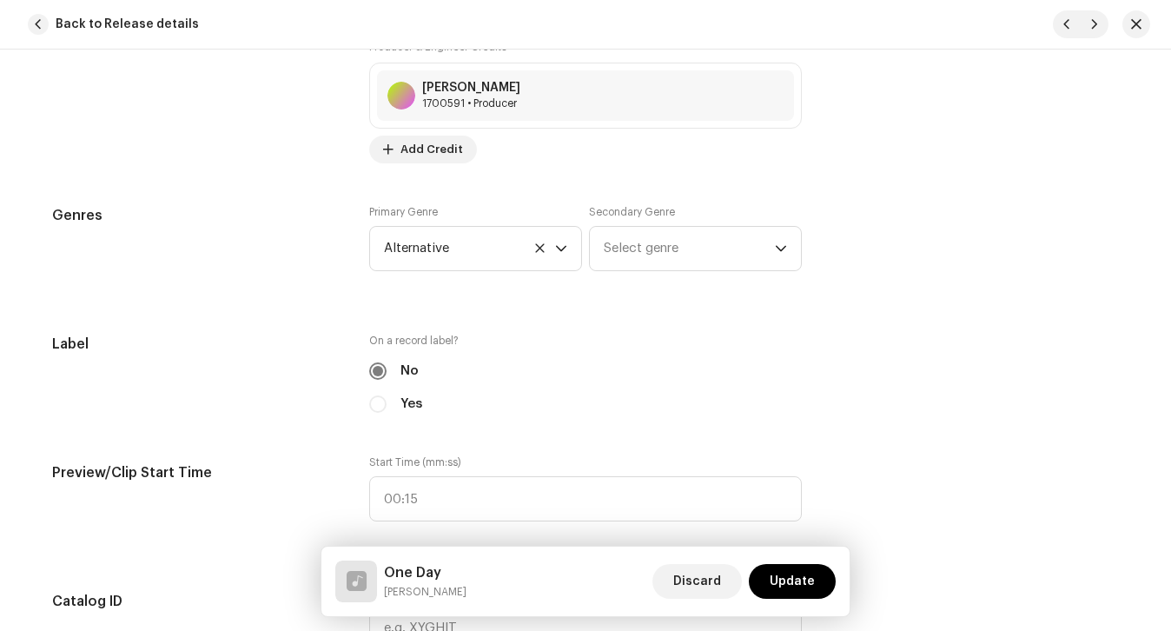
scroll to position [3415, 0]
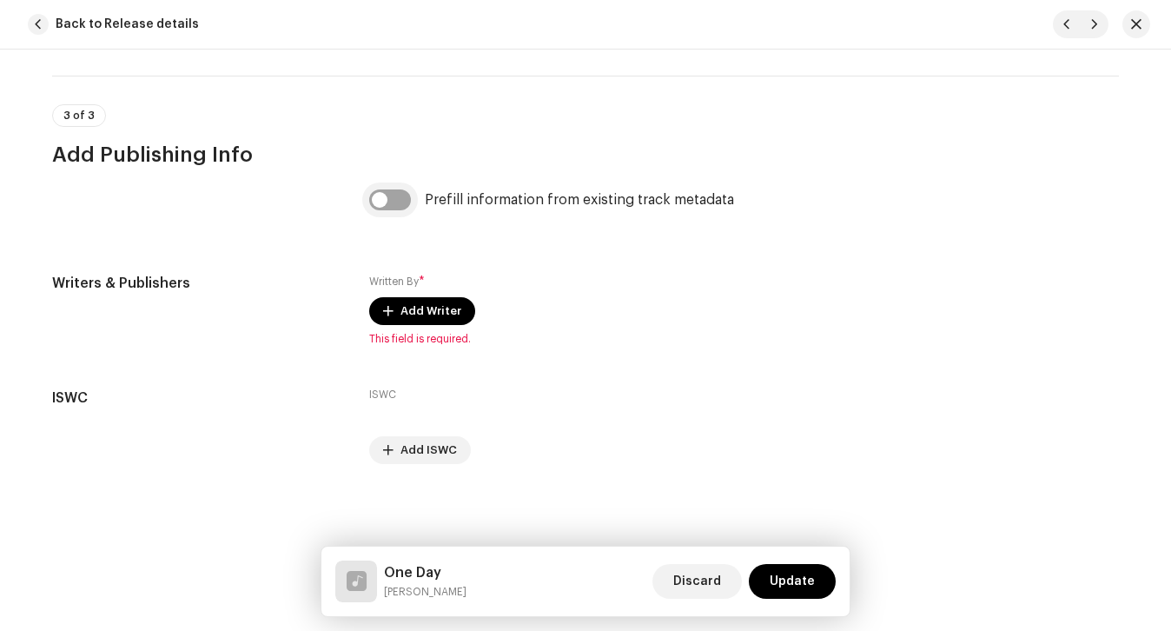
click at [377, 204] on input "checkbox" at bounding box center [390, 199] width 42 height 21
checkbox input "true"
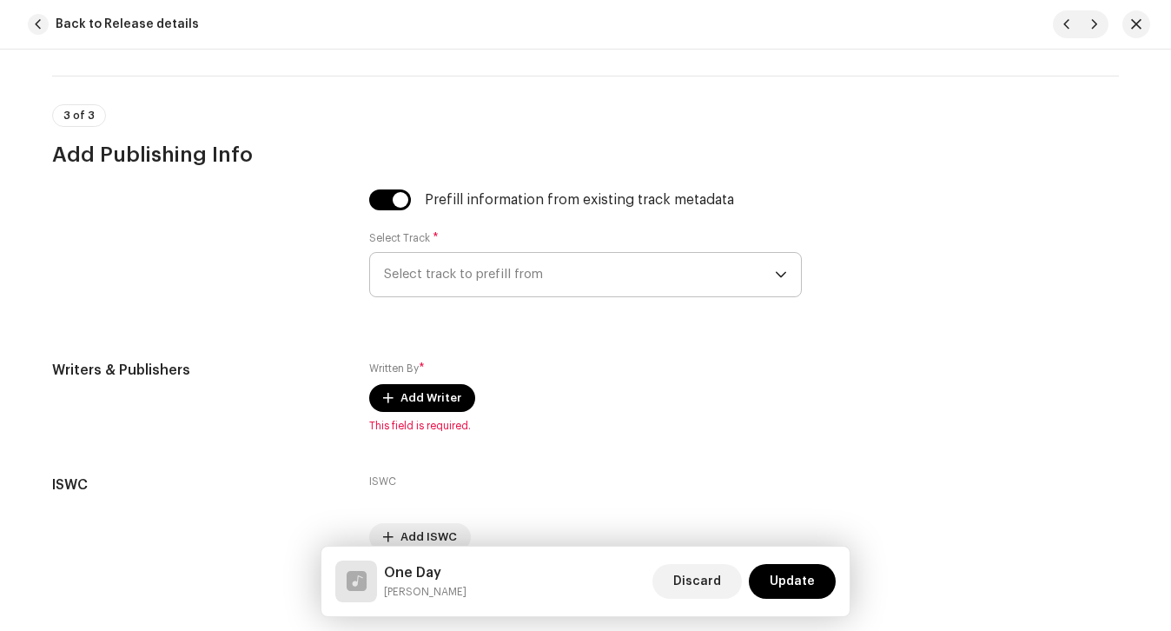
click at [471, 293] on span "Select track to prefill from" at bounding box center [579, 274] width 391 height 43
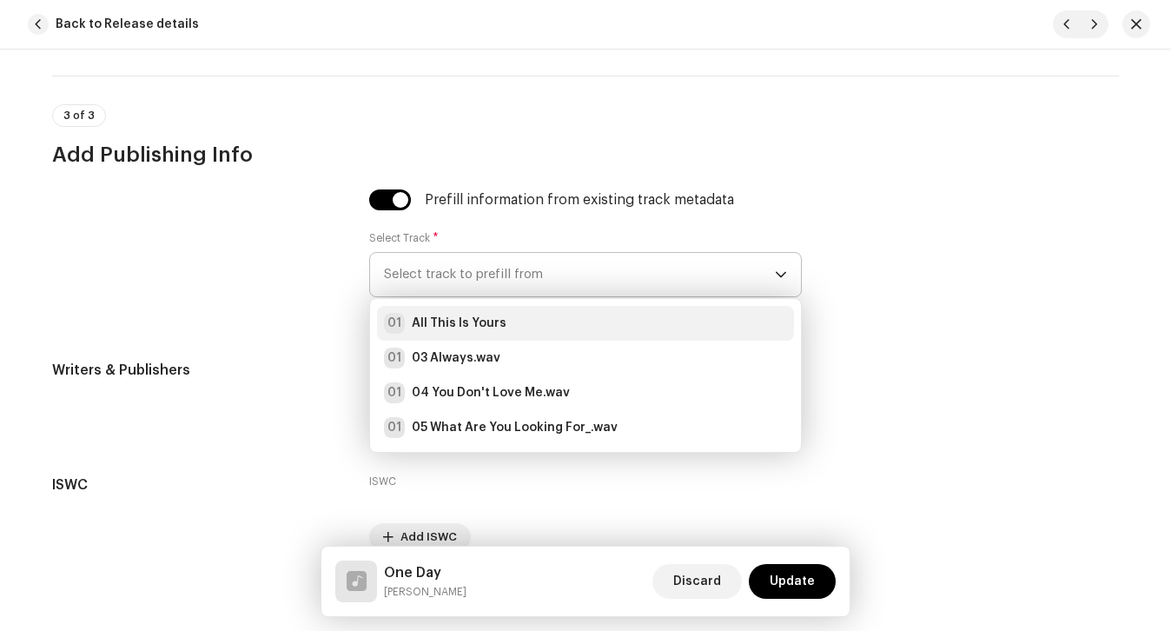
click at [486, 326] on strong "All This Is Yours" at bounding box center [459, 323] width 95 height 17
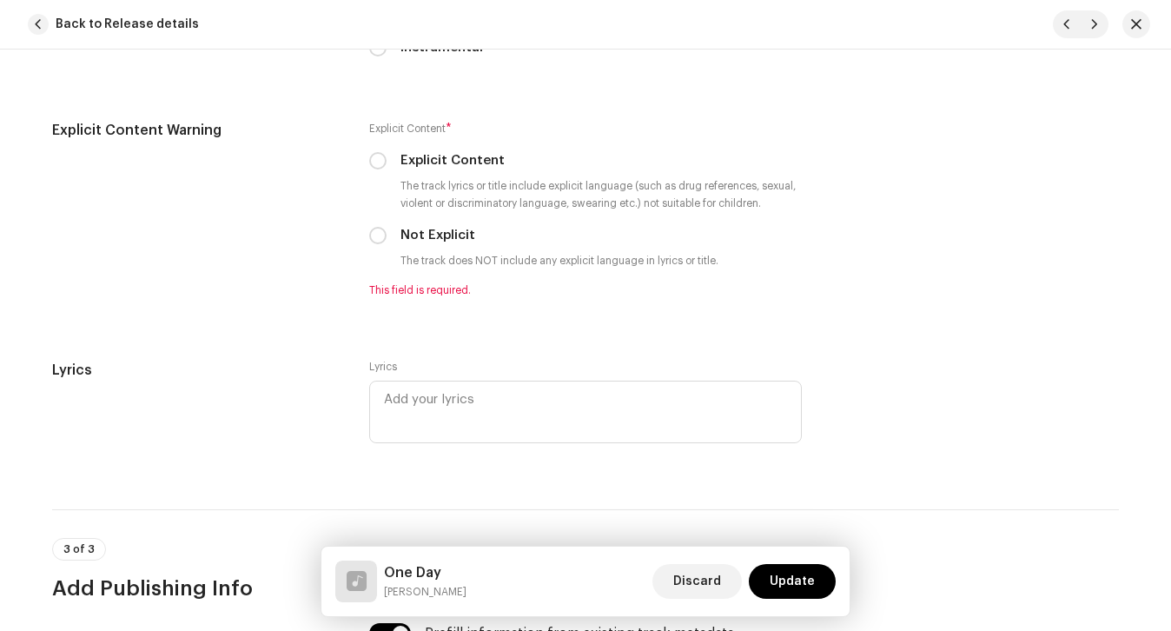
scroll to position [2980, 0]
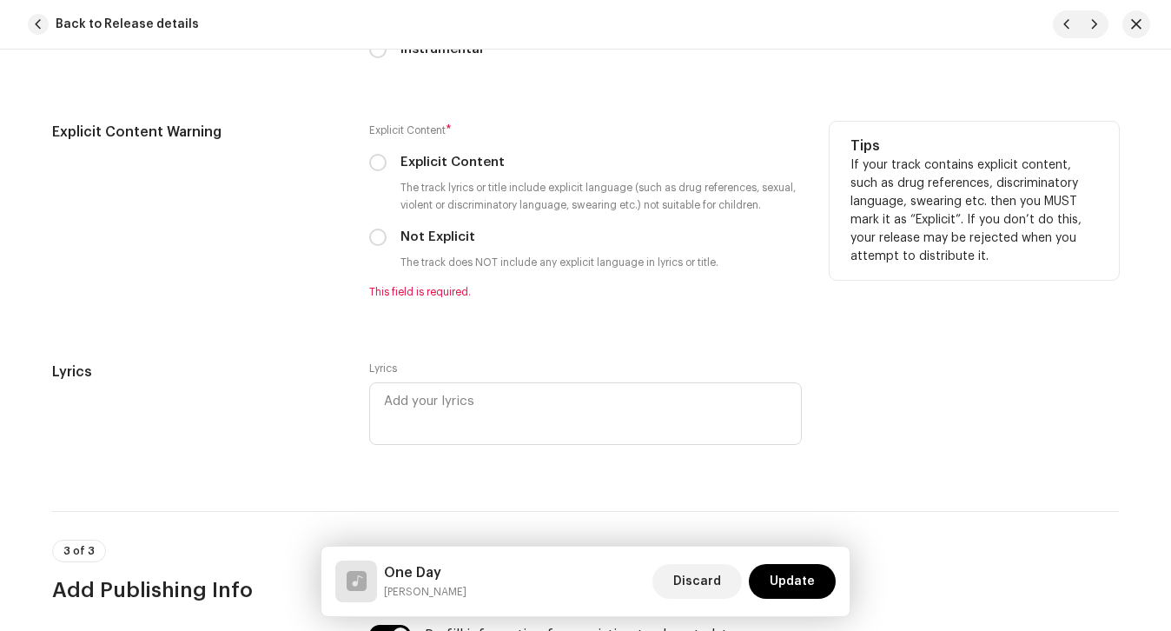
click at [415, 221] on div "Explicit Content * Explicit Content The track lyrics or title include explicit …" at bounding box center [585, 210] width 433 height 177
click at [416, 245] on label "Not Explicit" at bounding box center [438, 237] width 75 height 19
click at [387, 245] on input "Not Explicit" at bounding box center [377, 237] width 17 height 17
radio input "true"
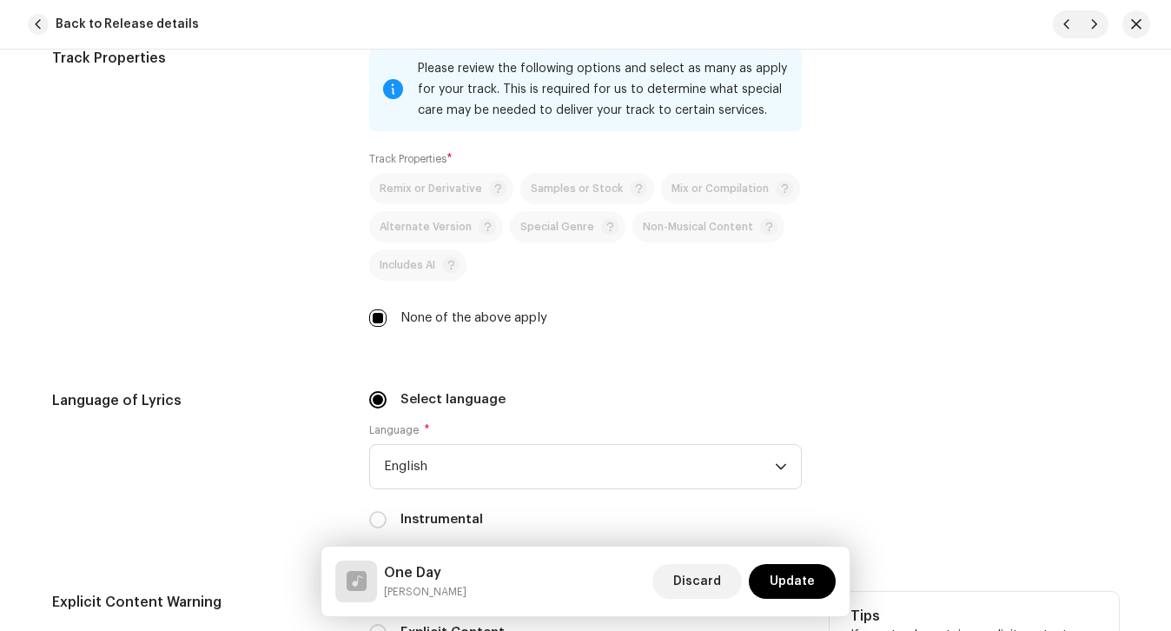
scroll to position [2511, 0]
click at [790, 582] on span "Update" at bounding box center [792, 581] width 45 height 35
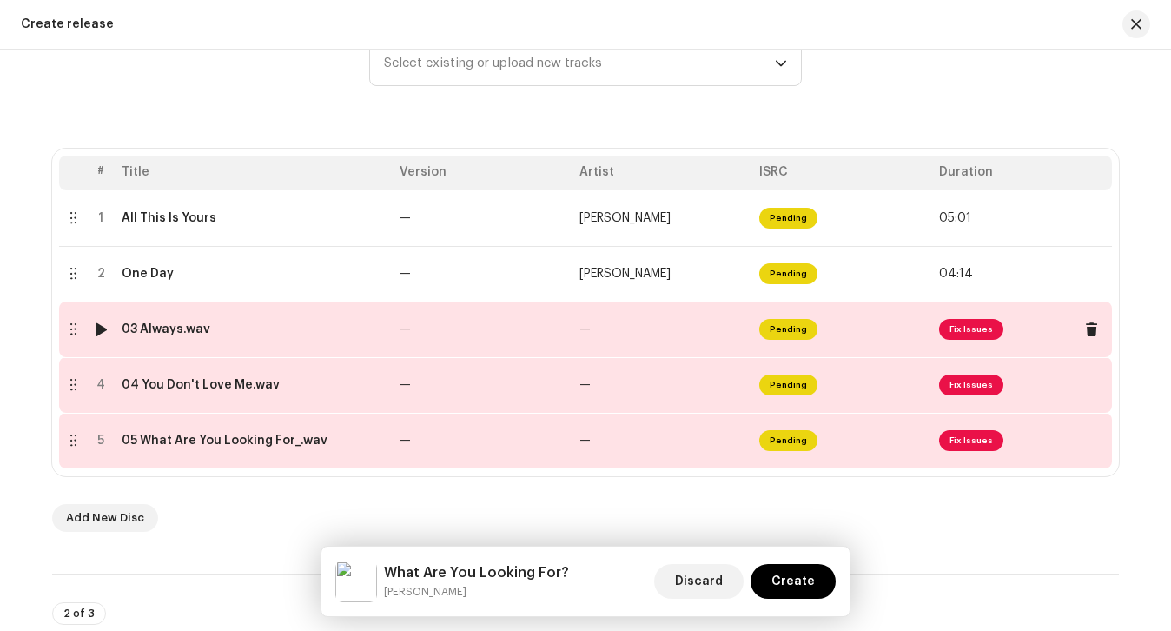
click at [300, 315] on td "03 Always.wav" at bounding box center [254, 329] width 278 height 56
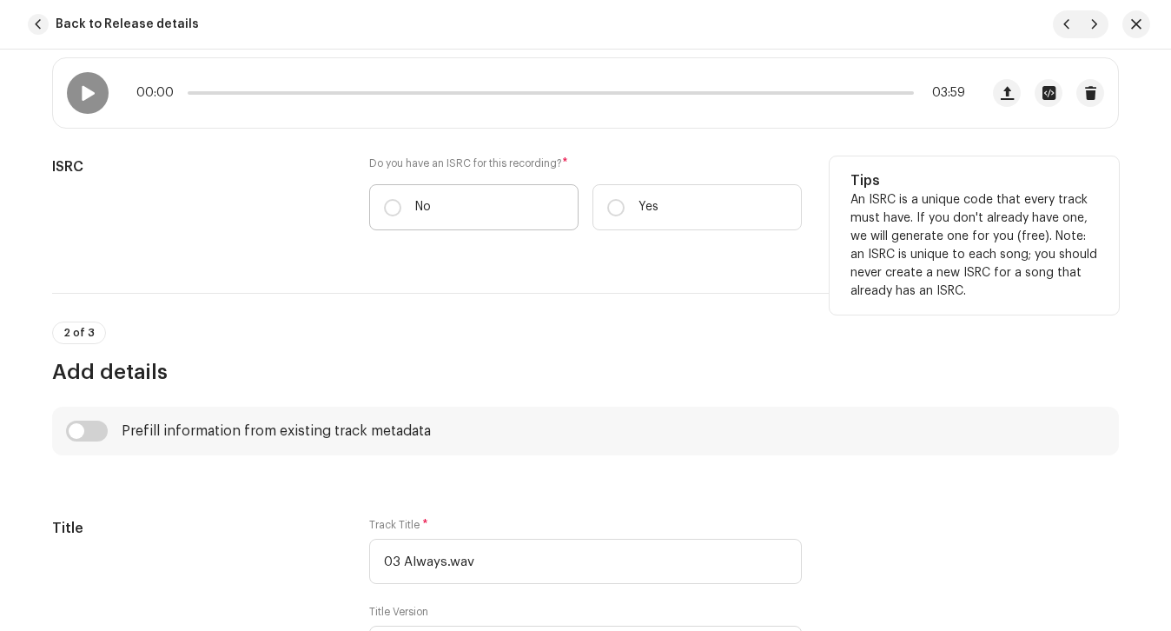
click at [435, 226] on label "No" at bounding box center [473, 207] width 209 height 46
click at [401, 216] on input "No" at bounding box center [392, 207] width 17 height 17
radio input "true"
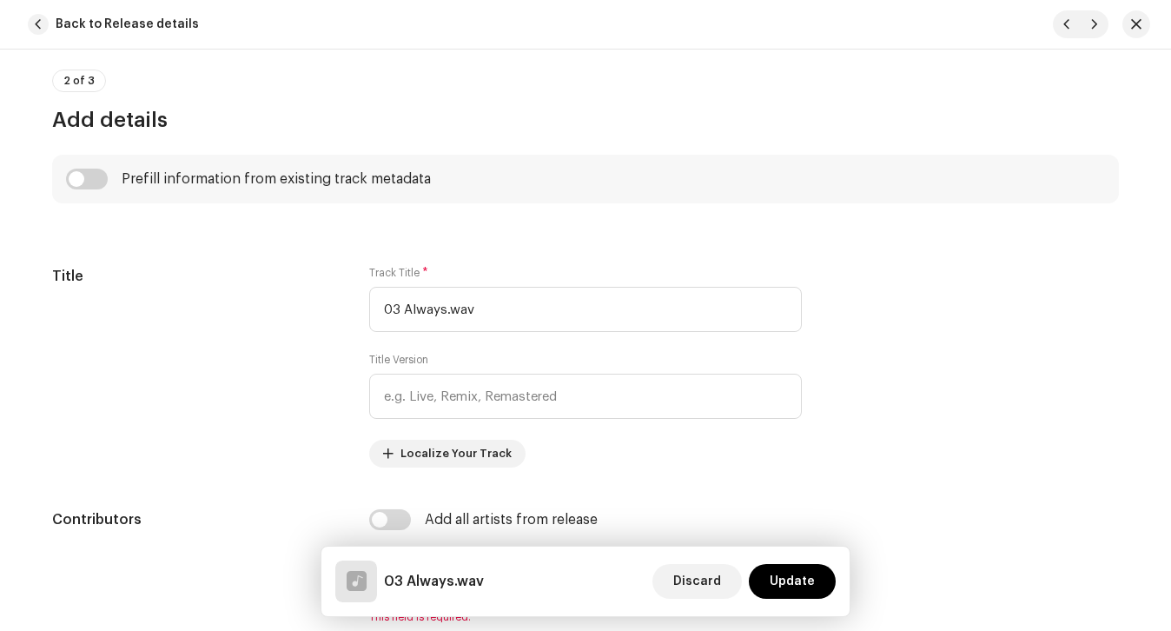
scroll to position [630, 0]
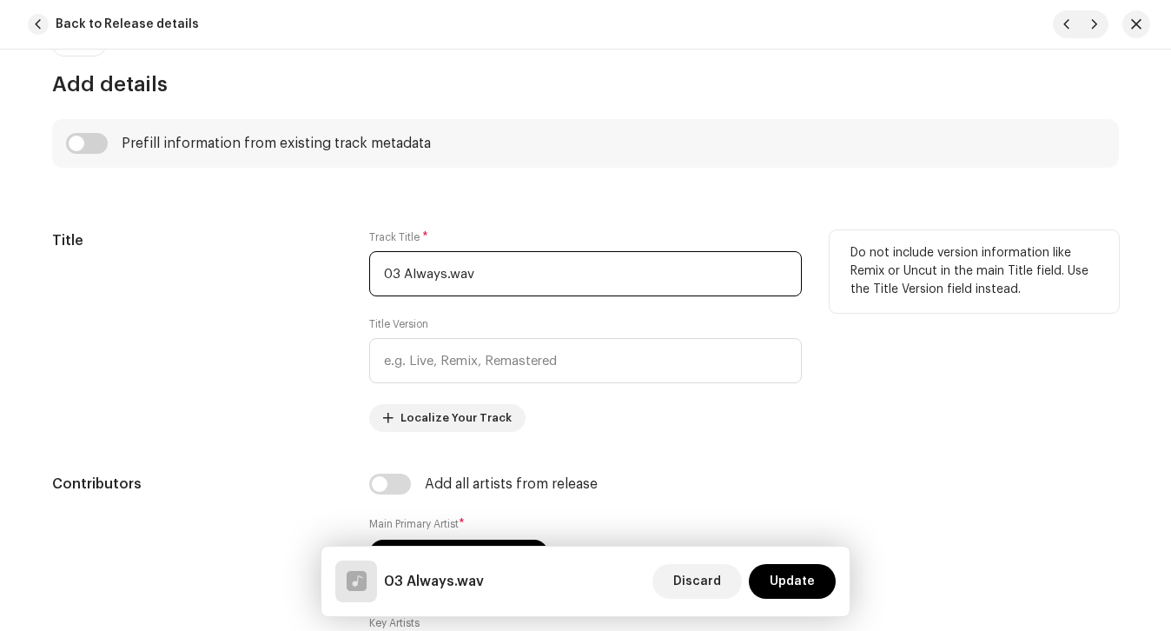
drag, startPoint x: 401, startPoint y: 277, endPoint x: 296, endPoint y: 277, distance: 104.3
click at [306, 277] on div "Title Track Title * 03 Always.wav Title Version Localize Your Track Do not incl…" at bounding box center [585, 331] width 1067 height 202
click at [615, 267] on input "Always.wav" at bounding box center [585, 273] width 433 height 45
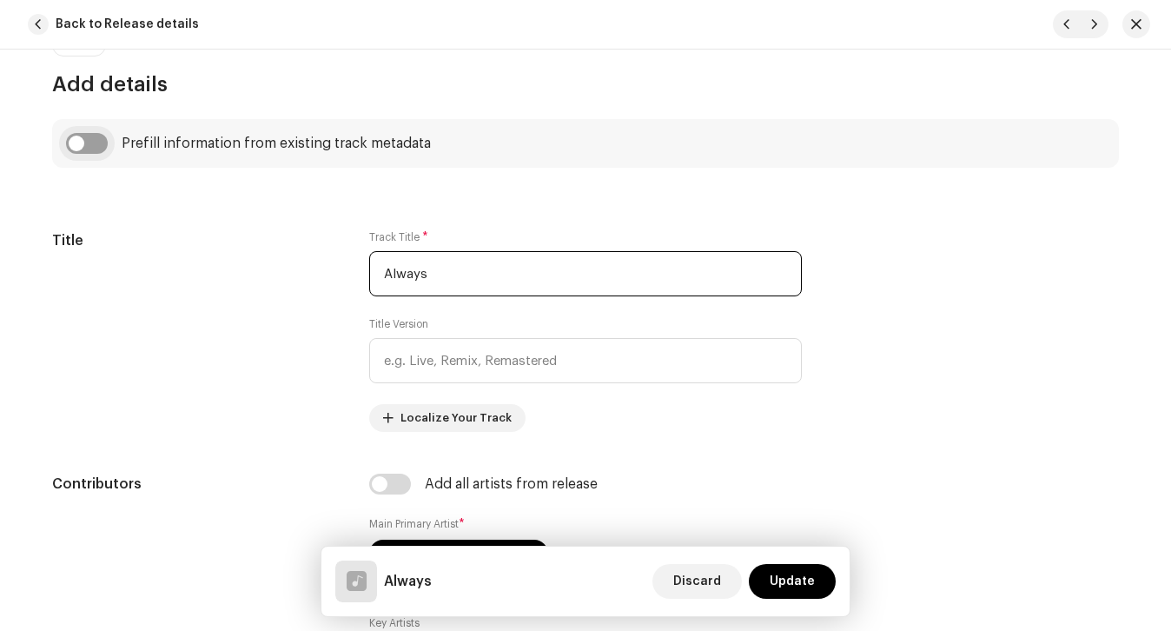
type input "Always"
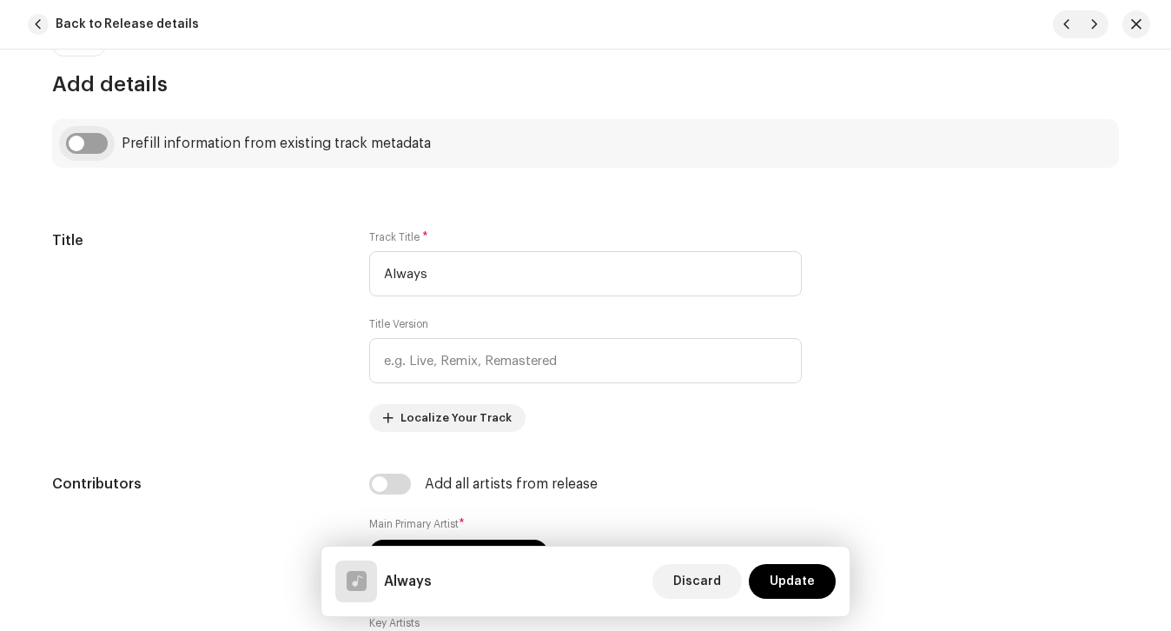
click at [90, 137] on input "checkbox" at bounding box center [87, 143] width 42 height 21
checkbox input "true"
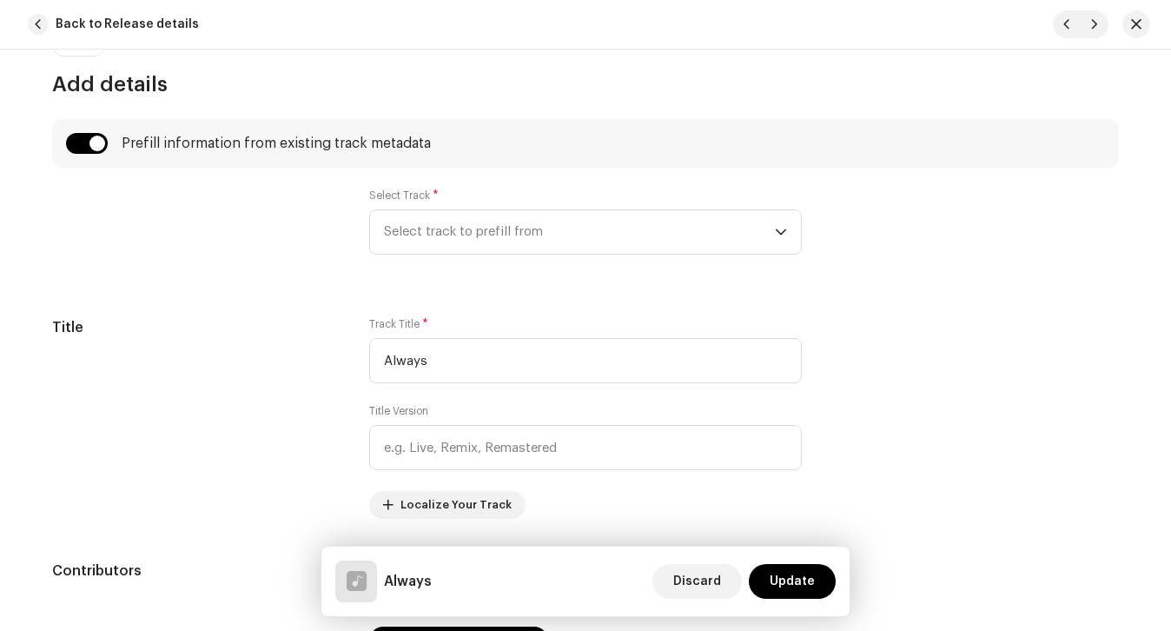
click at [483, 255] on div "Select Track * Select track to prefill from" at bounding box center [585, 232] width 433 height 87
click at [490, 253] on span "Select track to prefill from" at bounding box center [579, 231] width 391 height 43
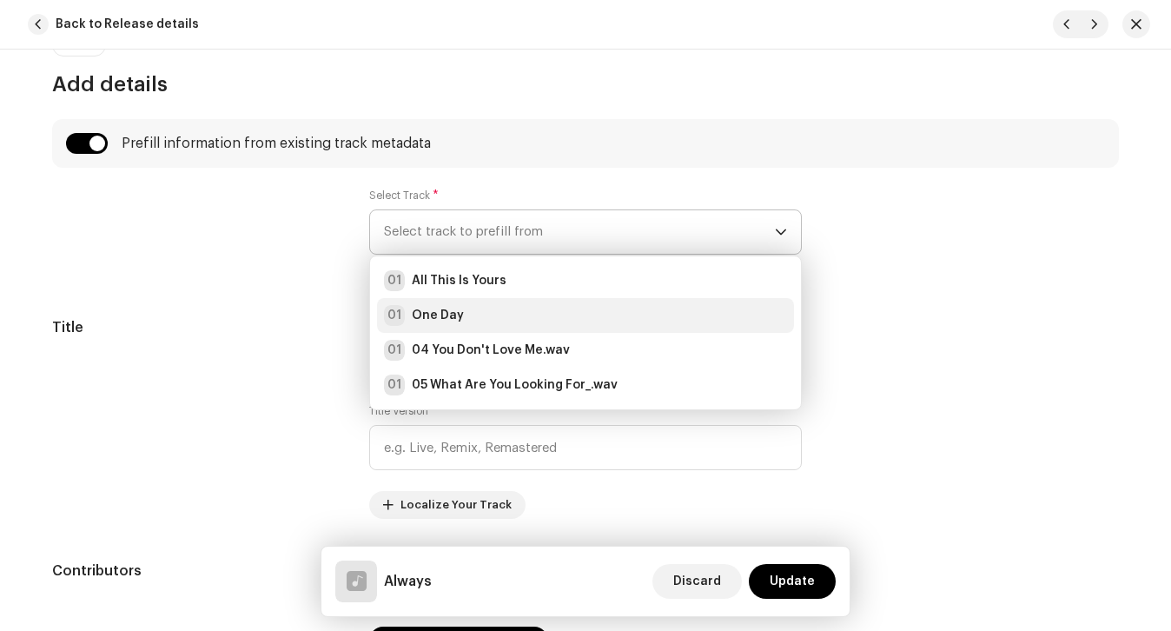
click at [515, 306] on div "01 One Day" at bounding box center [585, 315] width 403 height 21
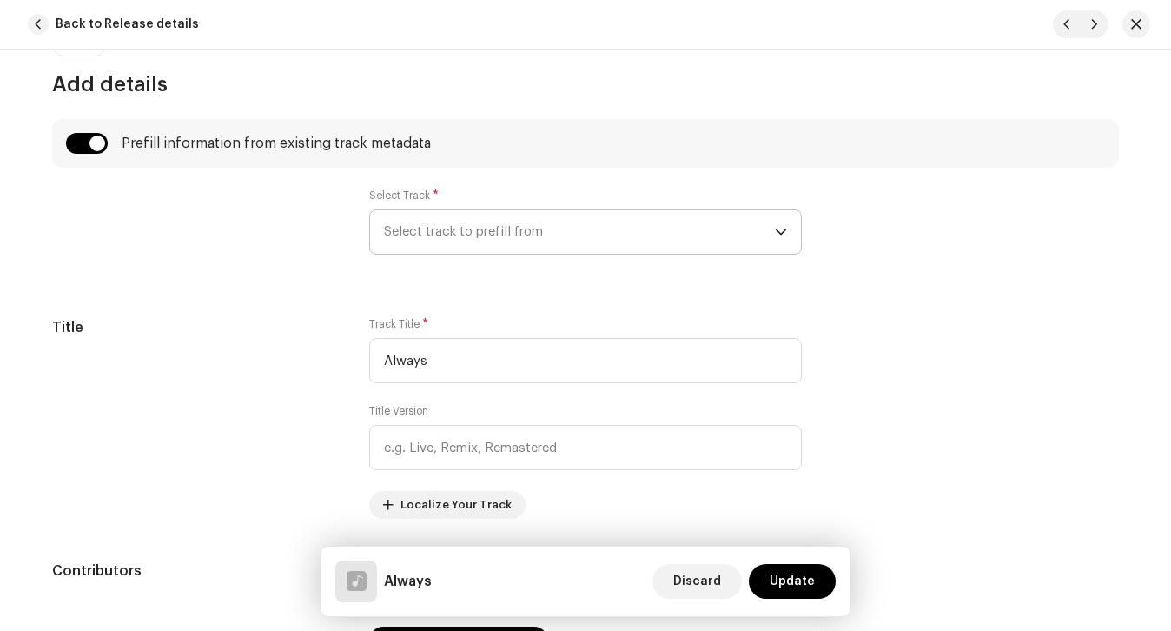
radio input "true"
checkbox input "true"
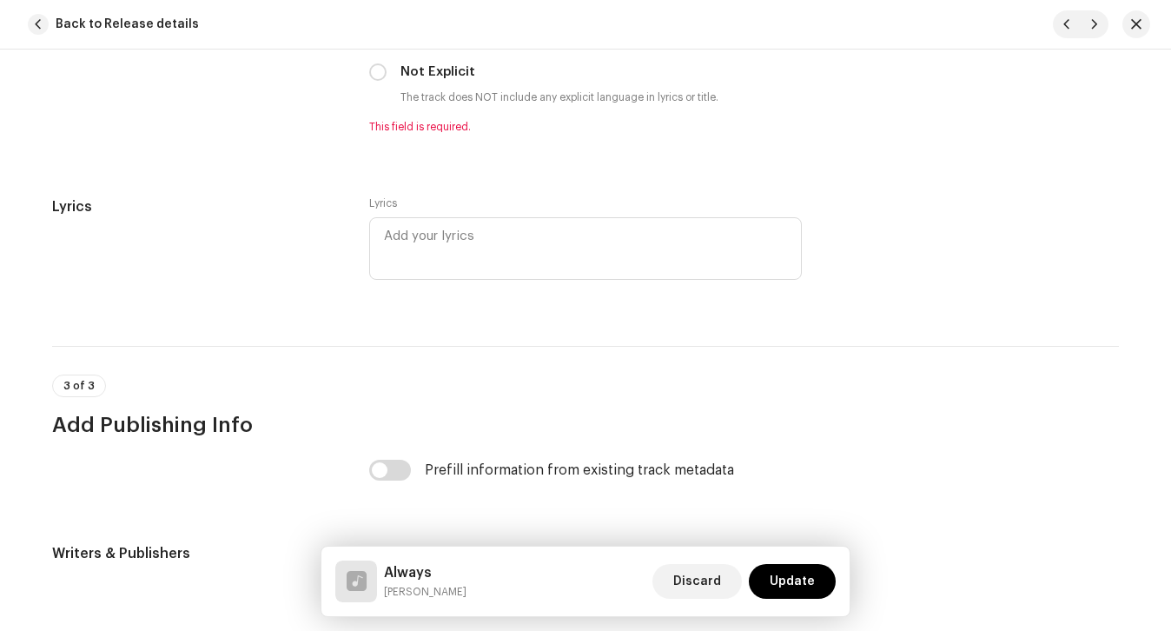
scroll to position [3415, 0]
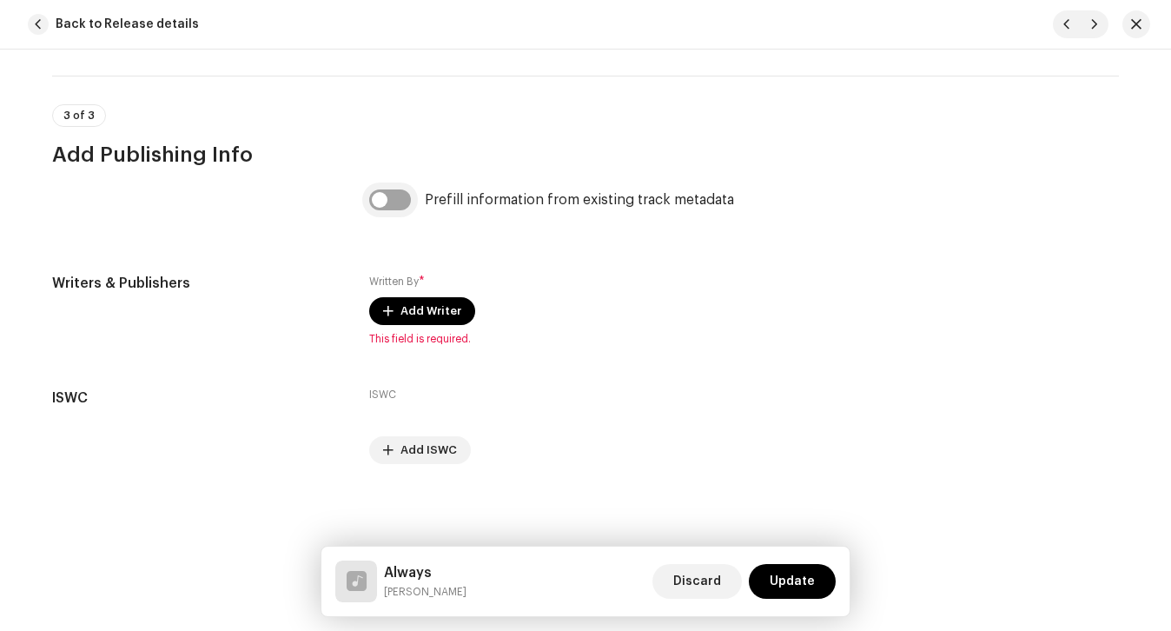
click at [397, 206] on input "checkbox" at bounding box center [390, 199] width 42 height 21
checkbox input "true"
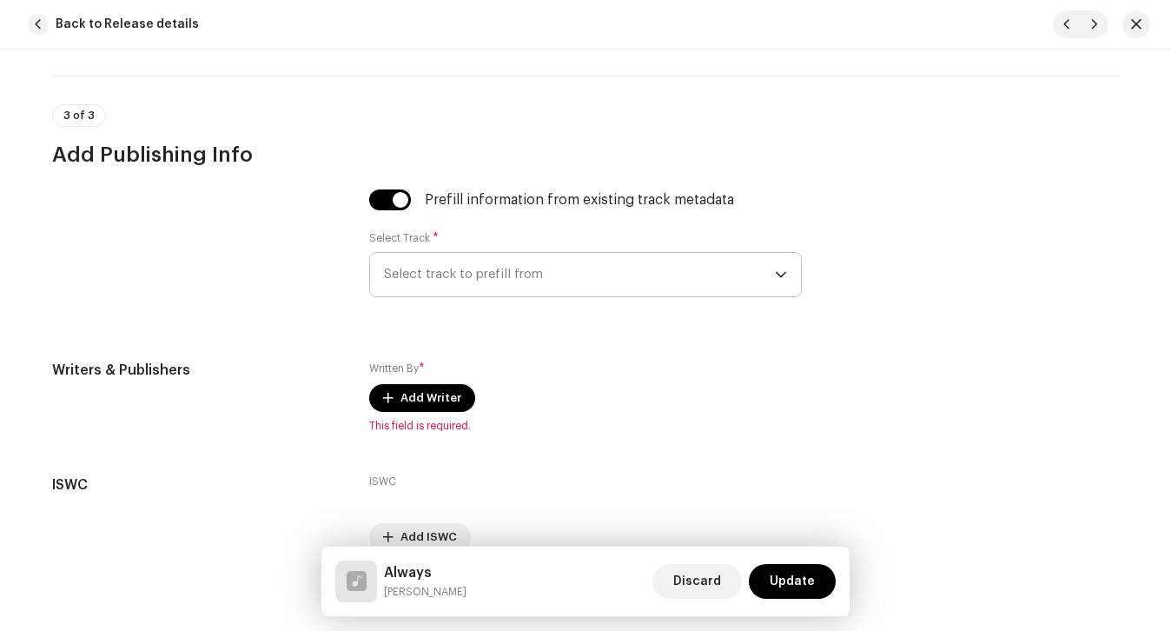
click at [447, 252] on p-select "Select track to prefill from" at bounding box center [585, 274] width 433 height 45
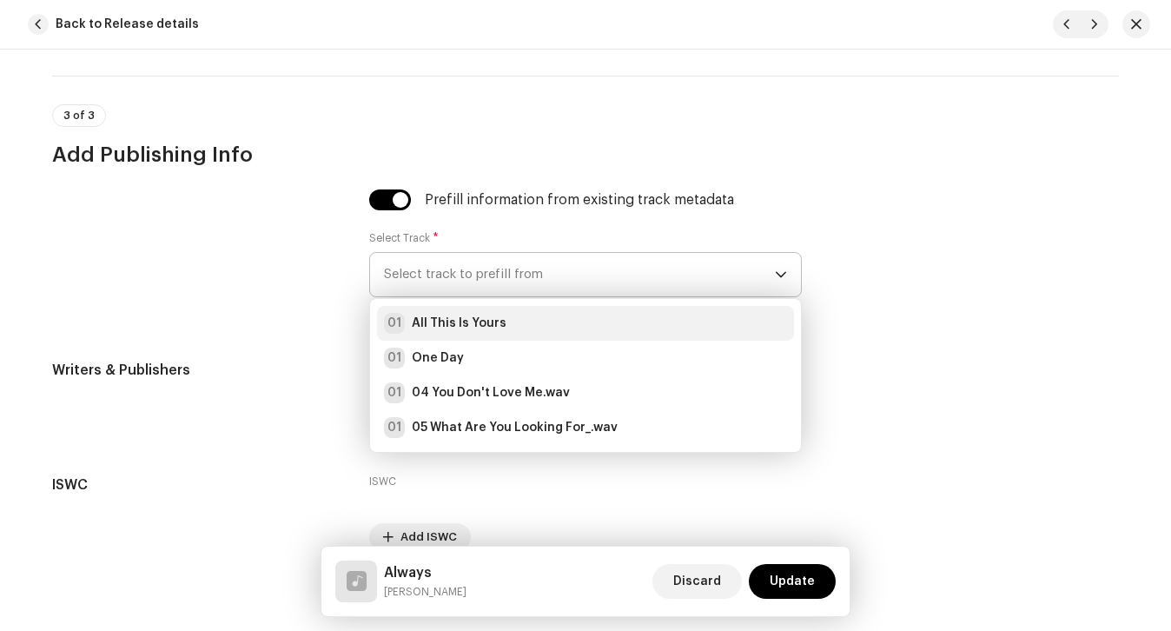
click at [468, 315] on strong "All This Is Yours" at bounding box center [459, 323] width 95 height 17
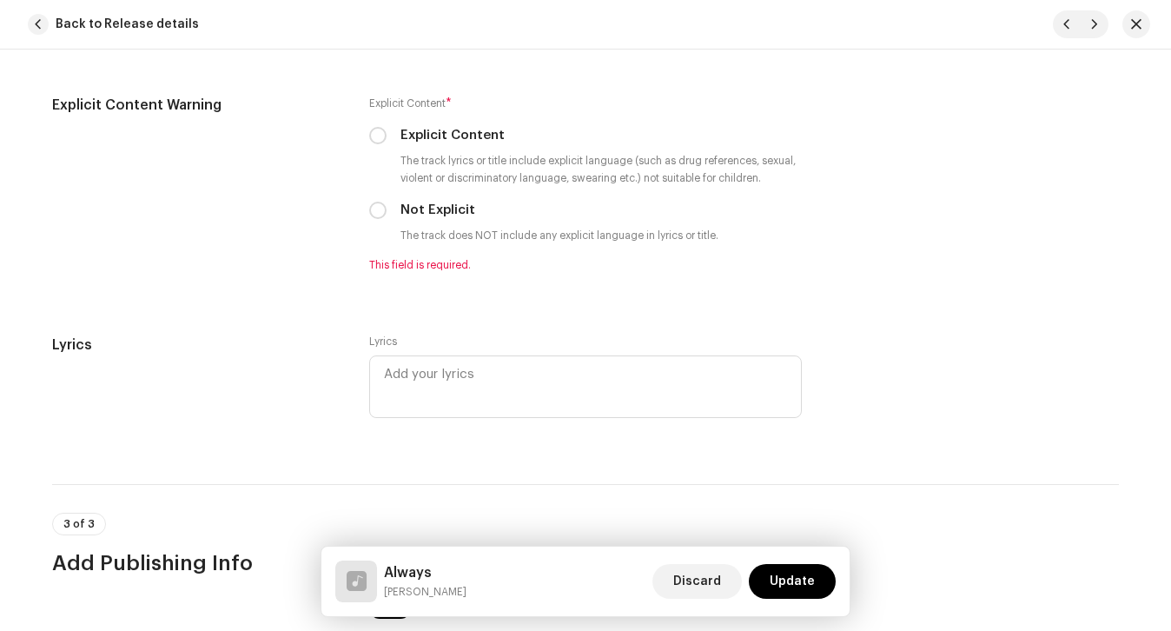
scroll to position [3004, 0]
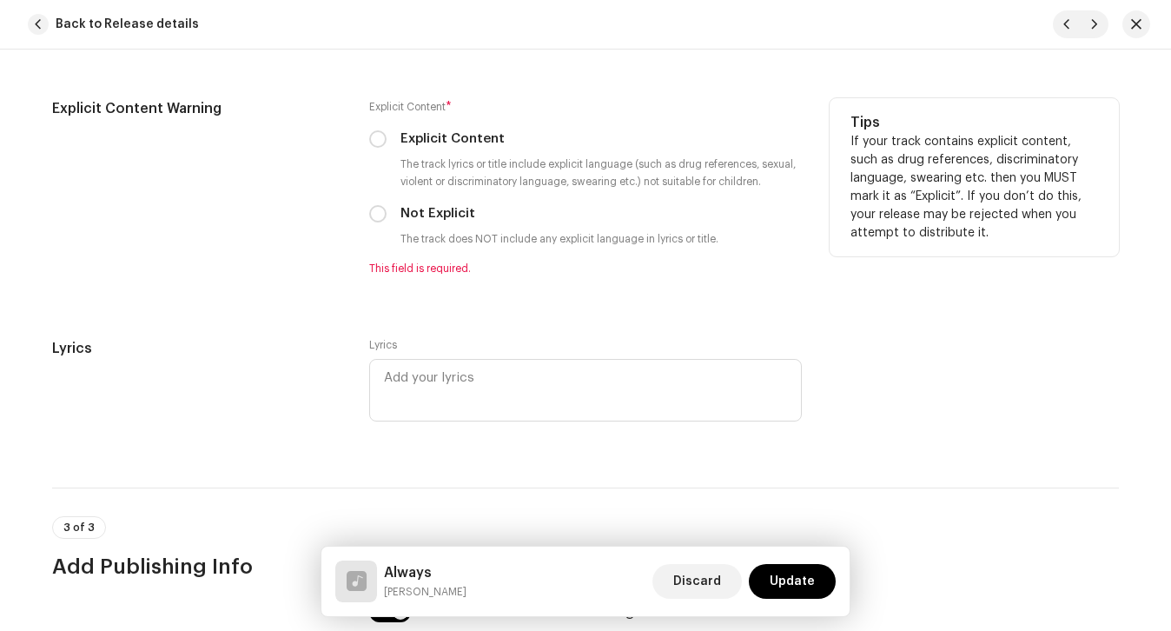
click at [416, 216] on label "Not Explicit" at bounding box center [438, 213] width 75 height 19
click at [387, 216] on input "Not Explicit" at bounding box center [377, 213] width 17 height 17
radio input "true"
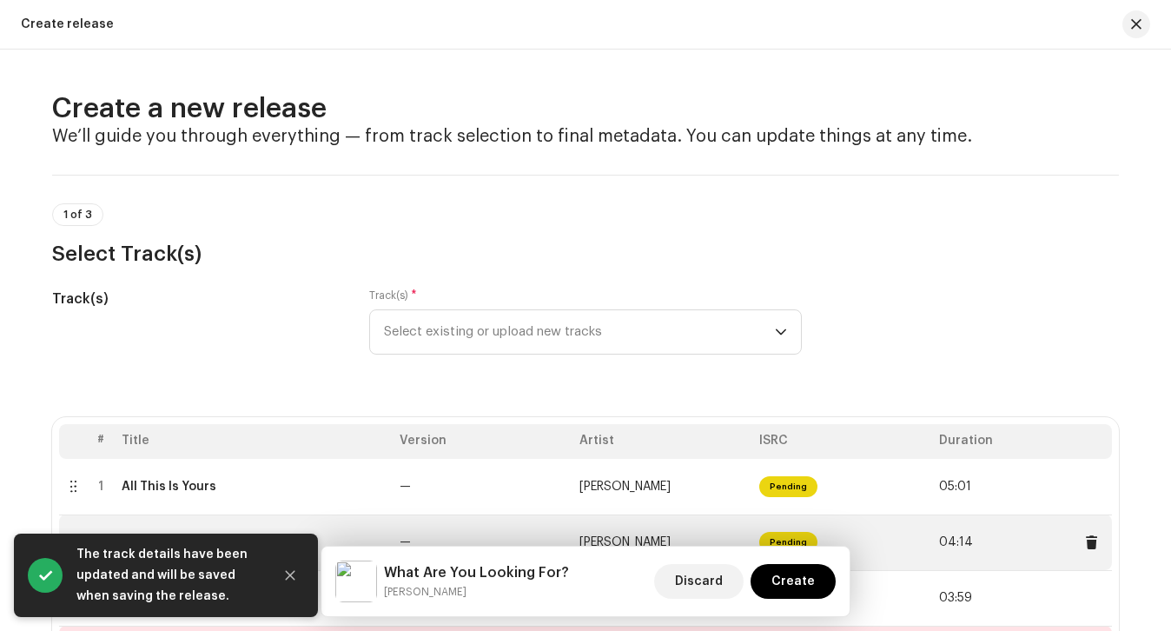
scroll to position [268, 0]
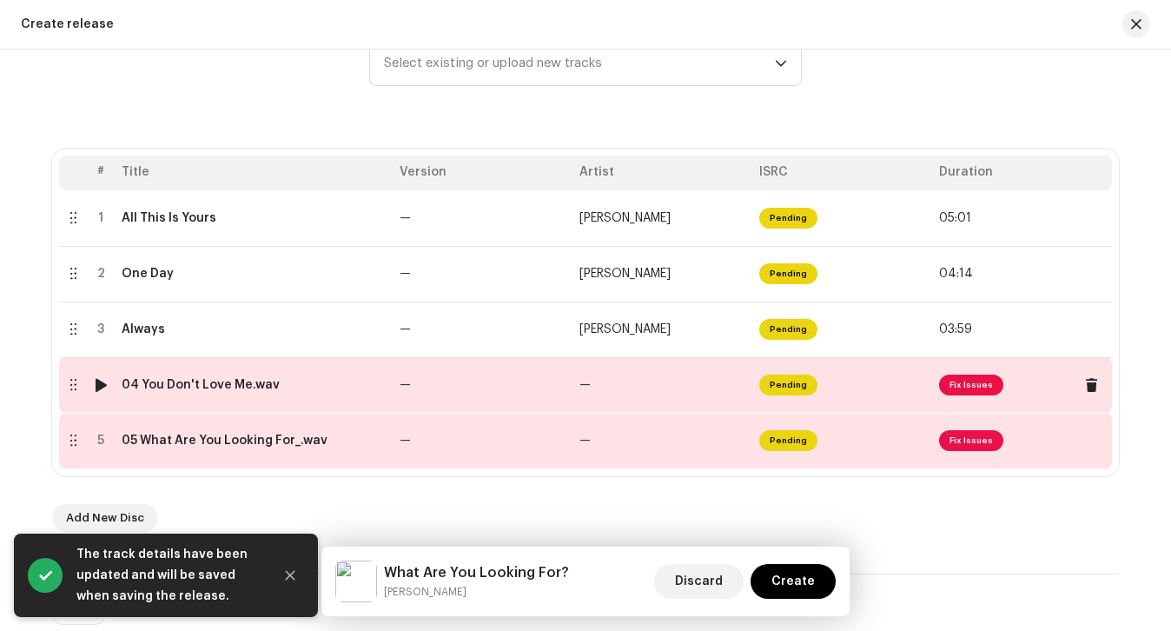
click at [326, 381] on div "04 You Don't Love Me.wav" at bounding box center [254, 385] width 264 height 14
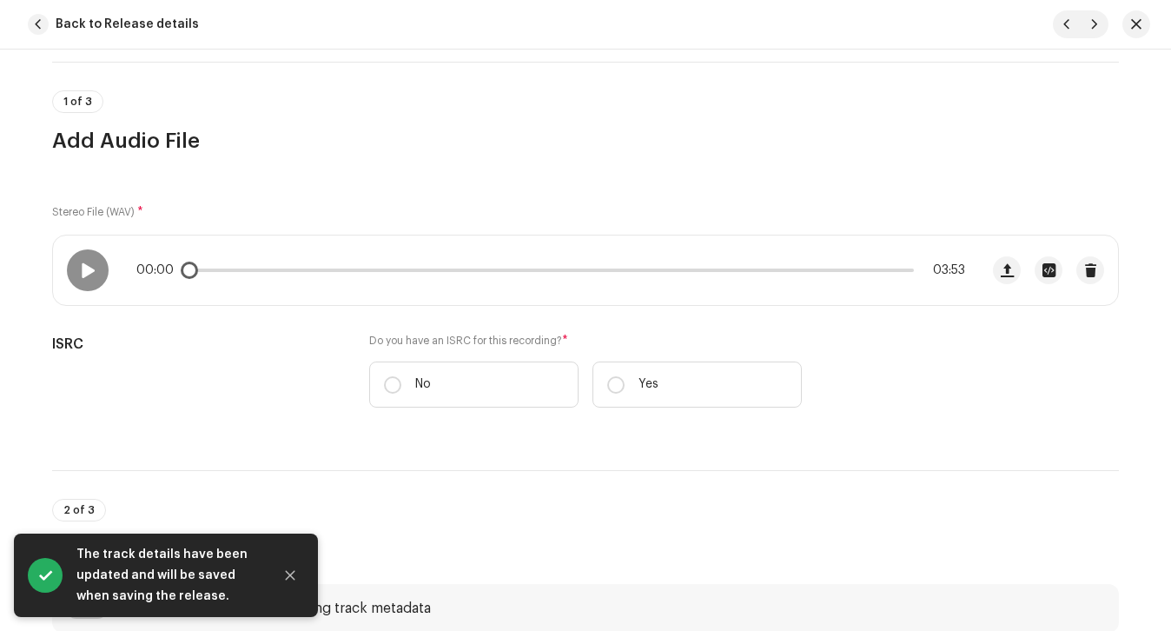
click at [496, 362] on label "No" at bounding box center [473, 384] width 209 height 46
click at [401, 376] on input "No" at bounding box center [392, 384] width 17 height 17
radio input "true"
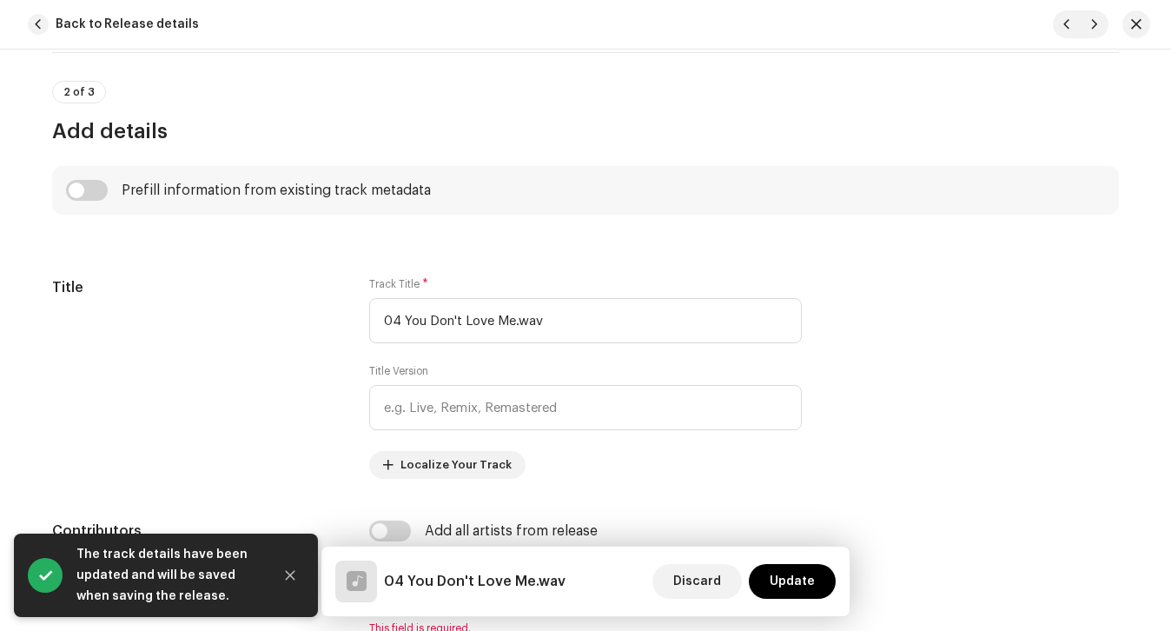
scroll to position [583, 0]
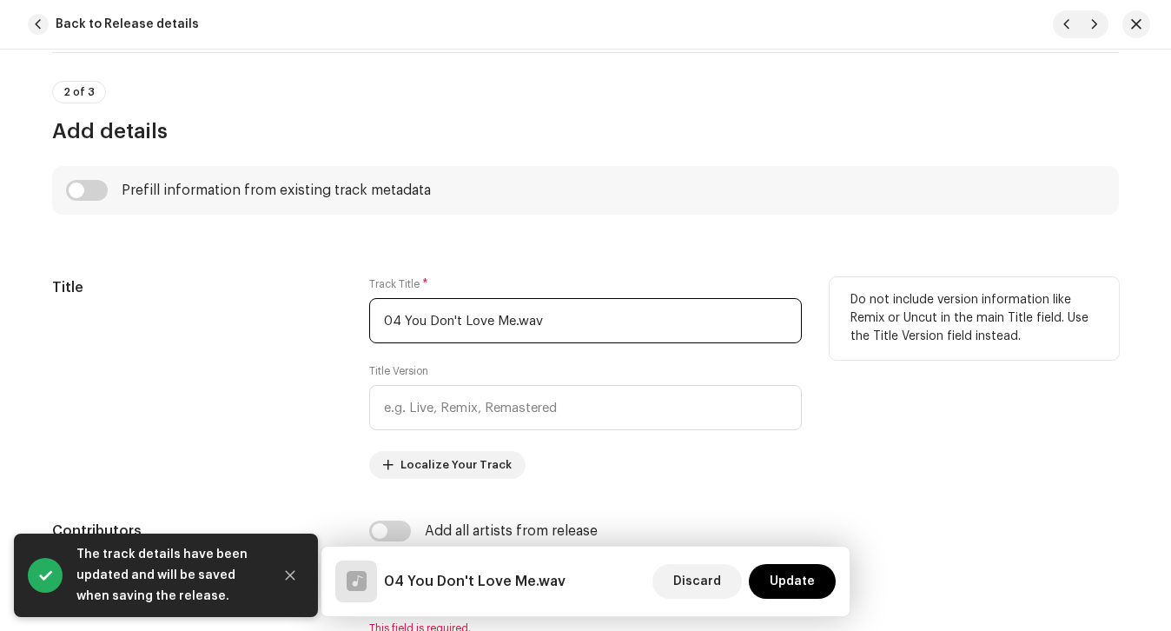
drag, startPoint x: 402, startPoint y: 321, endPoint x: 336, endPoint y: 321, distance: 66.0
click at [364, 321] on div "Title Track Title * 04 You Don't Love Me.wav Title Version Localize Your Track …" at bounding box center [585, 378] width 1067 height 202
click at [539, 324] on input "You Don't Love Me.wav" at bounding box center [585, 320] width 433 height 45
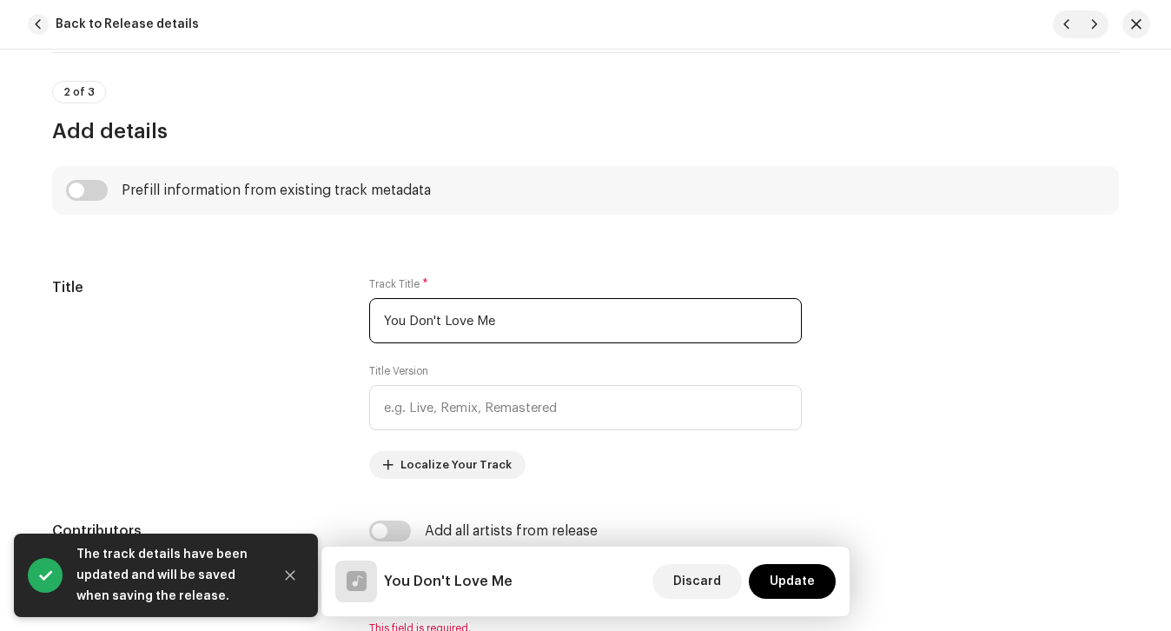
type input "You Don't Love Me"
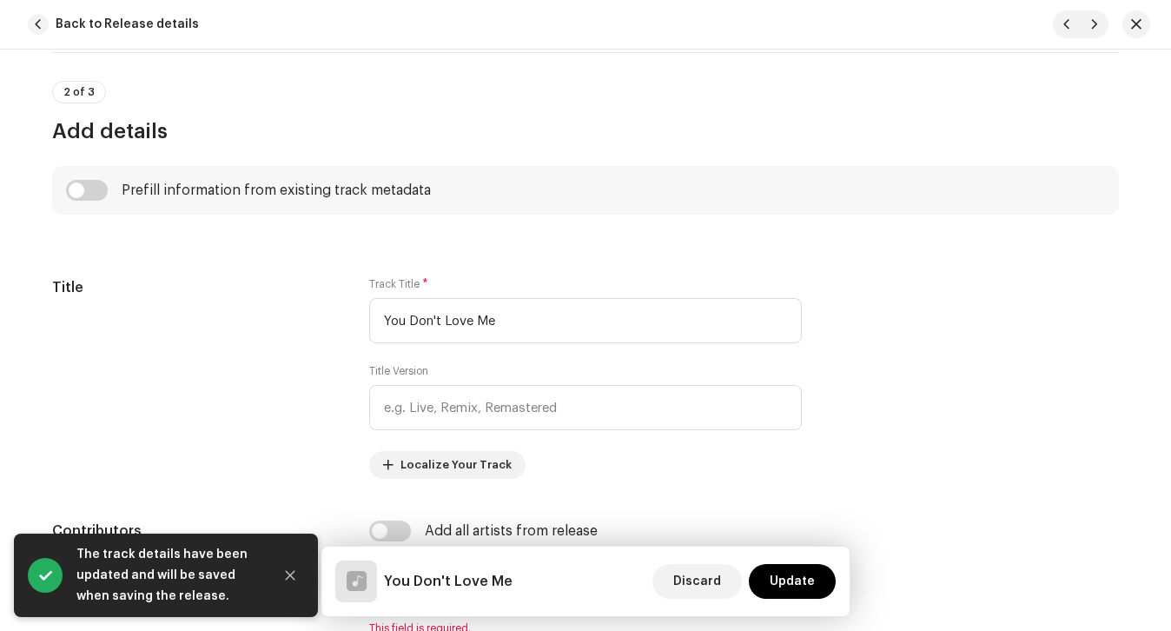
click at [348, 209] on div "Prefill information from existing track metadata" at bounding box center [585, 190] width 1067 height 49
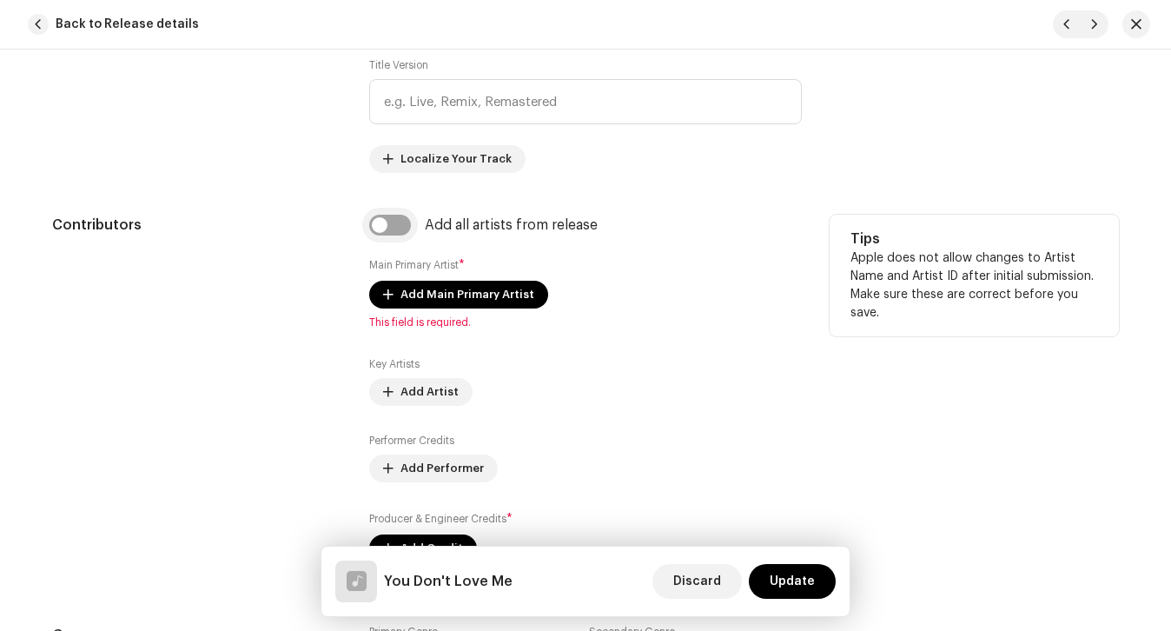
scroll to position [608, 0]
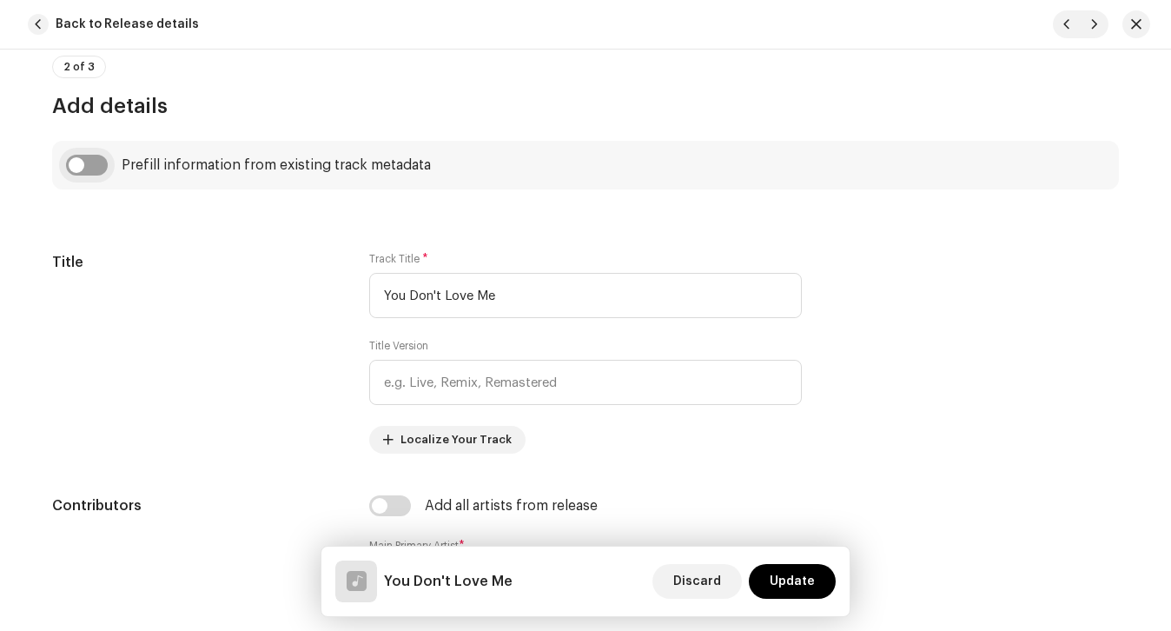
click at [83, 167] on input "checkbox" at bounding box center [87, 165] width 42 height 21
checkbox input "true"
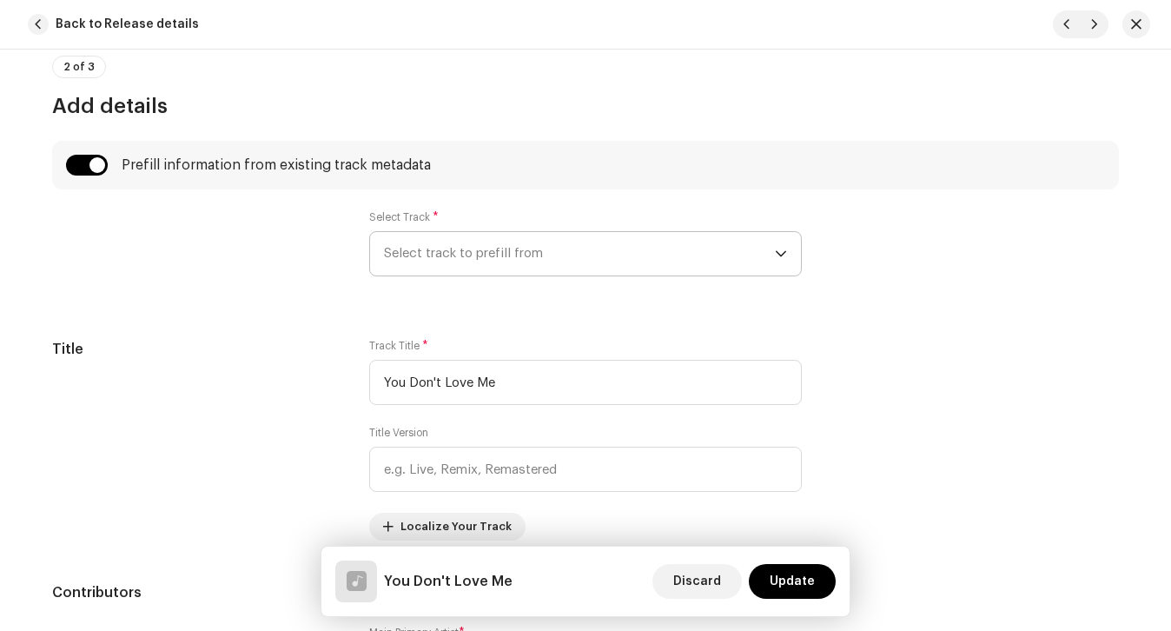
click at [474, 260] on span "Select track to prefill from" at bounding box center [579, 253] width 391 height 43
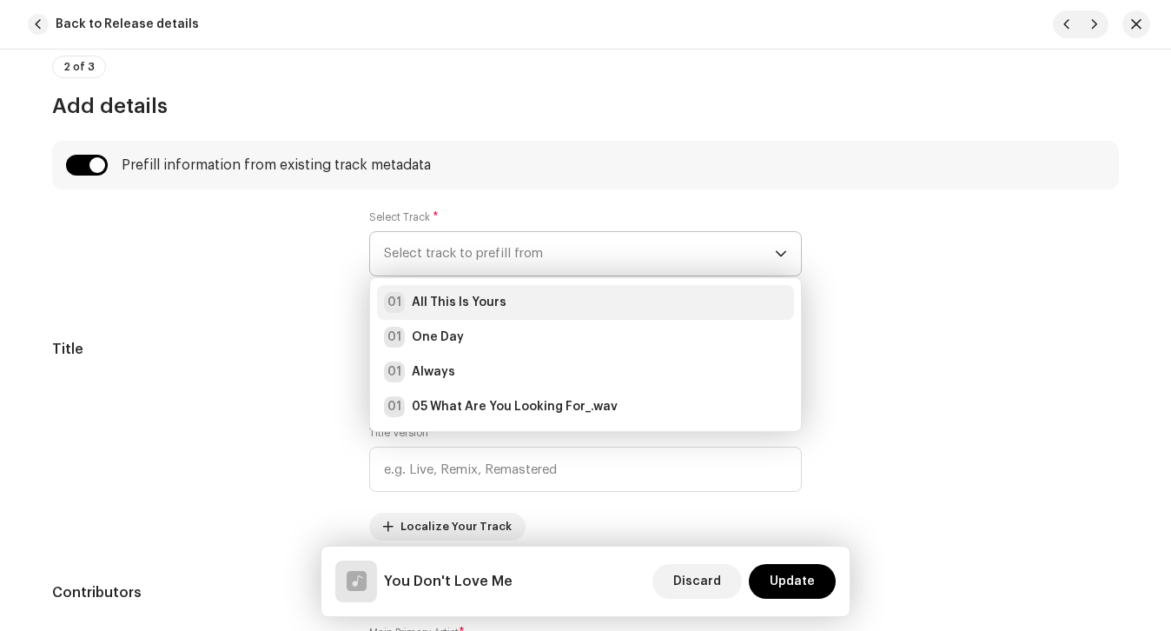
click at [497, 301] on div "01 All This Is Yours" at bounding box center [585, 302] width 403 height 21
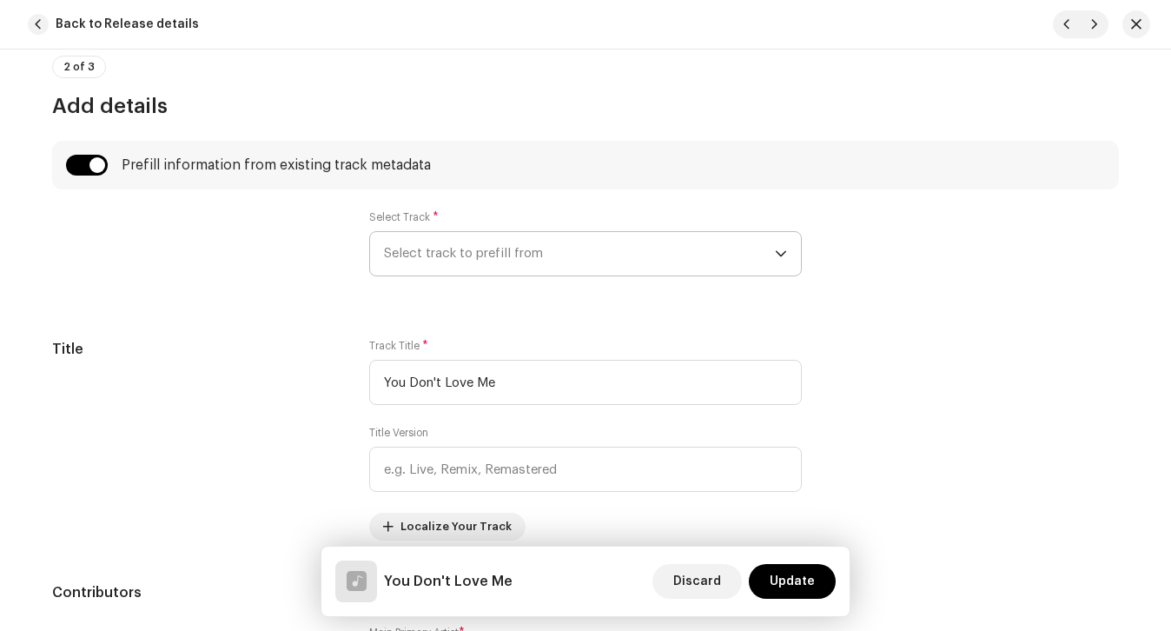
radio input "true"
checkbox input "true"
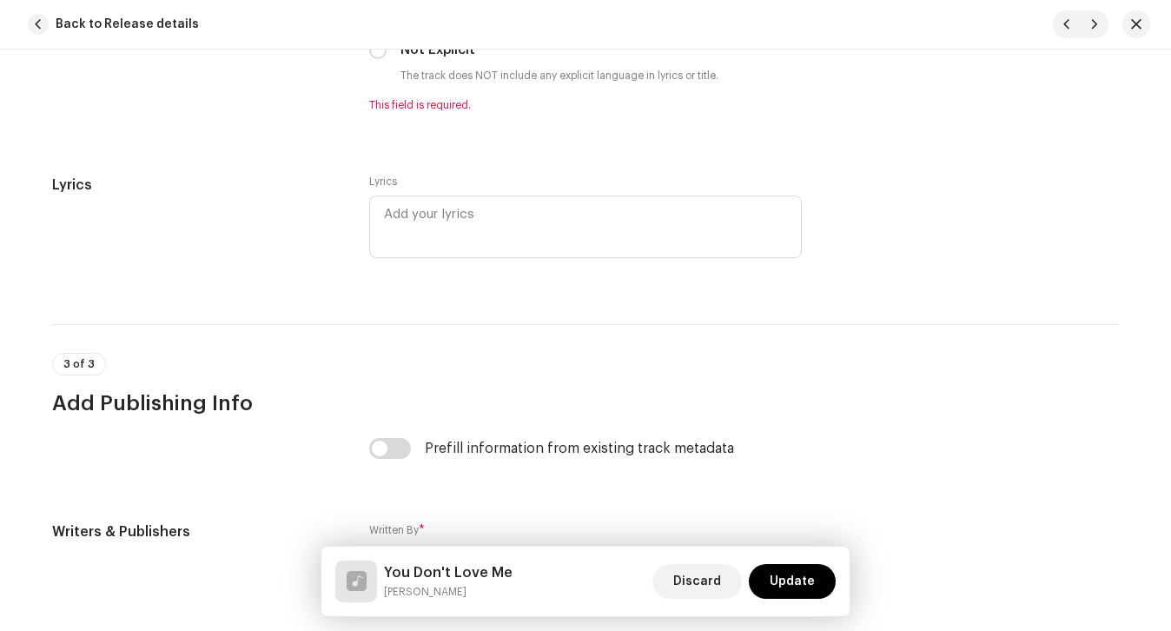
scroll to position [3415, 0]
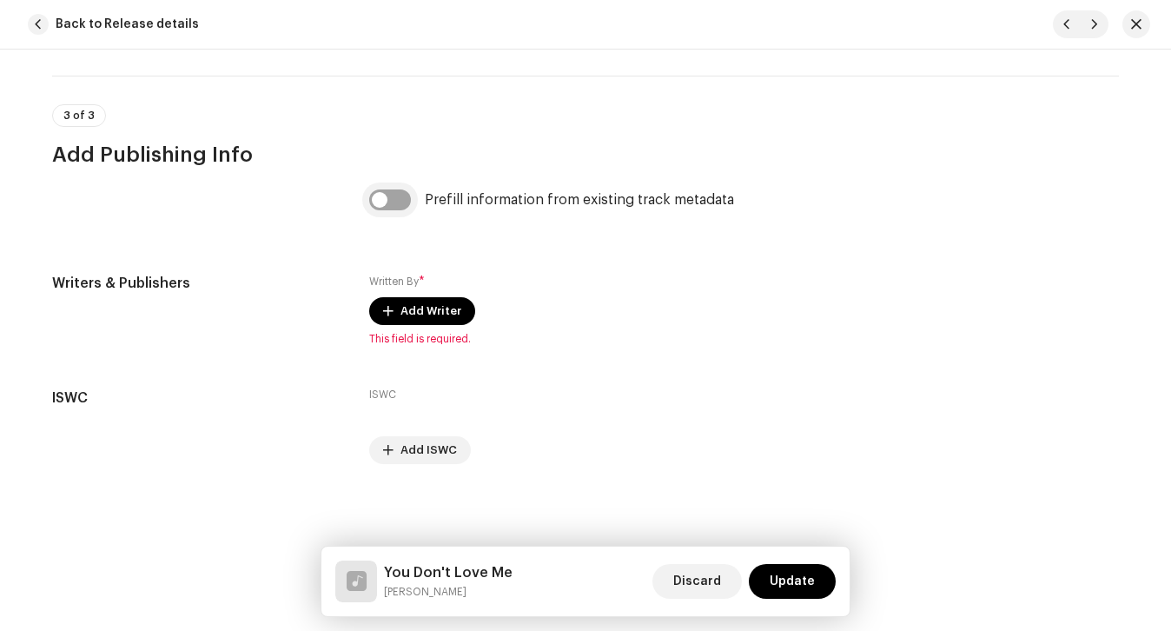
click at [389, 189] on input "checkbox" at bounding box center [390, 199] width 42 height 21
checkbox input "true"
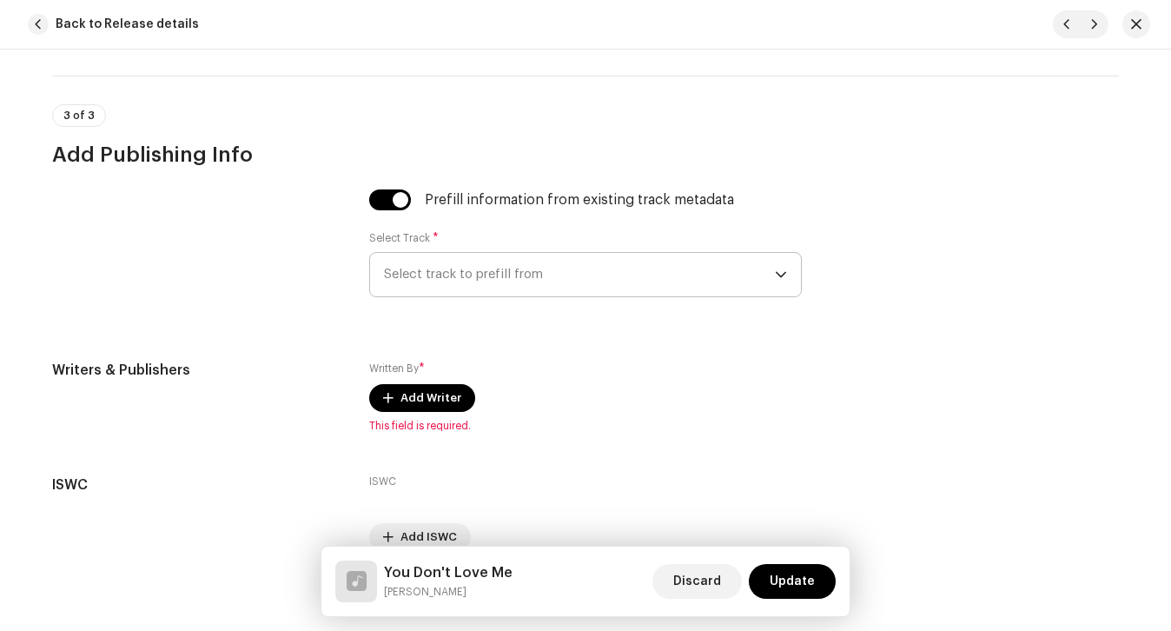
click at [434, 262] on span "Select track to prefill from" at bounding box center [579, 274] width 391 height 43
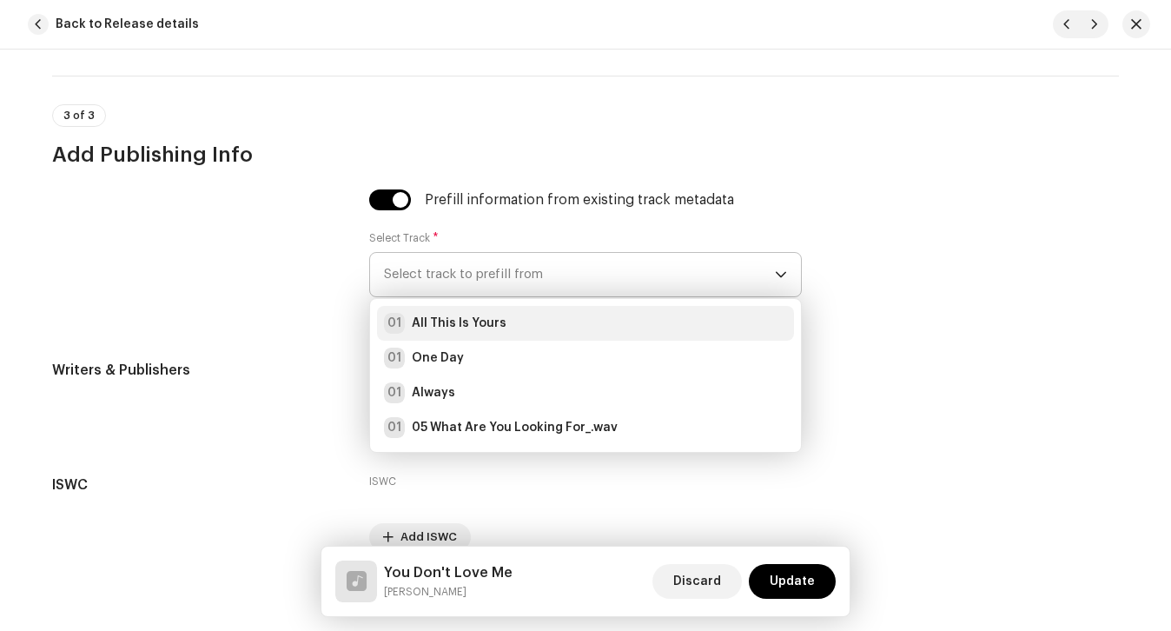
click at [454, 333] on div "01 All This Is Yours" at bounding box center [445, 323] width 123 height 21
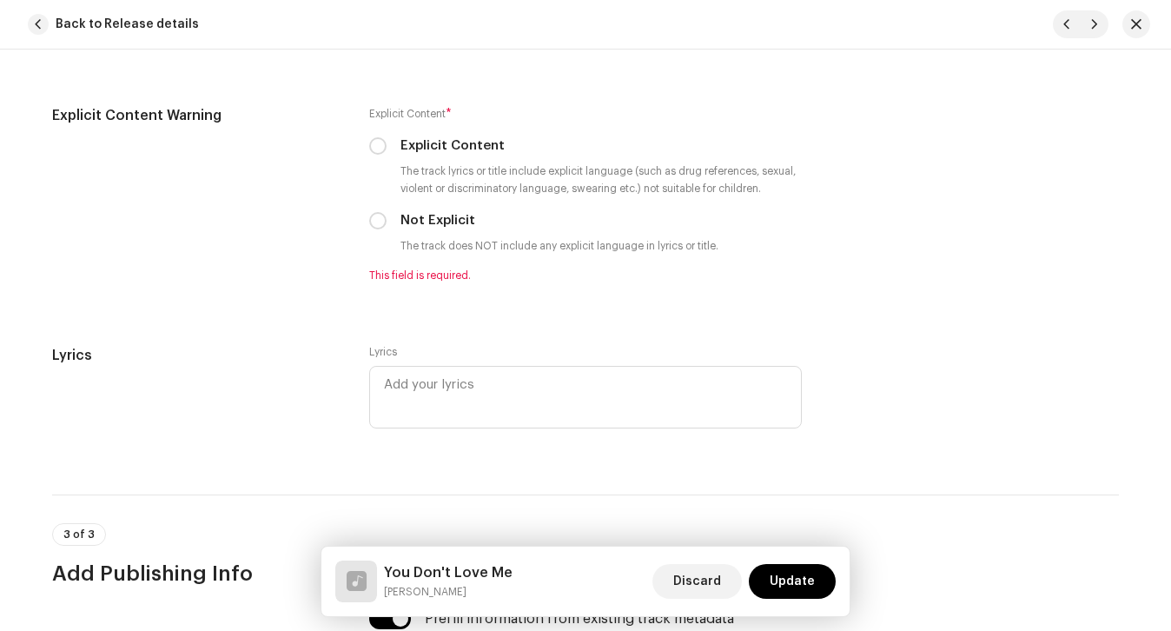
scroll to position [2985, 0]
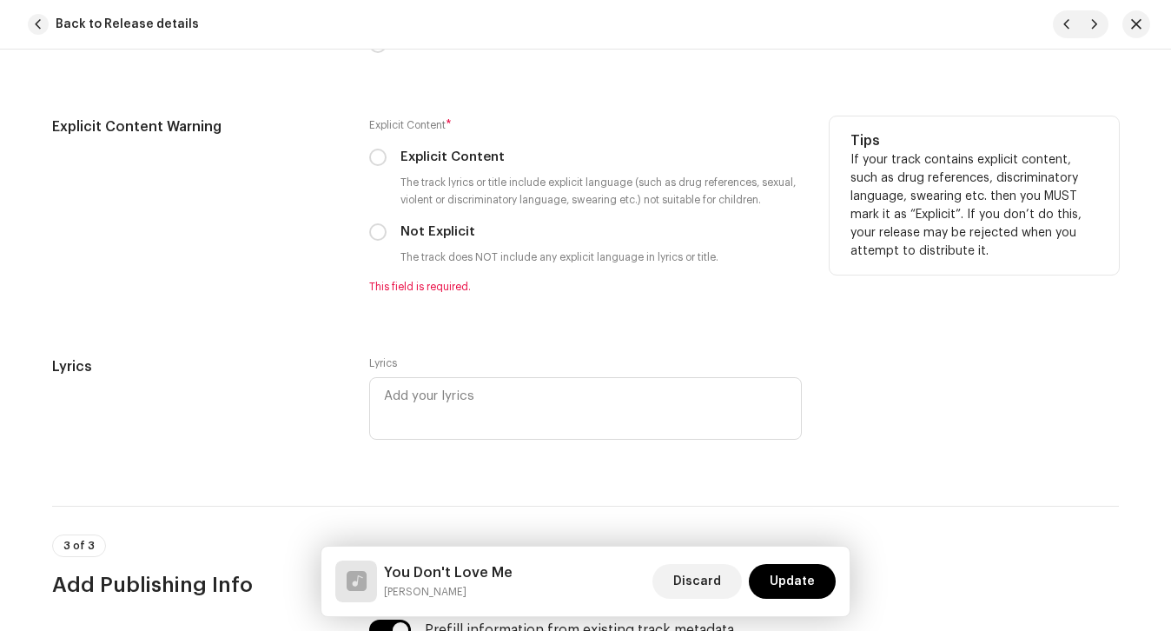
click at [393, 223] on div "Not Explicit" at bounding box center [585, 231] width 433 height 19
click at [386, 229] on div "Not Explicit" at bounding box center [585, 231] width 433 height 19
click at [378, 231] on input "Not Explicit" at bounding box center [377, 231] width 17 height 17
radio input "true"
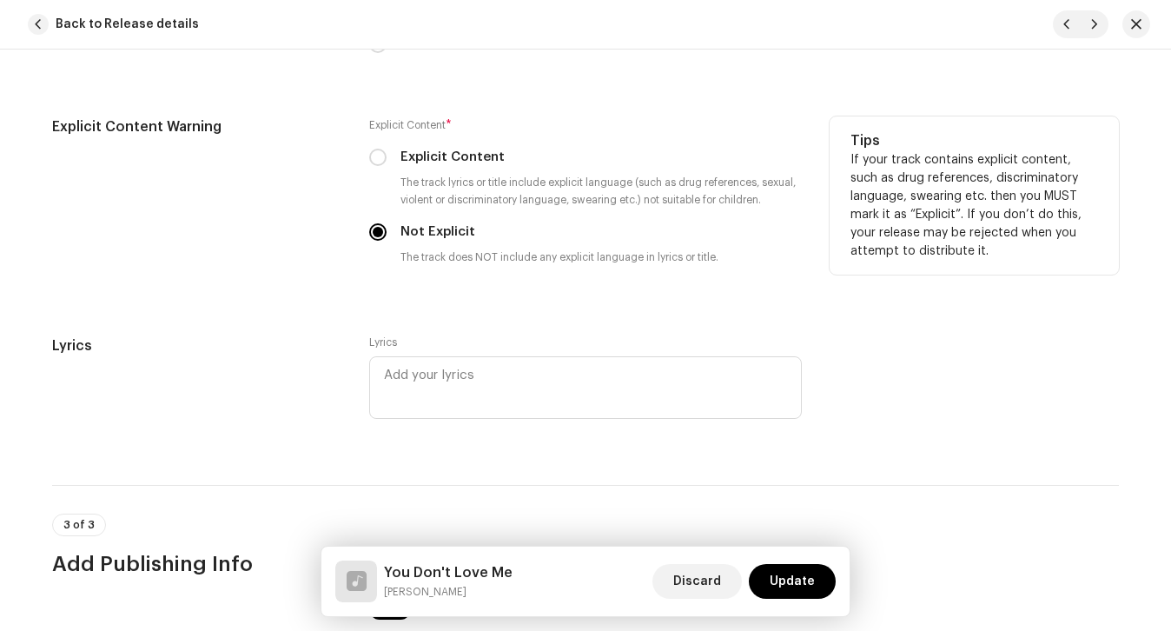
scroll to position [2697, 0]
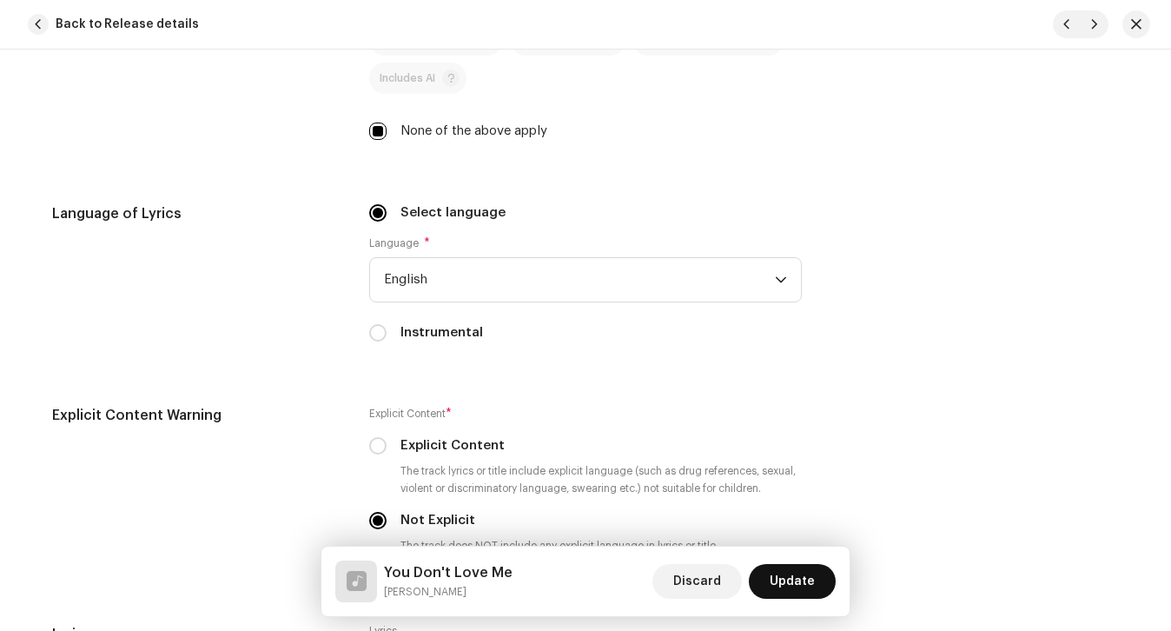
click at [792, 569] on span "Update" at bounding box center [792, 581] width 45 height 35
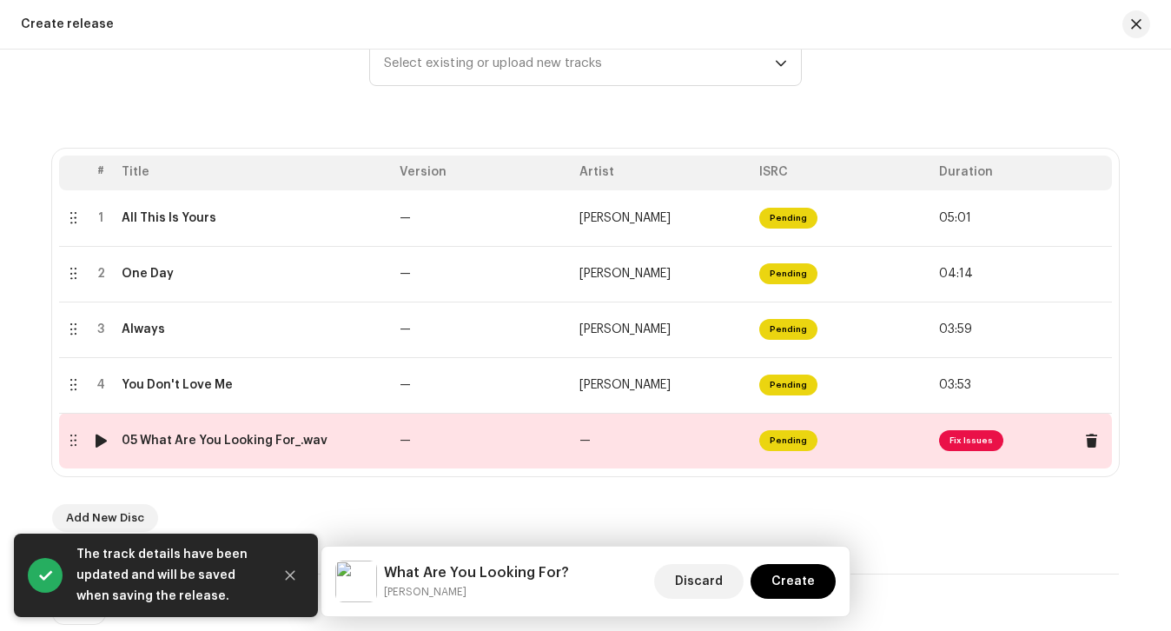
click at [358, 450] on td "05 What Are You Looking For_.wav" at bounding box center [254, 441] width 278 height 56
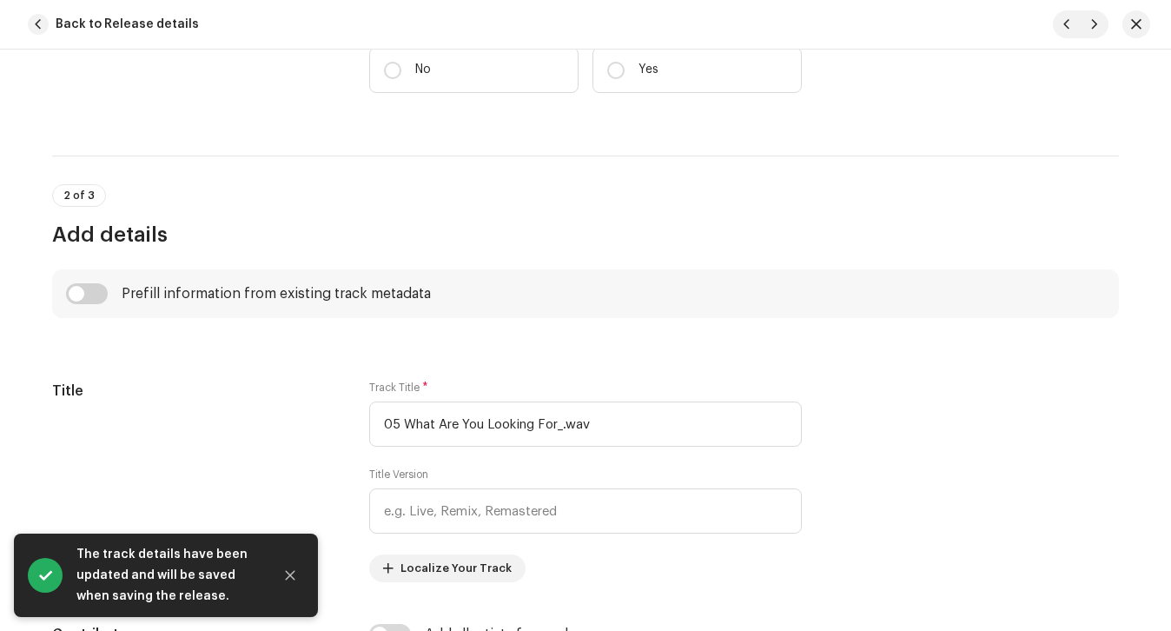
scroll to position [432, 0]
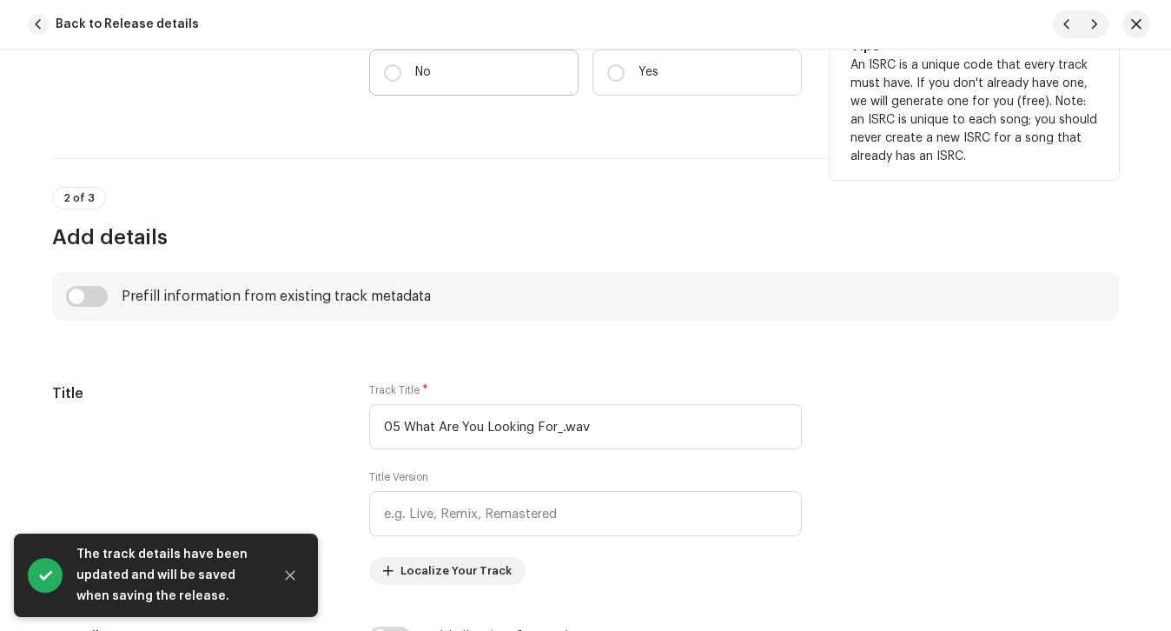
click at [435, 74] on label "No" at bounding box center [473, 73] width 209 height 46
click at [401, 74] on input "No" at bounding box center [392, 72] width 17 height 17
radio input "true"
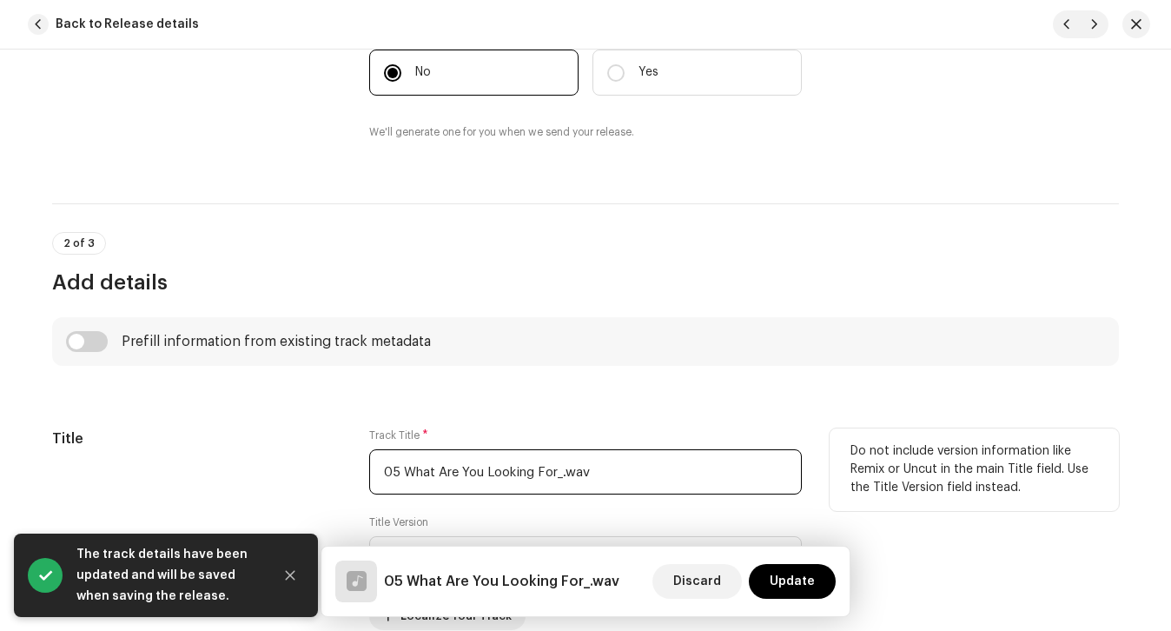
drag, startPoint x: 388, startPoint y: 474, endPoint x: 330, endPoint y: 473, distance: 57.4
click at [347, 473] on div "Title Track Title * 05 What Are You Looking For_.wav Title Version Localize You…" at bounding box center [585, 529] width 1067 height 202
click at [626, 472] on input "What Are You Looking For_.wav" at bounding box center [585, 471] width 433 height 45
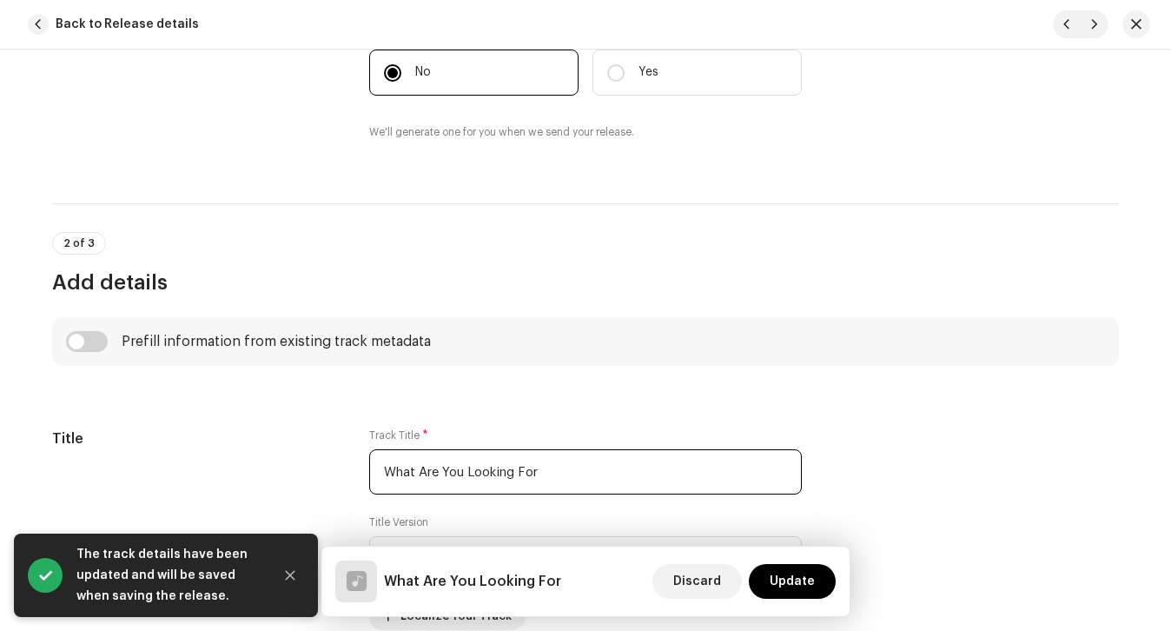
type input "What Are You Looking For"
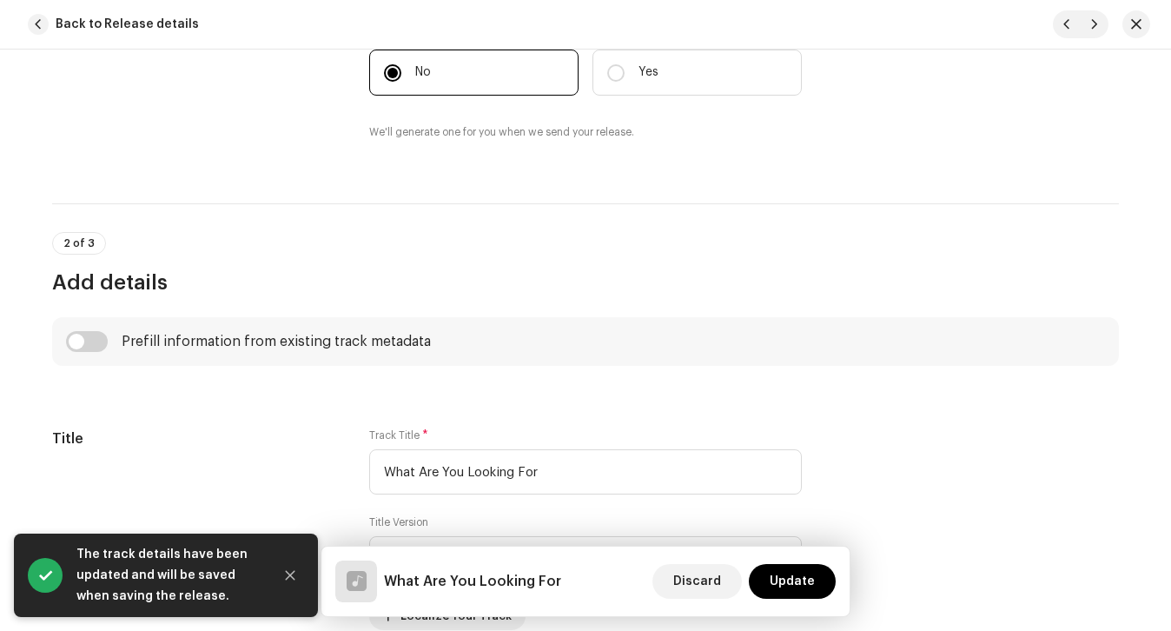
click at [100, 328] on div "Prefill information from existing track metadata" at bounding box center [585, 341] width 1067 height 49
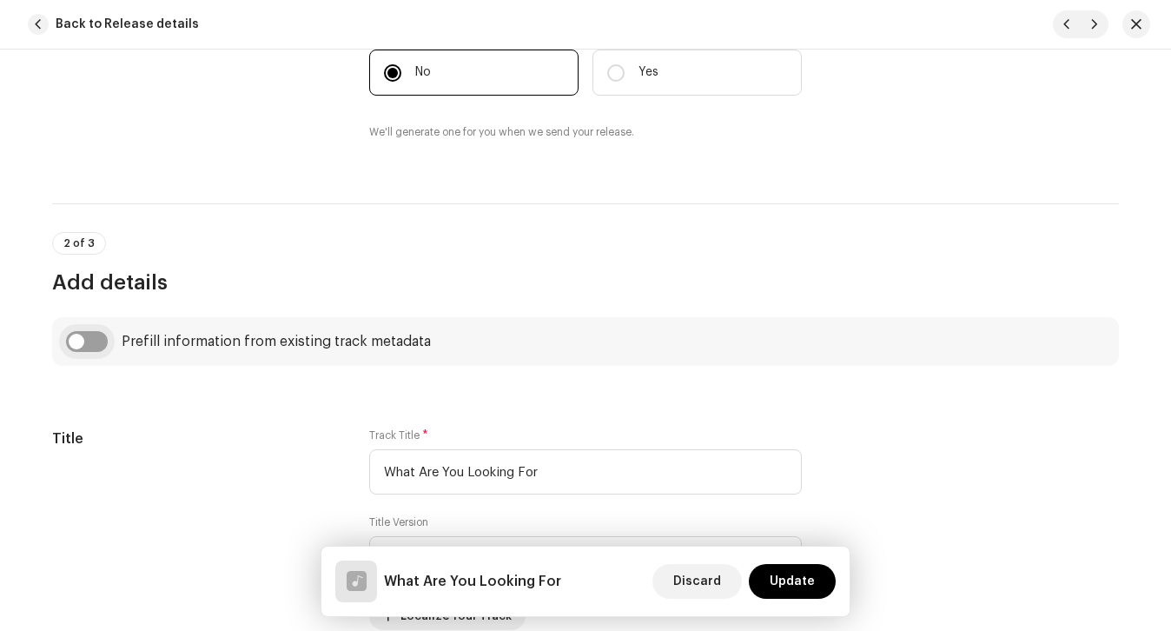
click at [94, 337] on input "checkbox" at bounding box center [87, 341] width 42 height 21
checkbox input "true"
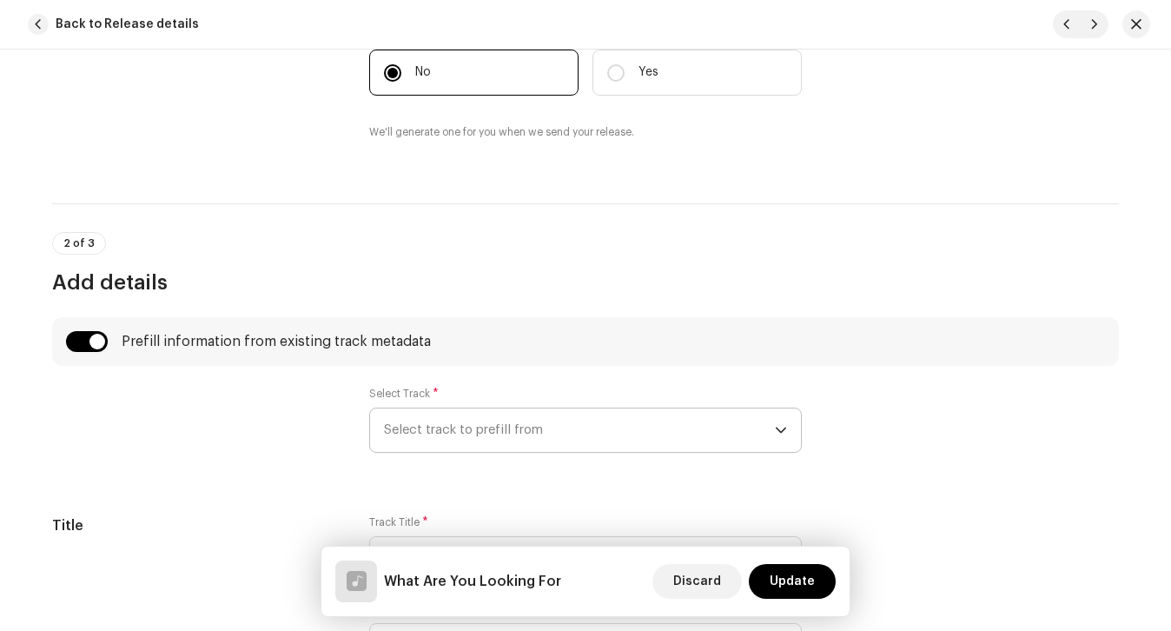
click at [421, 409] on span "Select track to prefill from" at bounding box center [579, 429] width 391 height 43
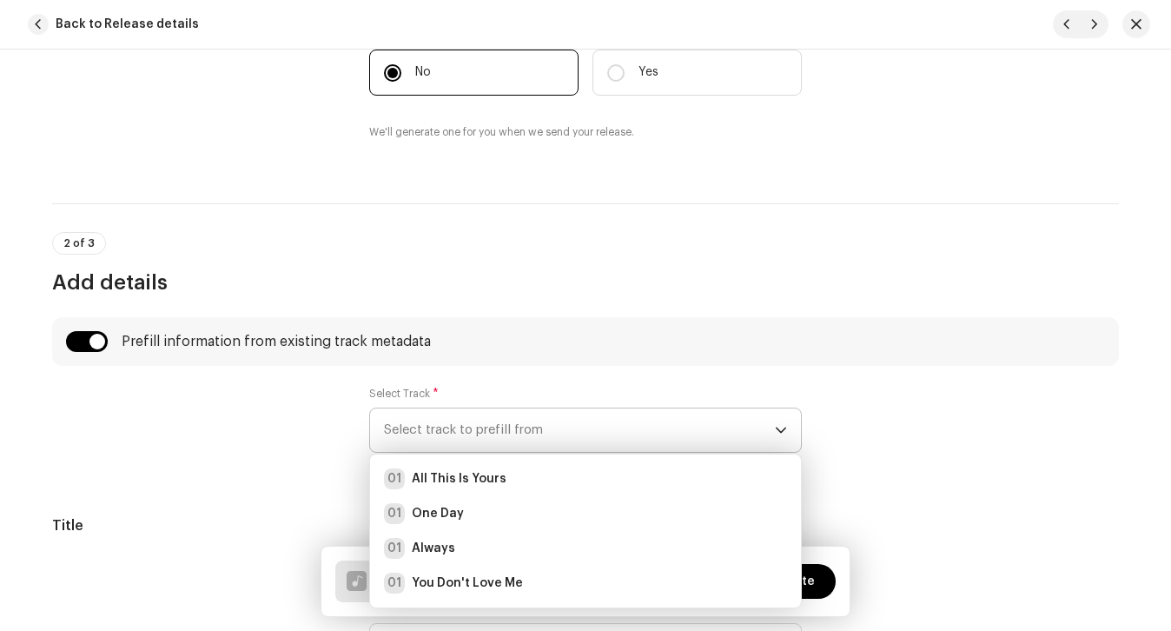
click at [467, 460] on ul "01 All This Is Yours 01 One Day 01 Always 01 You Don't Love Me" at bounding box center [585, 530] width 431 height 153
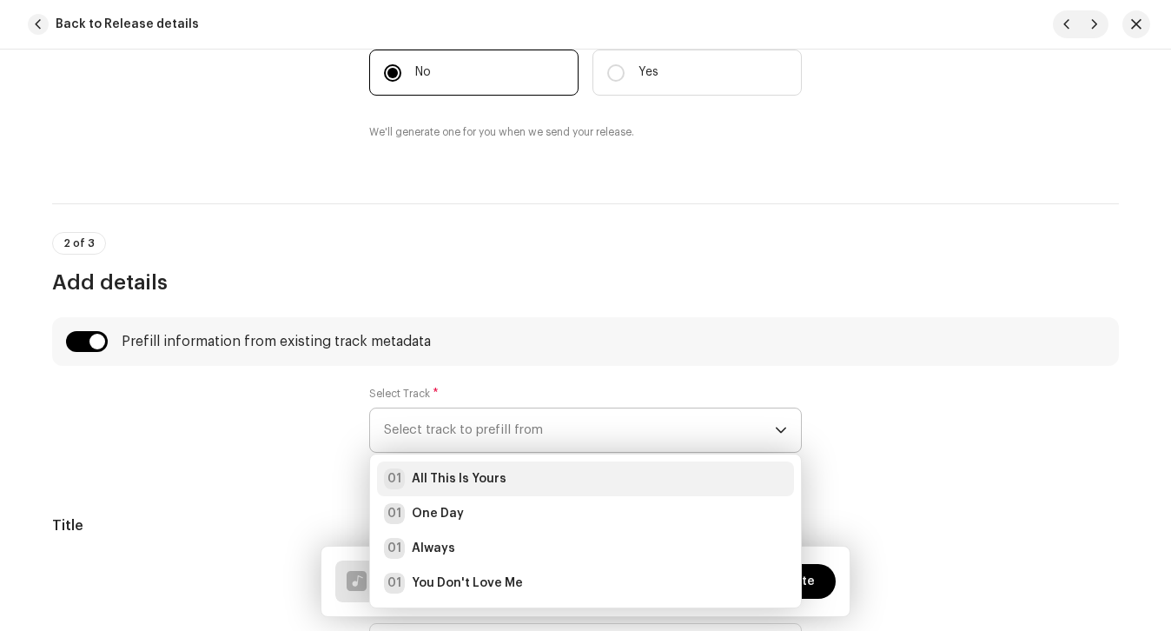
click at [465, 476] on strong "All This Is Yours" at bounding box center [459, 478] width 95 height 17
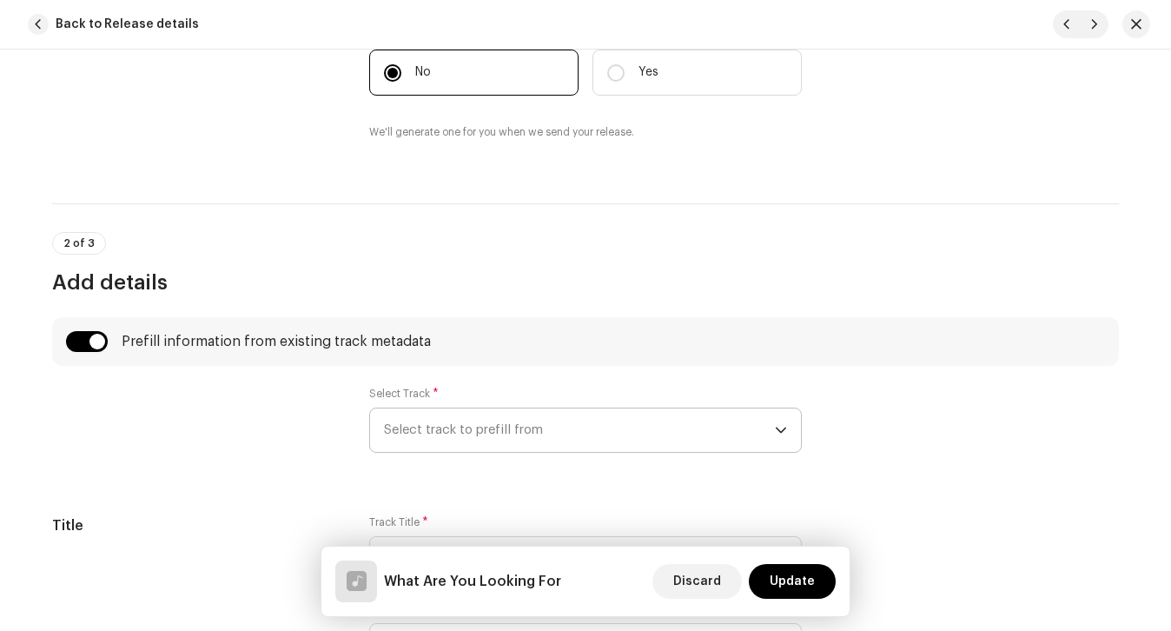
radio input "true"
checkbox input "true"
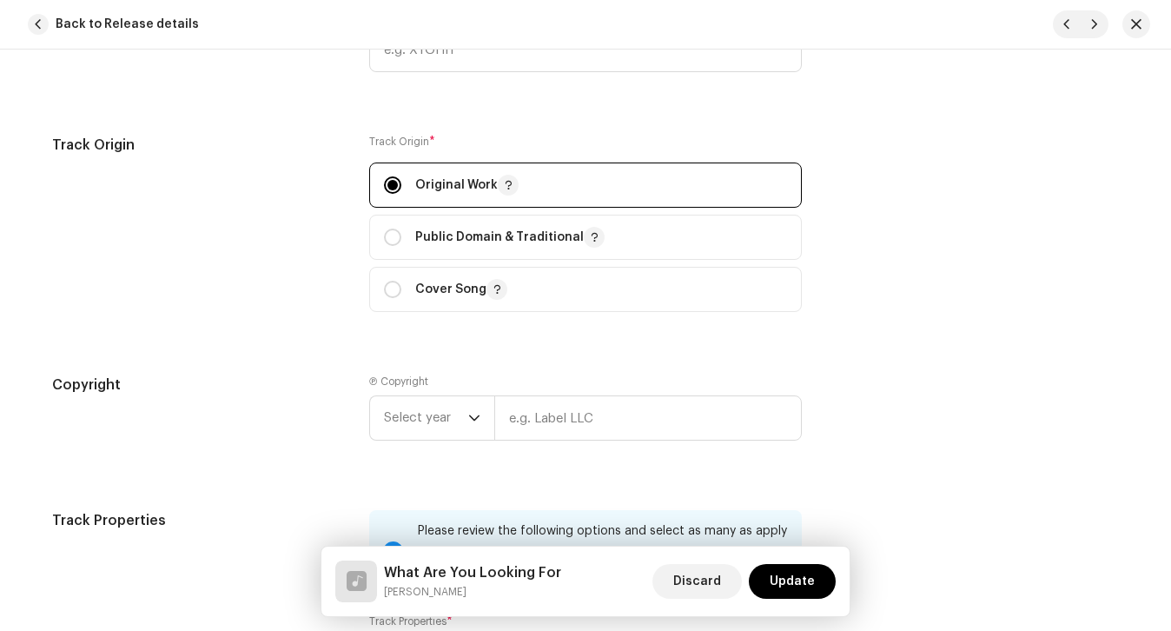
scroll to position [3415, 0]
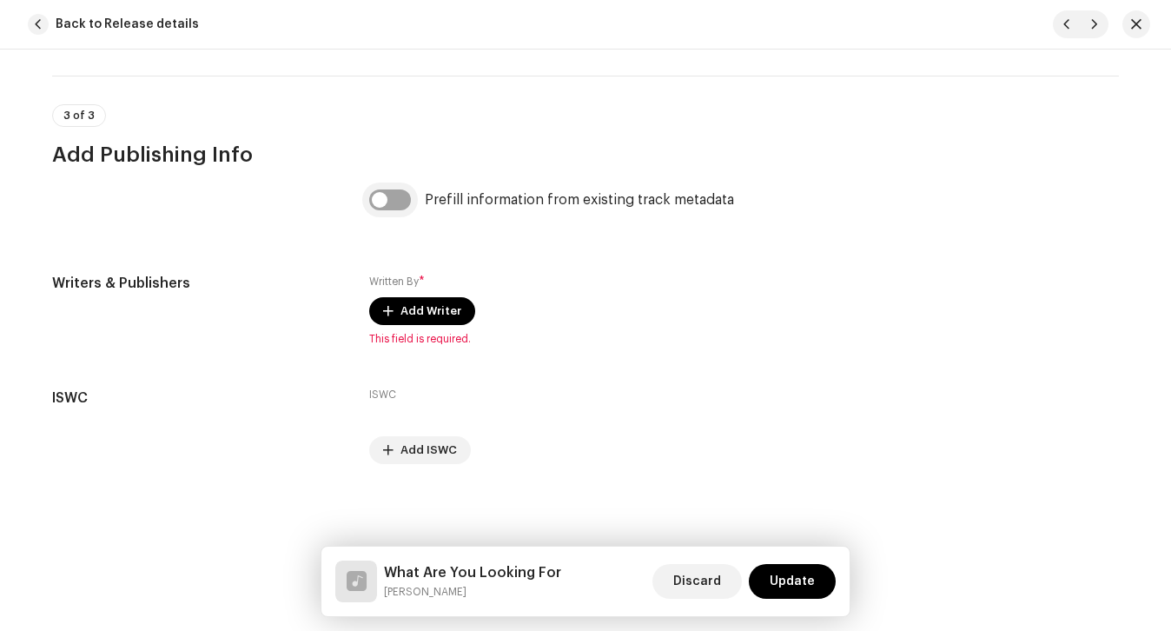
click at [393, 198] on input "checkbox" at bounding box center [390, 199] width 42 height 21
checkbox input "true"
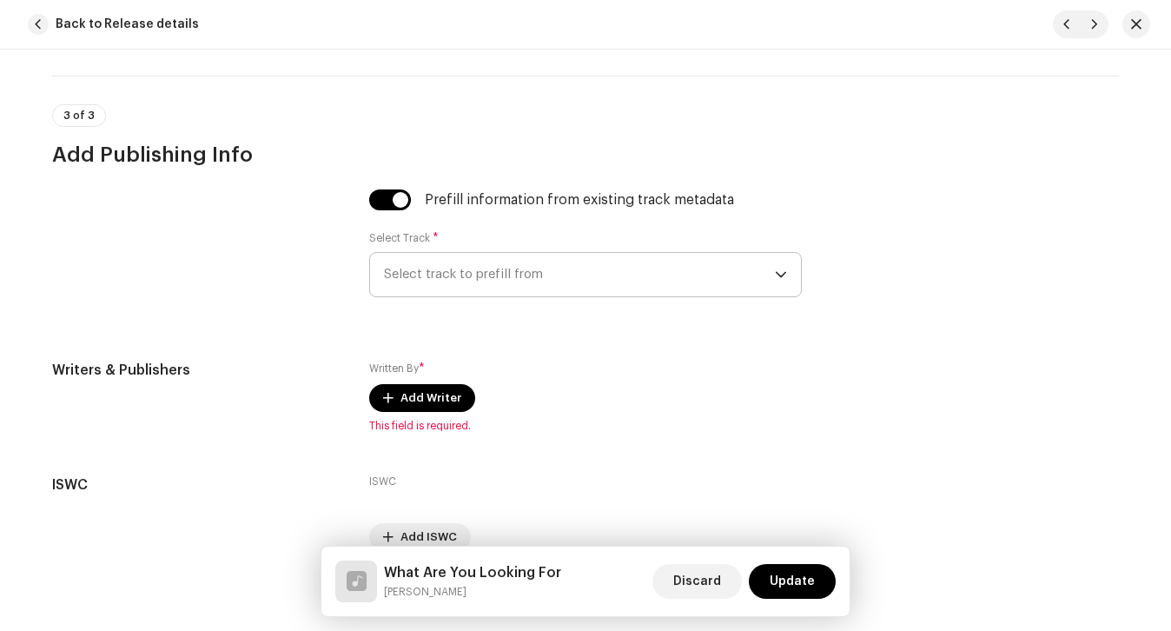
click at [459, 295] on span "Select track to prefill from" at bounding box center [579, 274] width 391 height 43
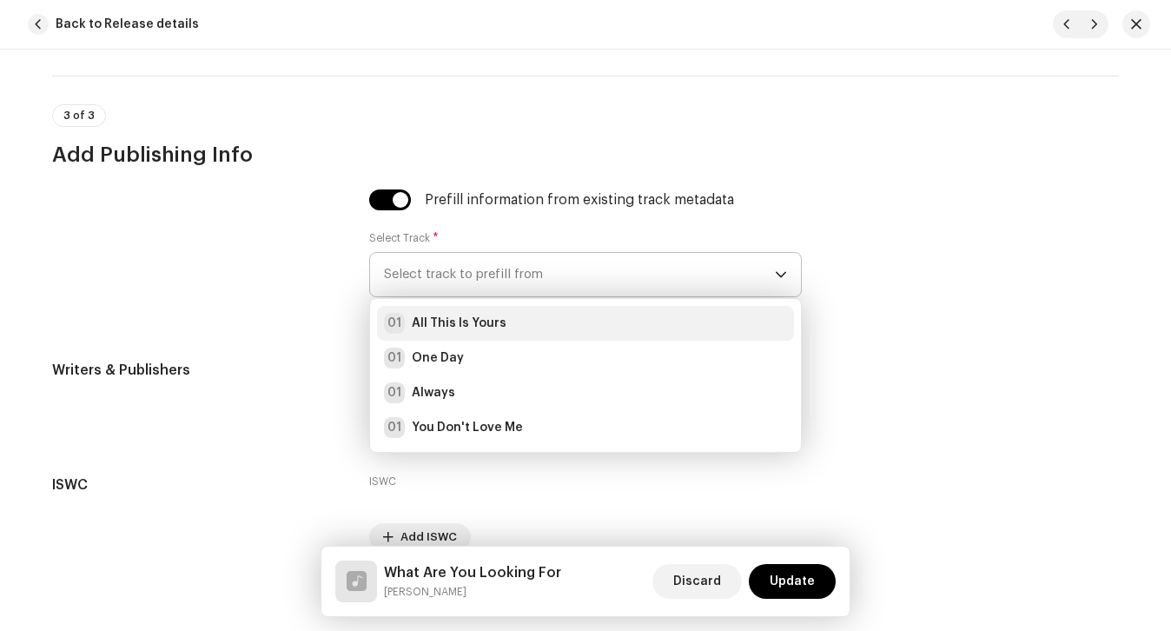
click at [463, 323] on strong "All This Is Yours" at bounding box center [459, 323] width 95 height 17
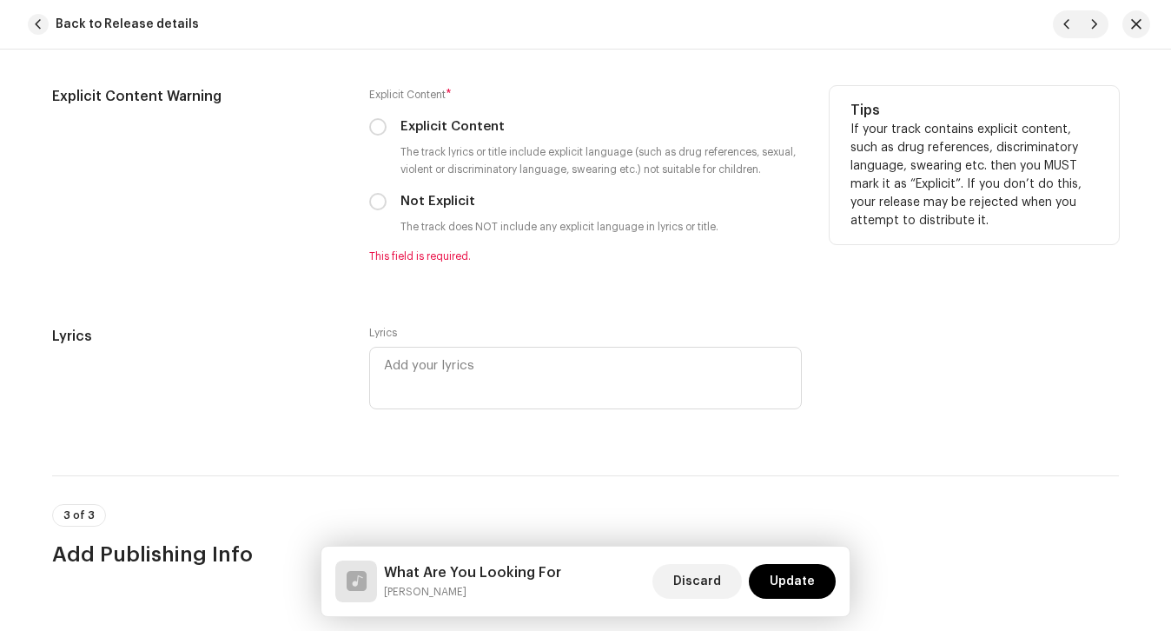
click at [412, 208] on label "Not Explicit" at bounding box center [438, 201] width 75 height 19
click at [387, 208] on input "Not Explicit" at bounding box center [377, 201] width 17 height 17
radio input "true"
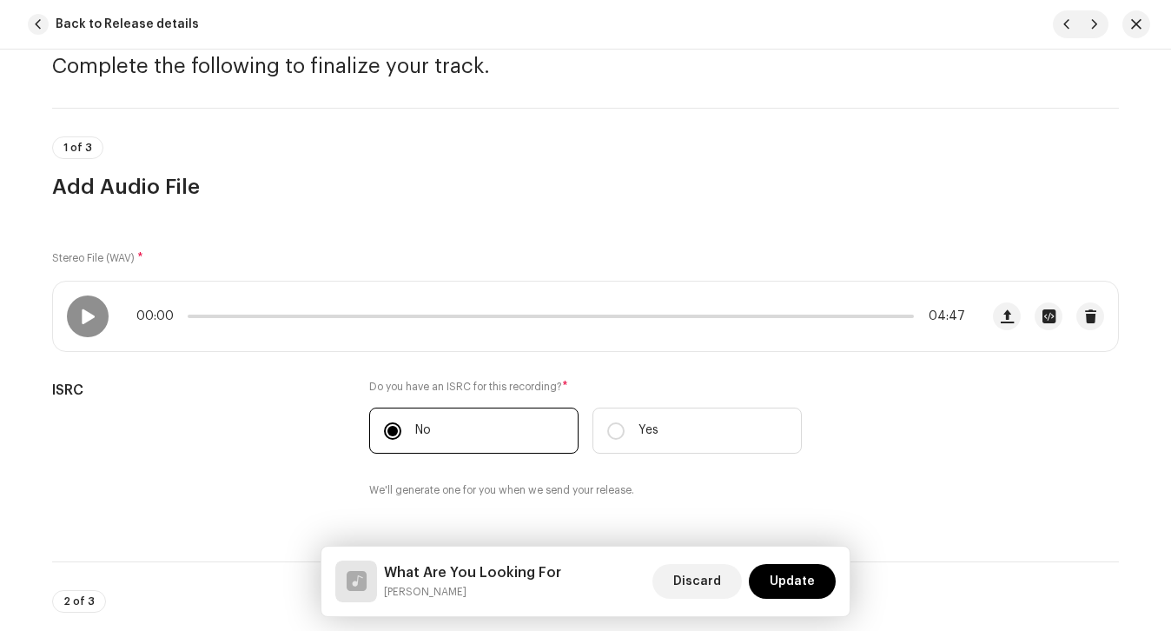
scroll to position [0, 0]
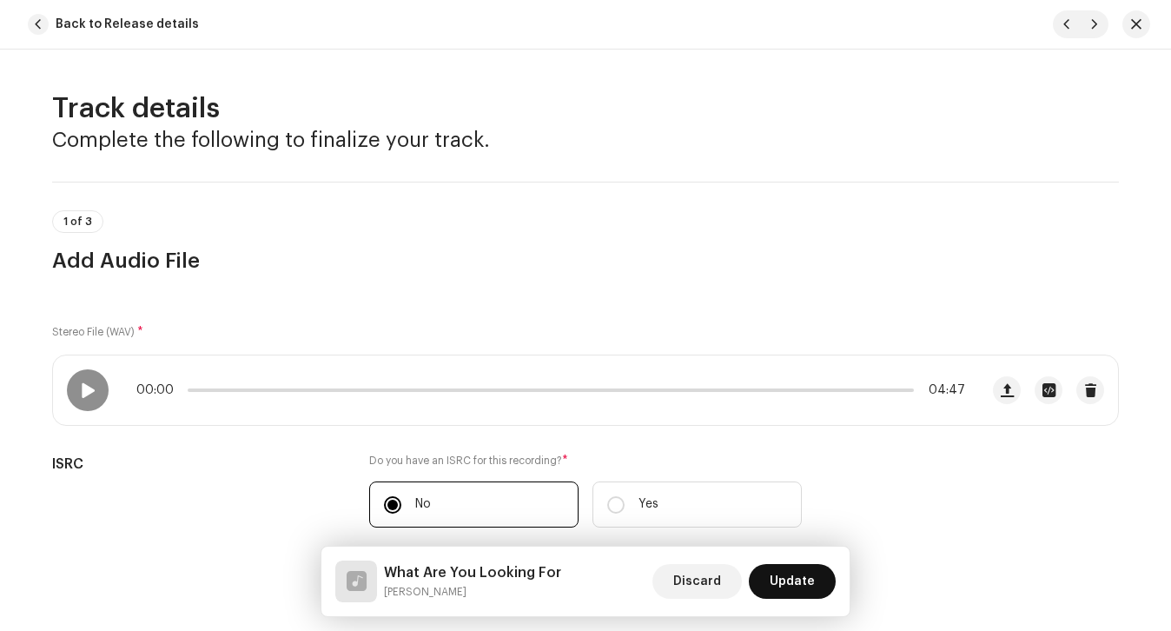
click at [788, 574] on span "Update" at bounding box center [792, 581] width 45 height 35
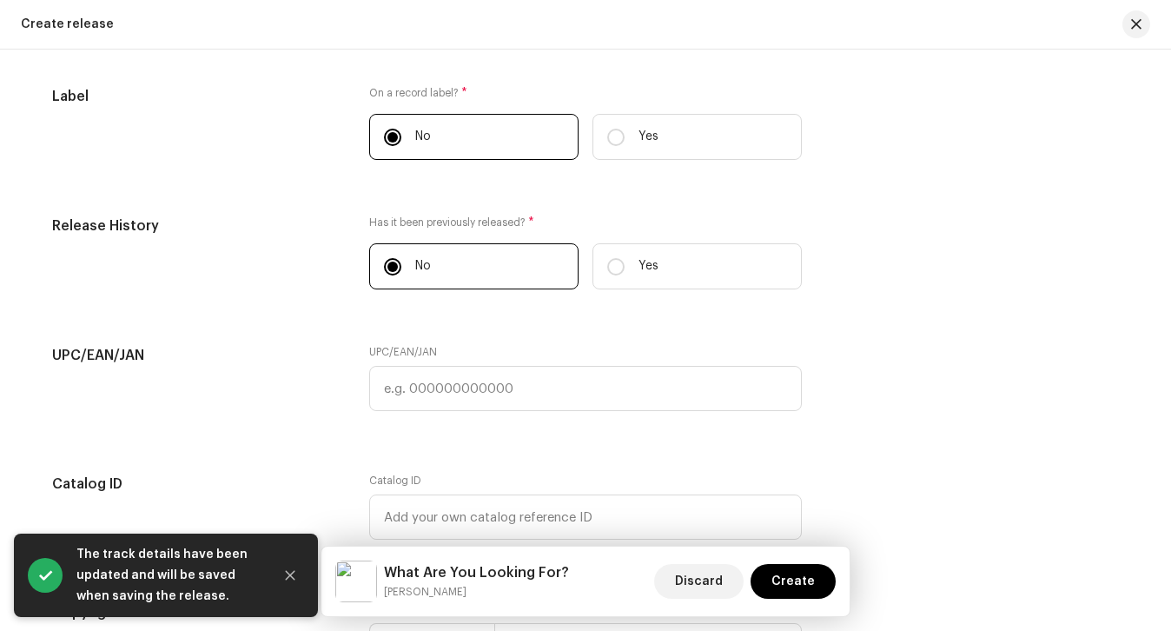
scroll to position [3031, 0]
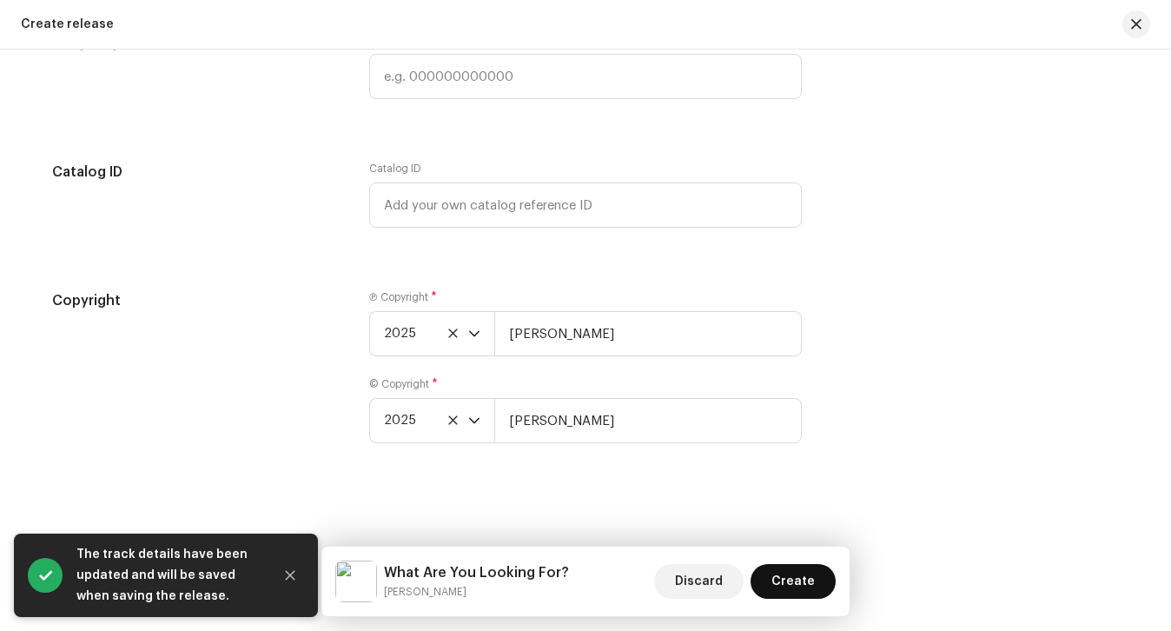
click at [797, 579] on span "Create" at bounding box center [793, 581] width 43 height 35
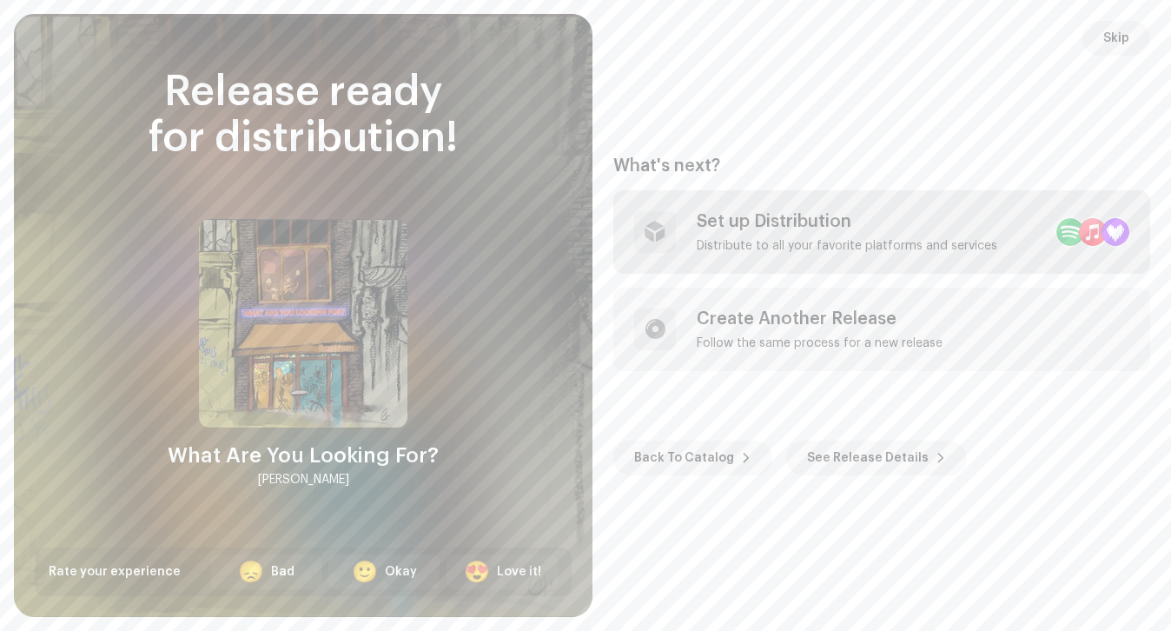
click at [783, 253] on div "Set up Distribution Distribute to all your favorite platforms and services" at bounding box center [881, 231] width 537 height 83
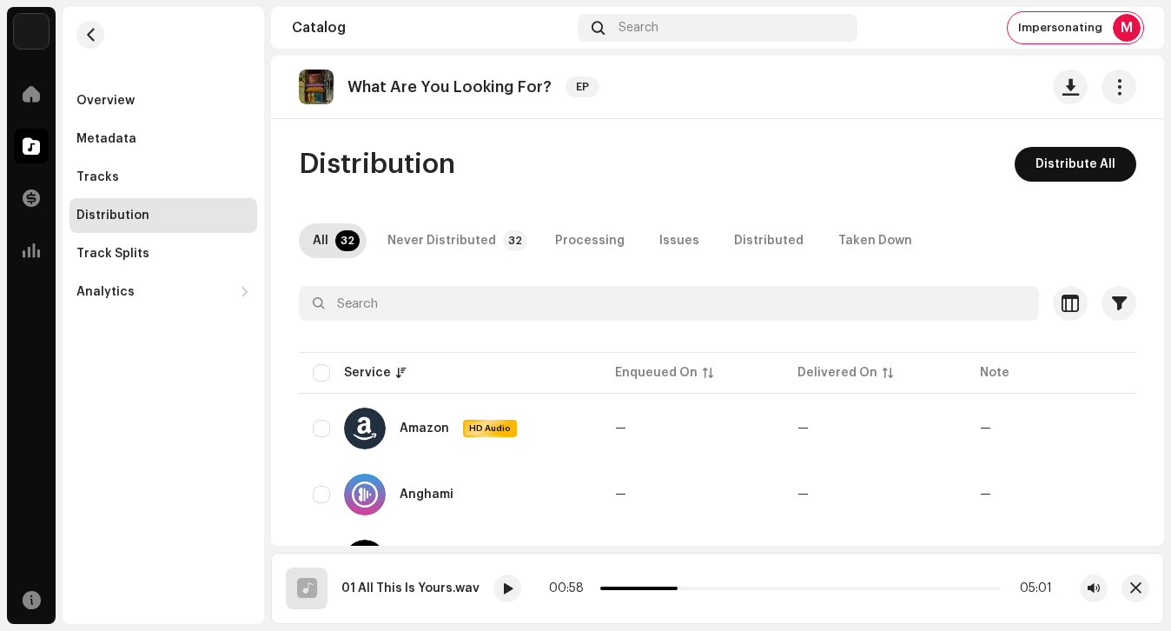
click at [1025, 168] on button "Distribute All" at bounding box center [1076, 164] width 122 height 35
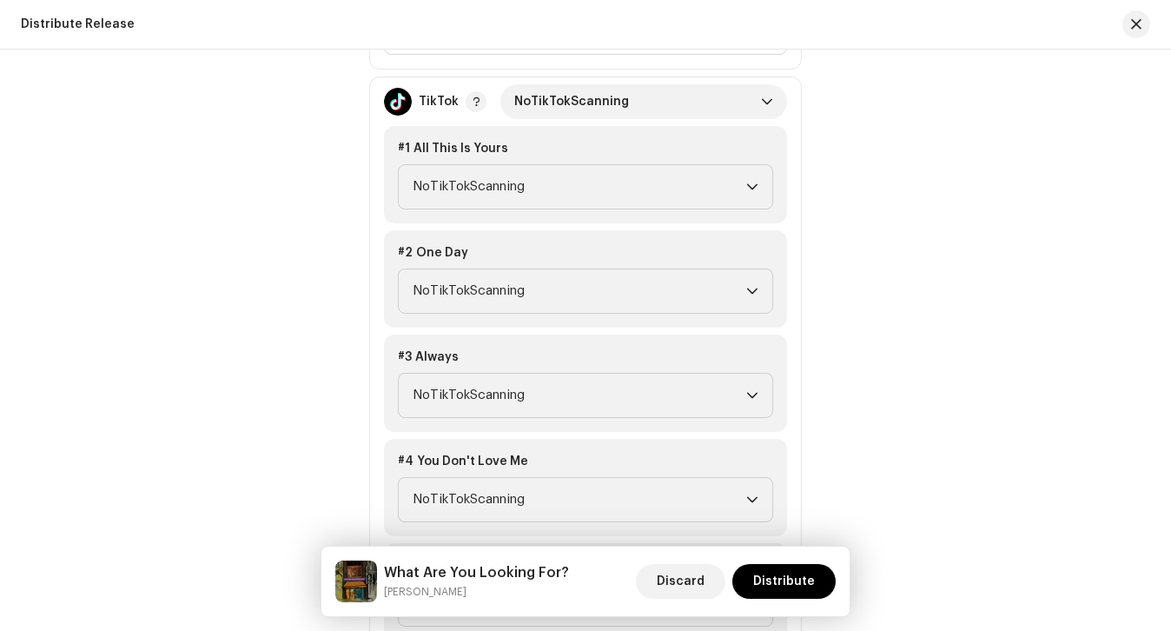
scroll to position [3426, 0]
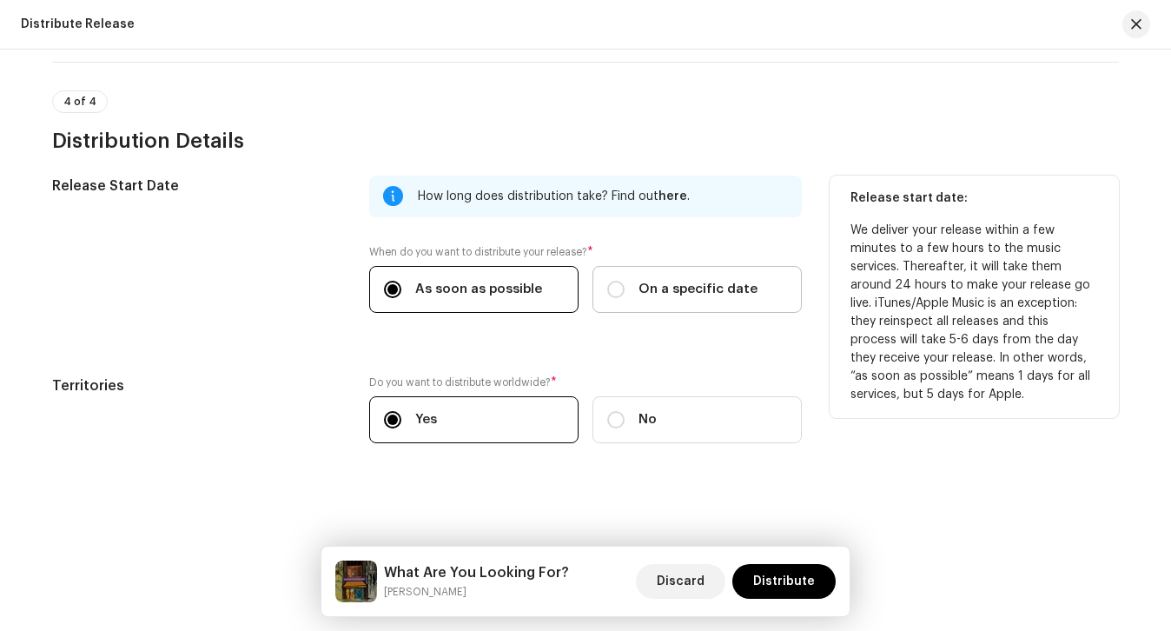
click at [652, 275] on label "On a specific date" at bounding box center [697, 289] width 209 height 47
click at [625, 281] on input "On a specific date" at bounding box center [615, 289] width 17 height 17
radio input "true"
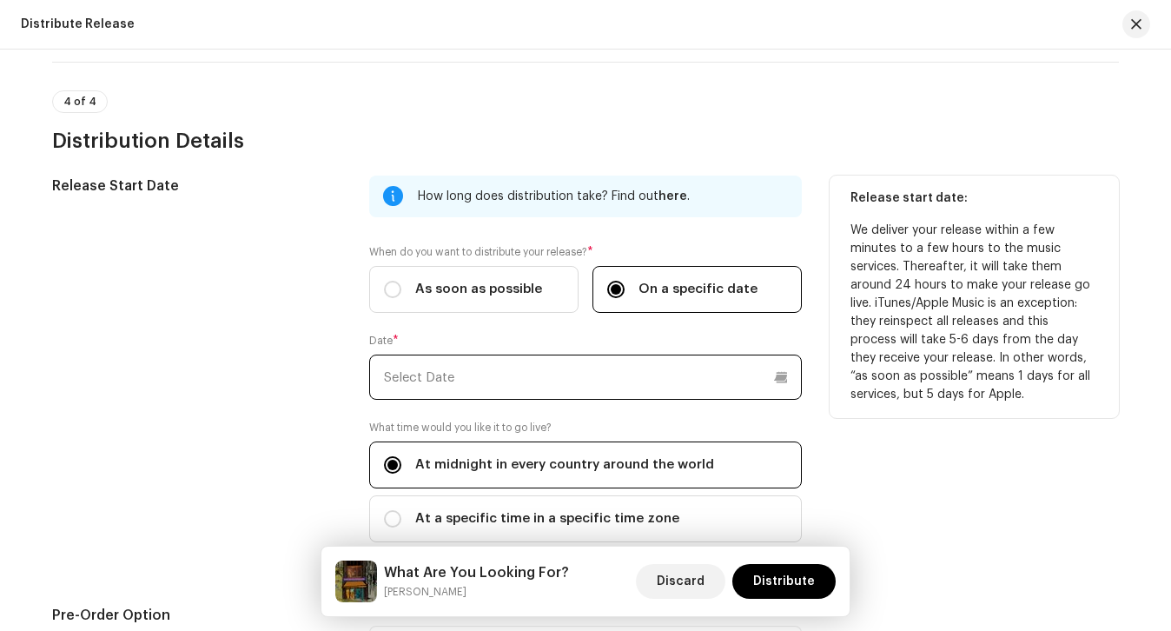
click at [615, 389] on input "text" at bounding box center [585, 376] width 433 height 45
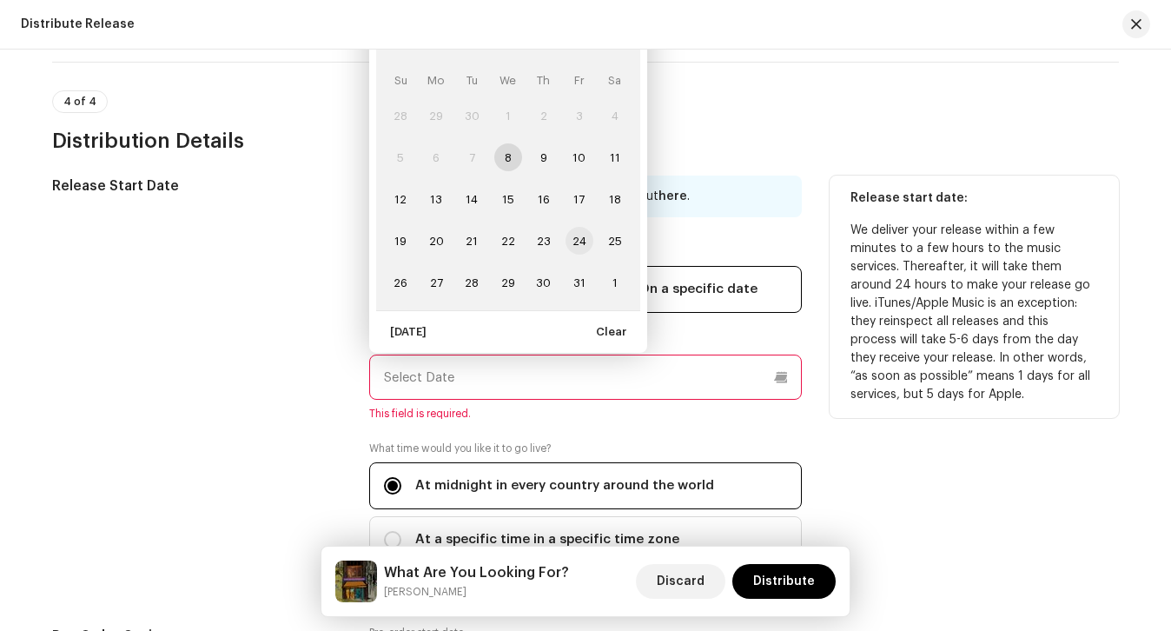
click at [566, 244] on span "24" at bounding box center [580, 241] width 28 height 28
type input "[DATE]"
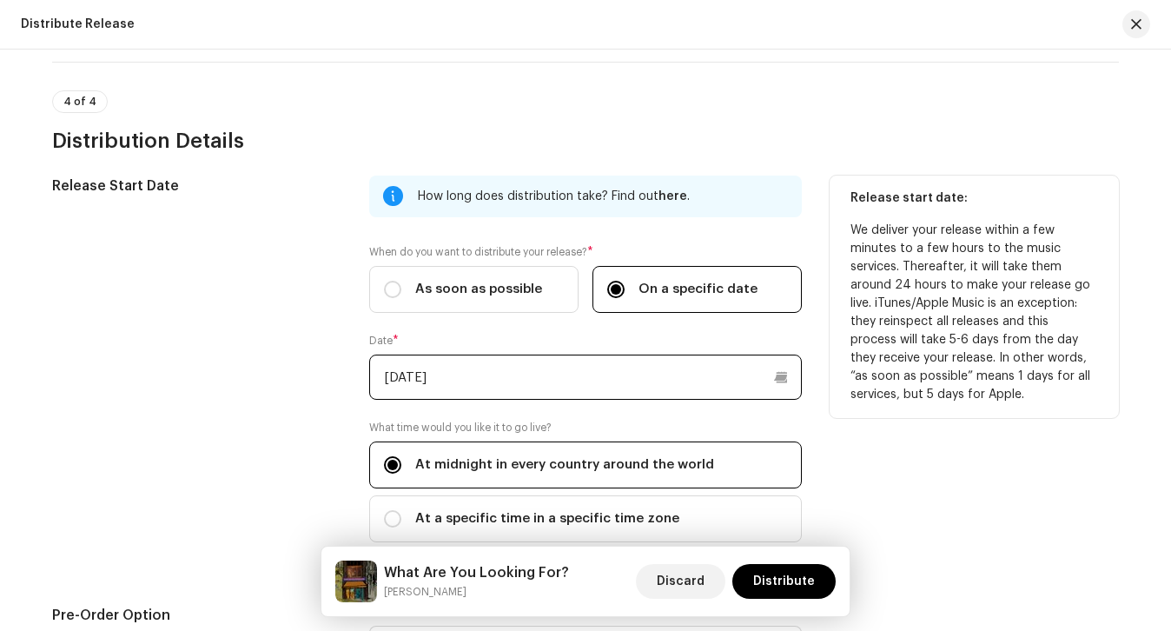
scroll to position [3784, 0]
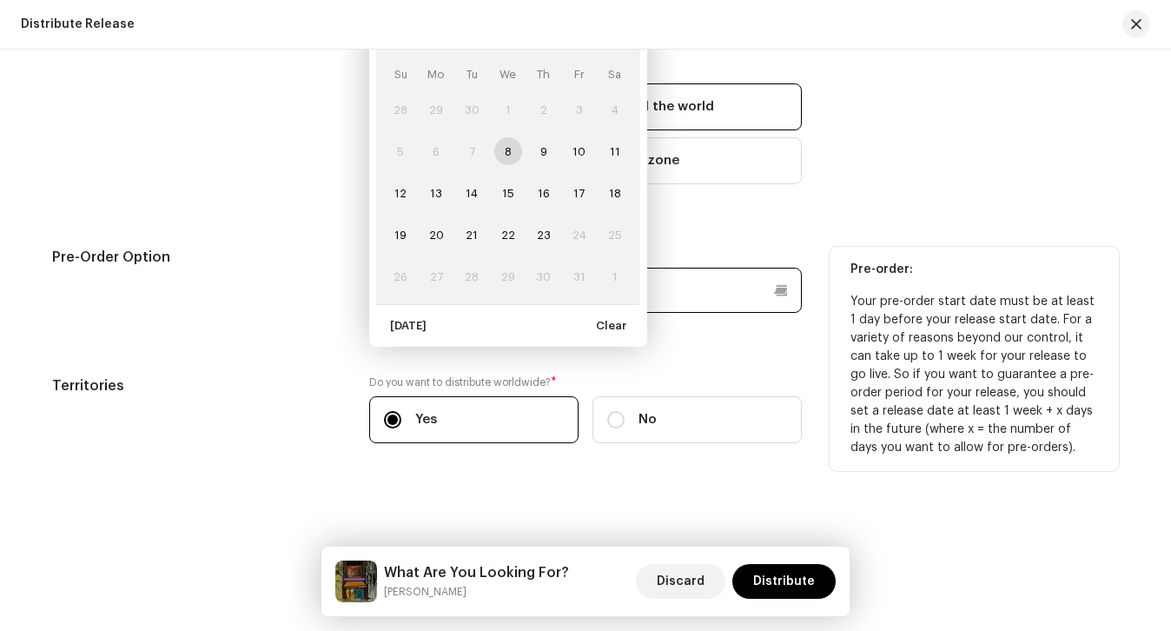
click at [542, 304] on p-datepicker "[DATE] Su Mo Tu We Th Fr Sa 28 29 30 1 2 3 4 5 6 7 8 9 10 11 12 13 14 15 16 17 …" at bounding box center [585, 290] width 433 height 45
click at [548, 156] on span "9" at bounding box center [544, 151] width 28 height 28
type input "[DATE]"
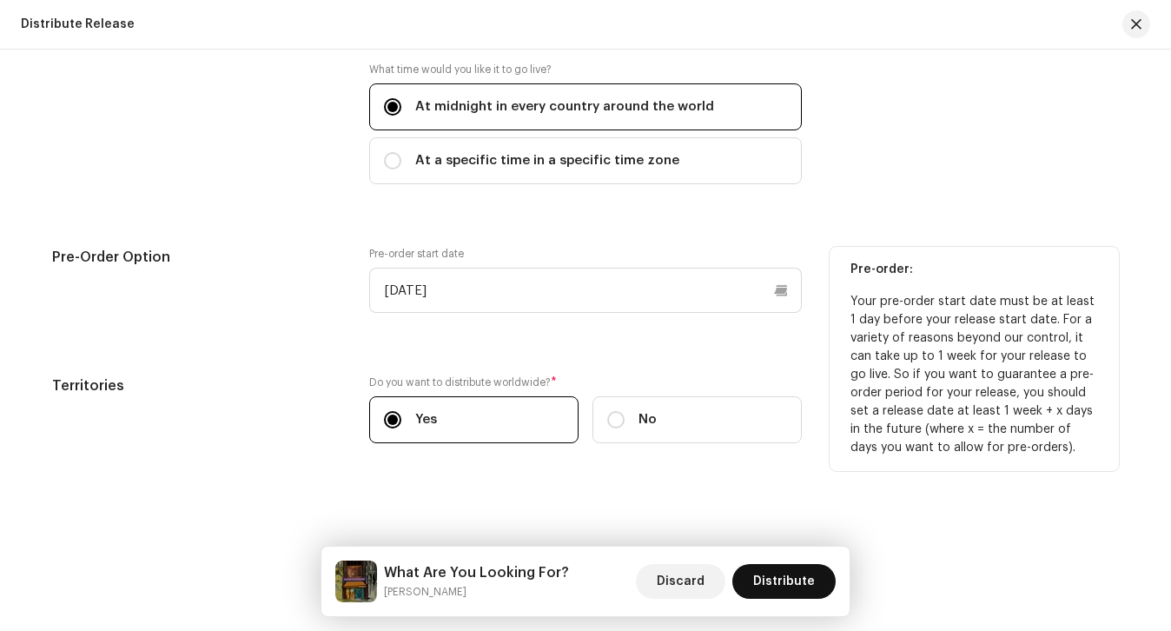
click at [786, 588] on span "Distribute" at bounding box center [784, 581] width 62 height 35
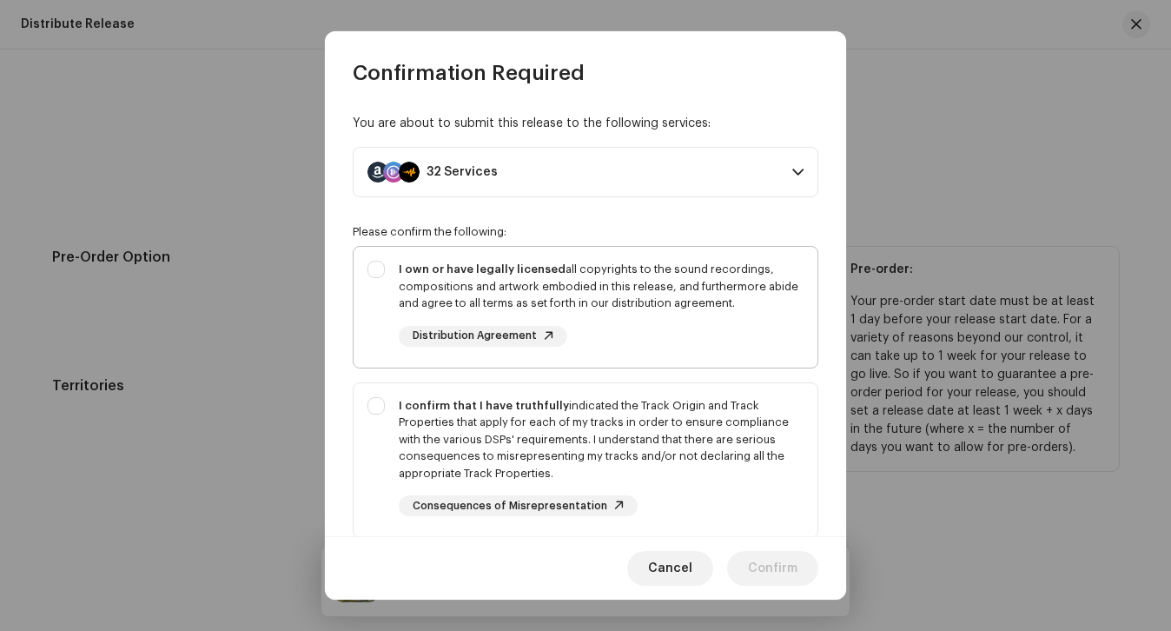
click at [671, 311] on div "I own or have legally licensed all copyrights to the sound recordings, composit…" at bounding box center [601, 304] width 405 height 86
checkbox input "true"
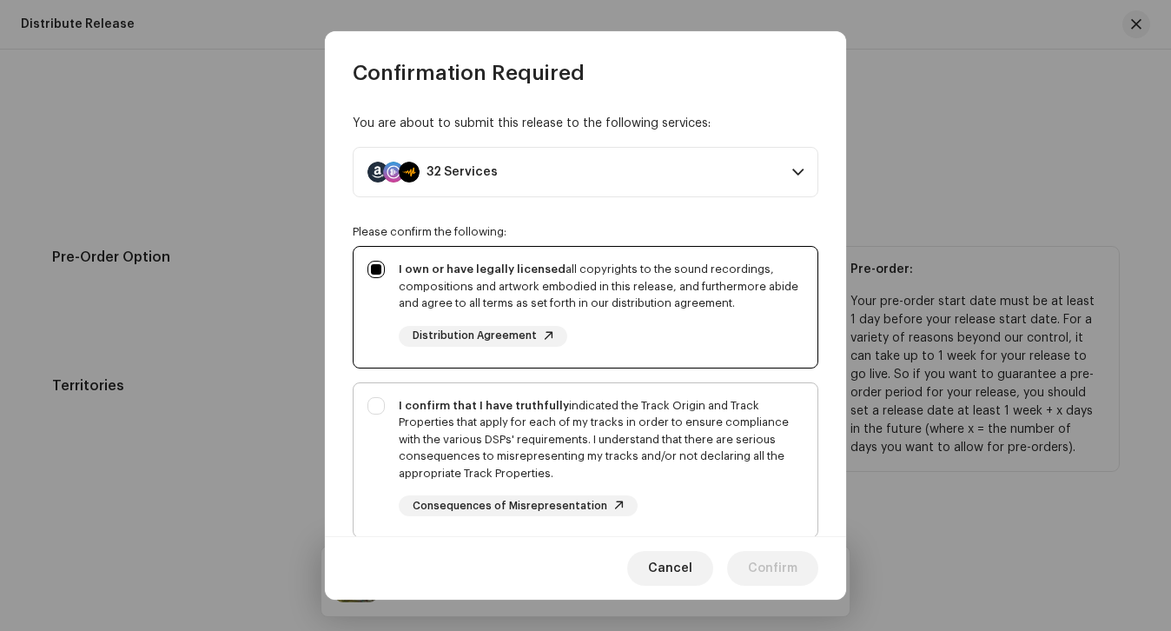
click at [647, 427] on div "I confirm that I have truthfully indicated the Track Origin and Track Propertie…" at bounding box center [601, 439] width 405 height 85
checkbox input "true"
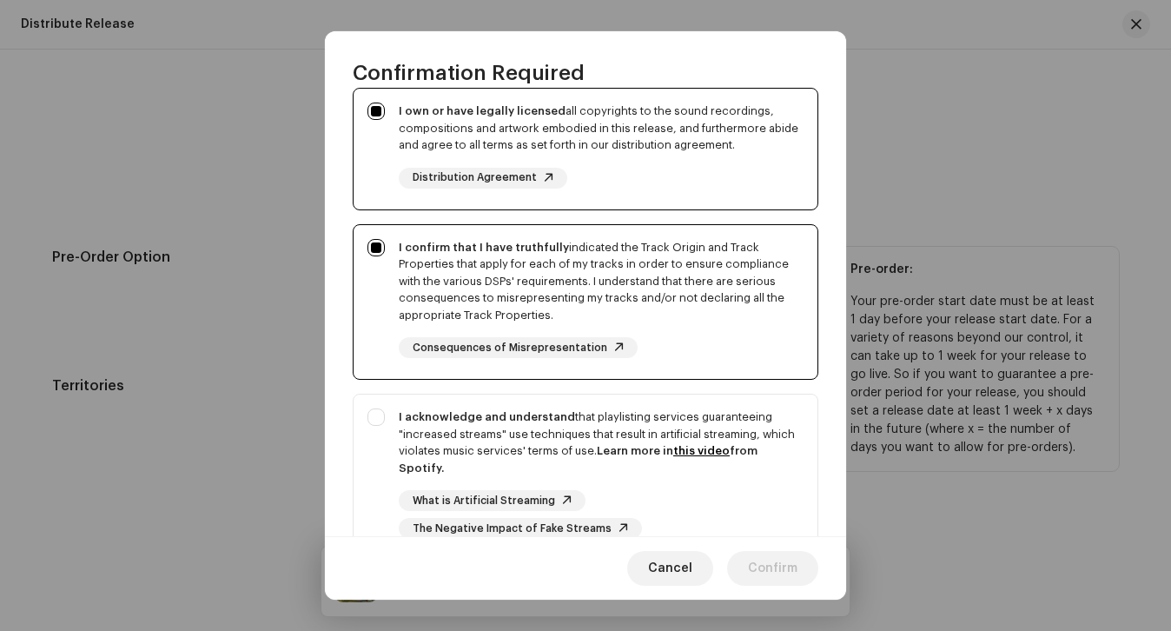
scroll to position [174, 0]
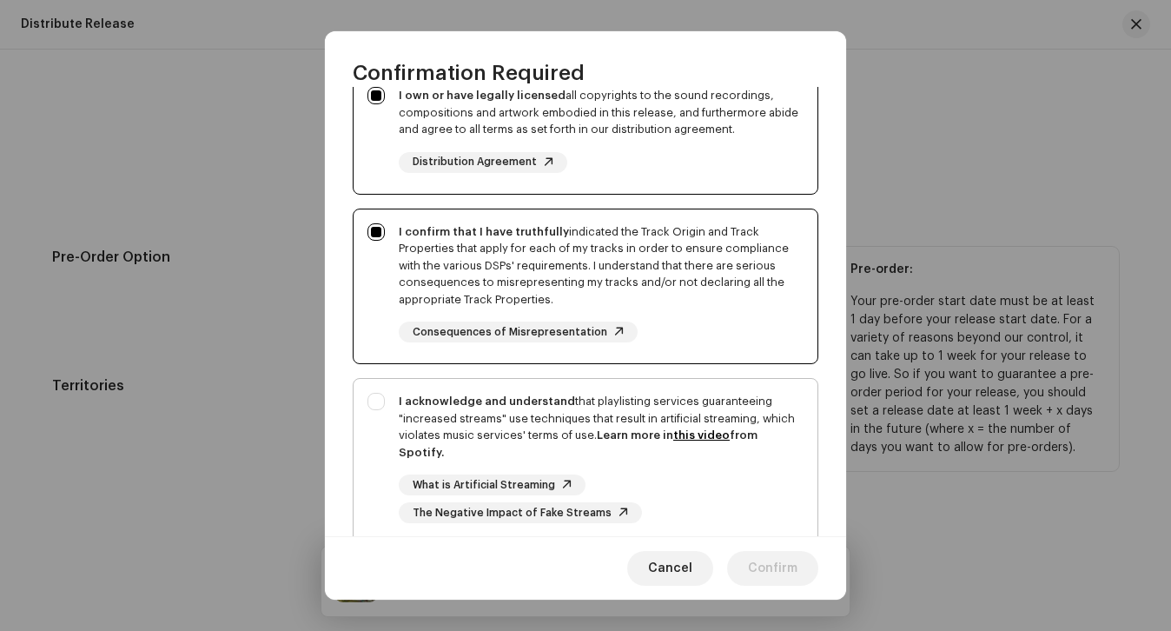
click at [523, 433] on div "I acknowledge and understand that playlisting services guaranteeing "increased …" at bounding box center [601, 427] width 405 height 68
checkbox input "true"
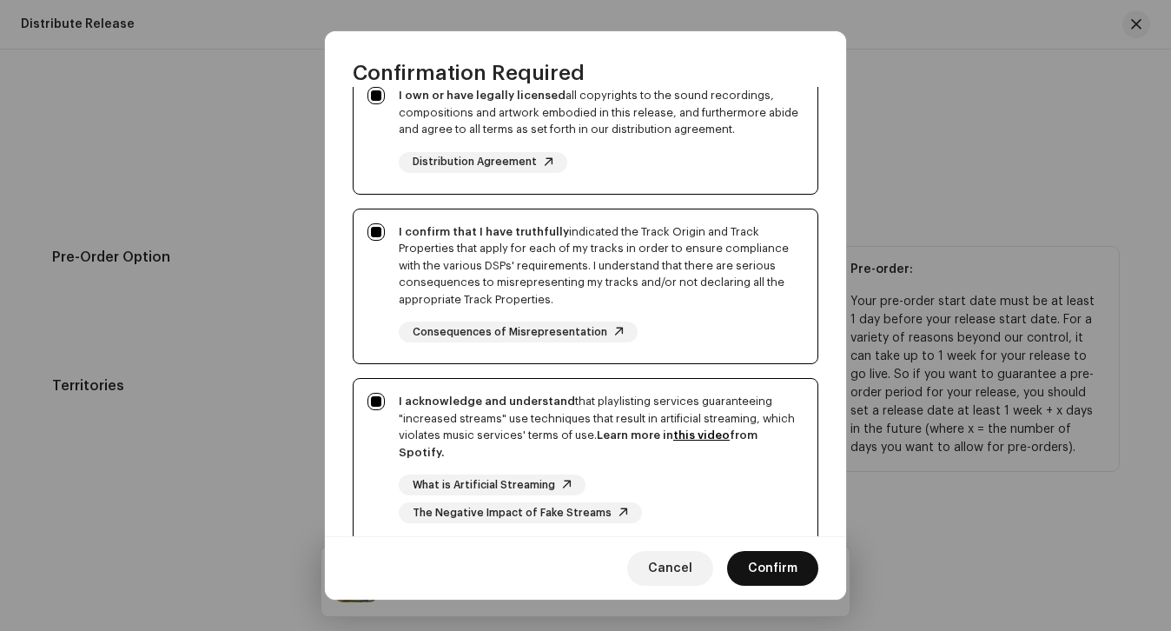
click at [774, 575] on span "Confirm" at bounding box center [773, 568] width 50 height 35
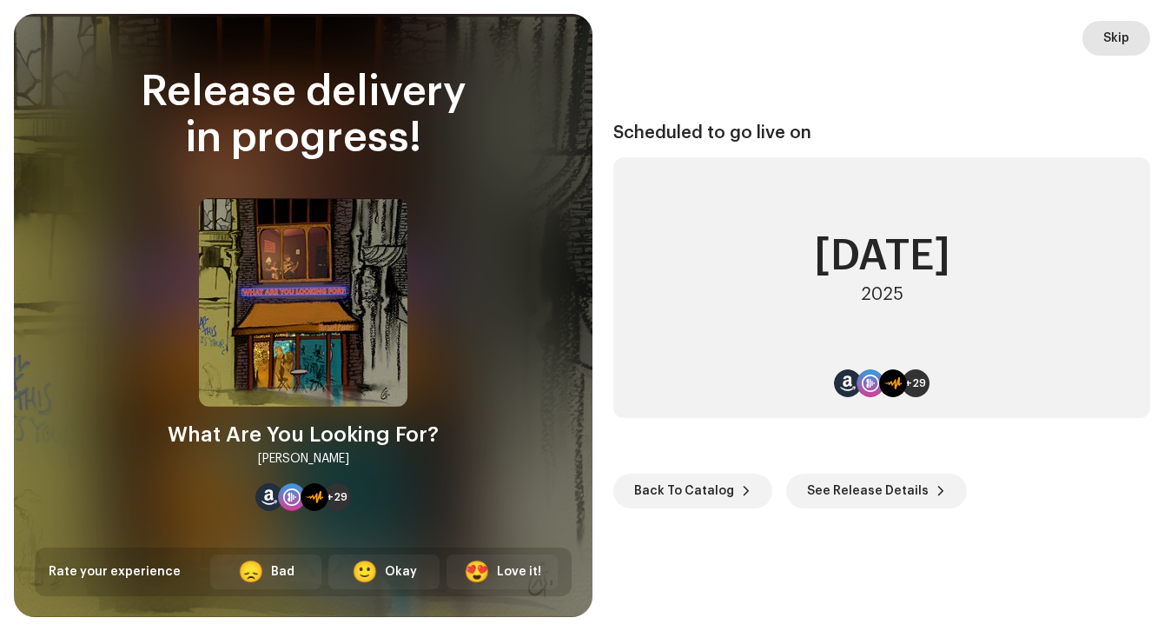
click at [1106, 39] on span "Skip" at bounding box center [1116, 38] width 26 height 35
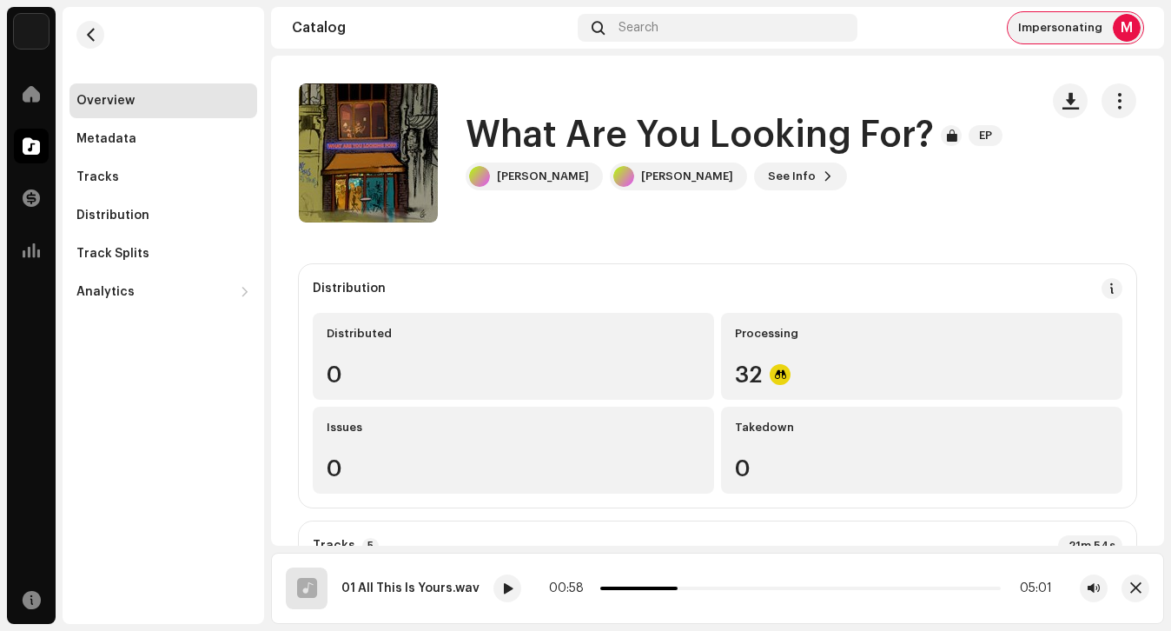
click at [1066, 30] on span "Impersonating" at bounding box center [1060, 28] width 84 height 14
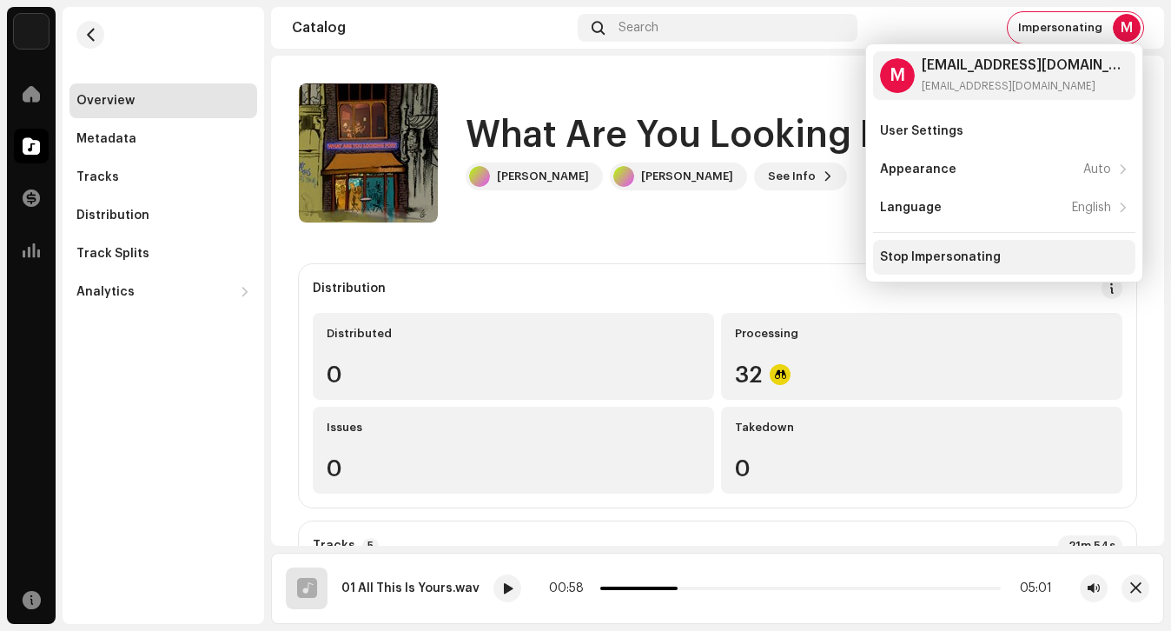
click at [968, 250] on div "Stop Impersonating" at bounding box center [940, 257] width 121 height 14
